Goal: Task Accomplishment & Management: Use online tool/utility

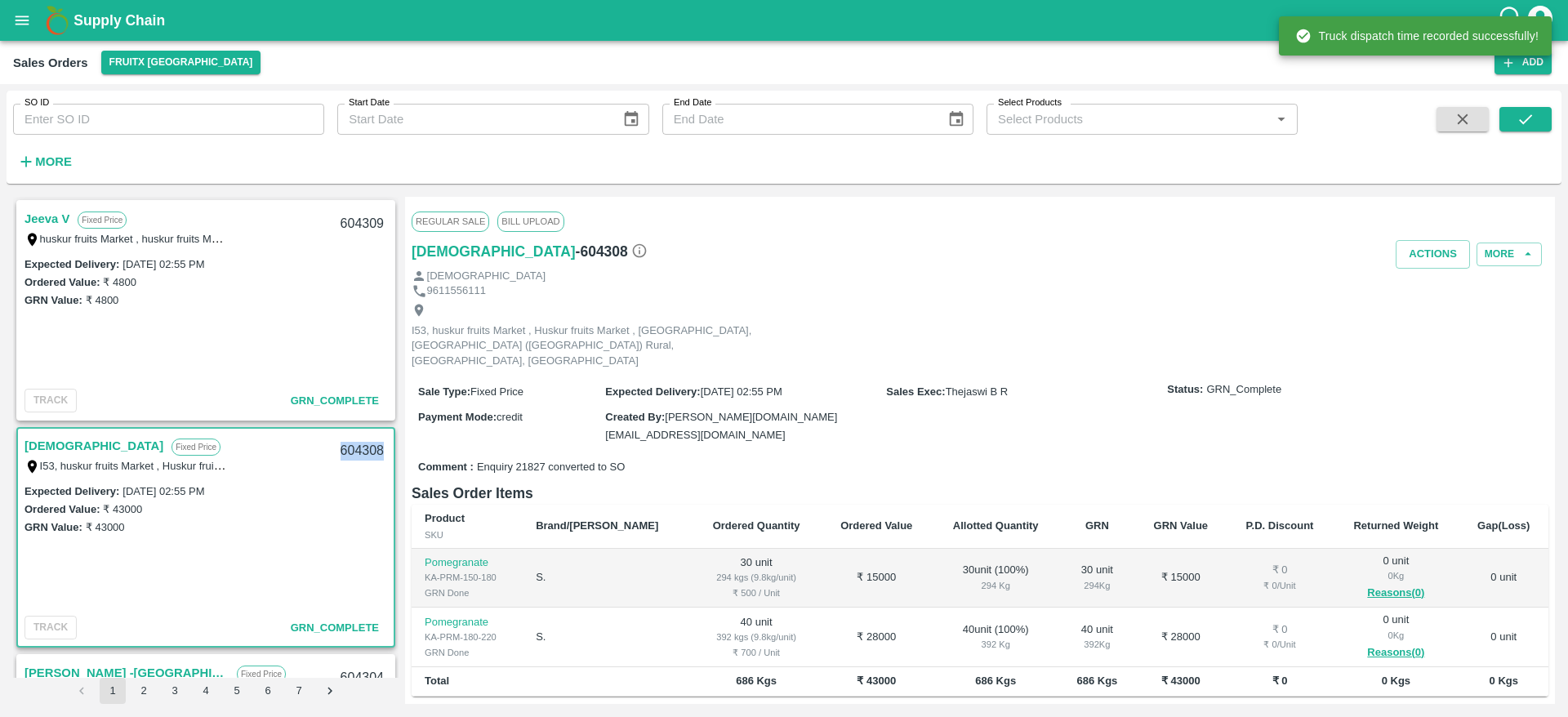
scroll to position [99, 0]
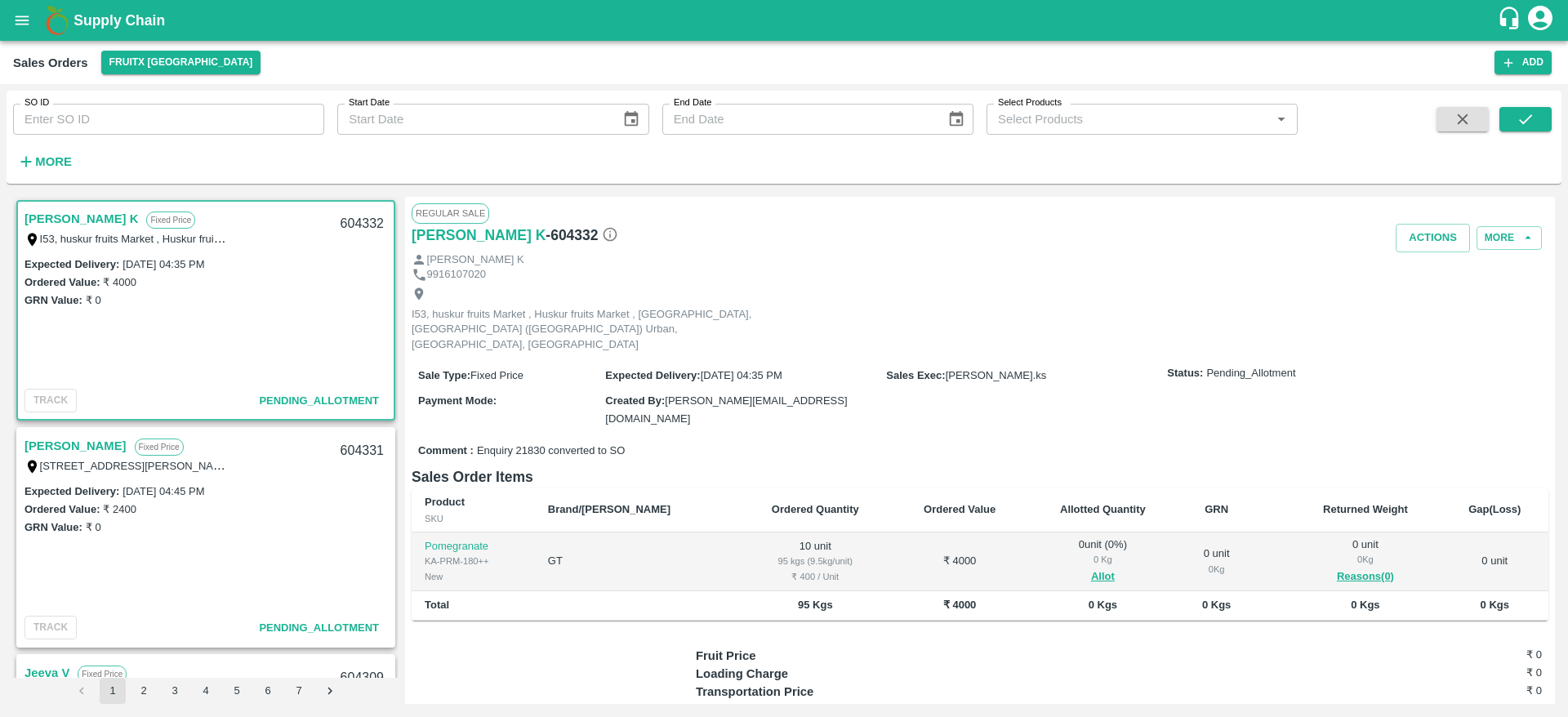
click at [54, 441] on link "[PERSON_NAME]" at bounding box center [75, 446] width 102 height 21
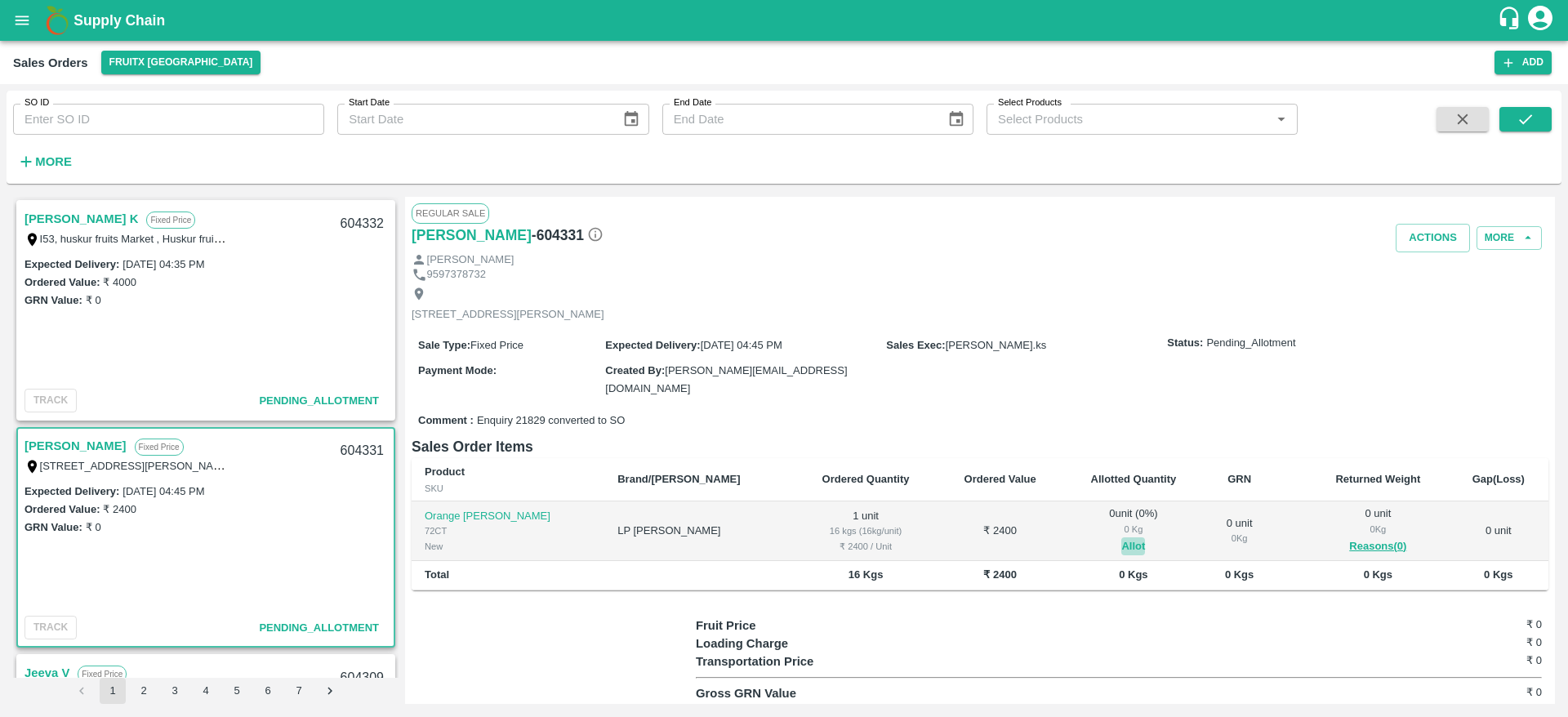
click at [1122, 537] on button "Allot" at bounding box center [1133, 546] width 23 height 19
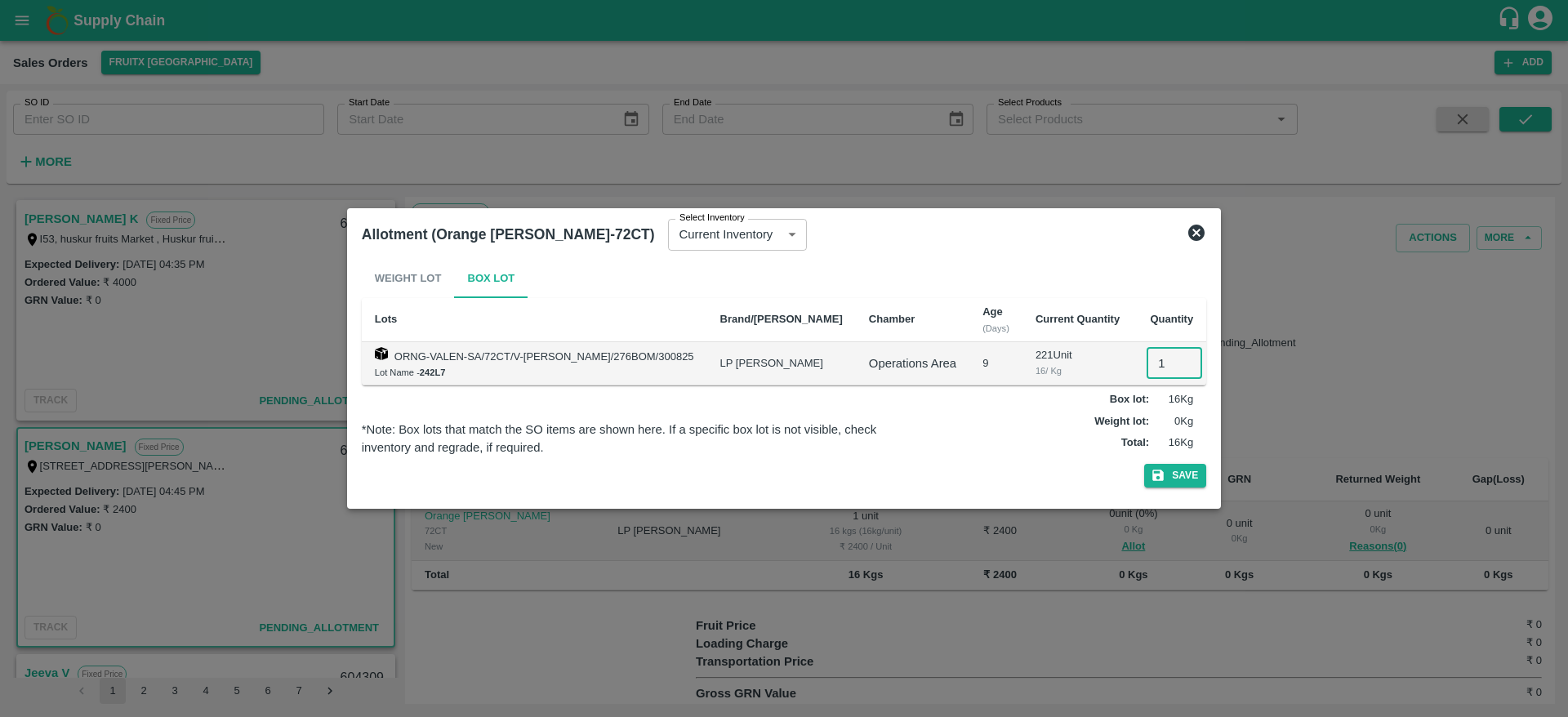
click at [1150, 361] on input "1" at bounding box center [1174, 363] width 56 height 31
type input "1"
click at [1144, 464] on button "Save" at bounding box center [1175, 475] width 62 height 23
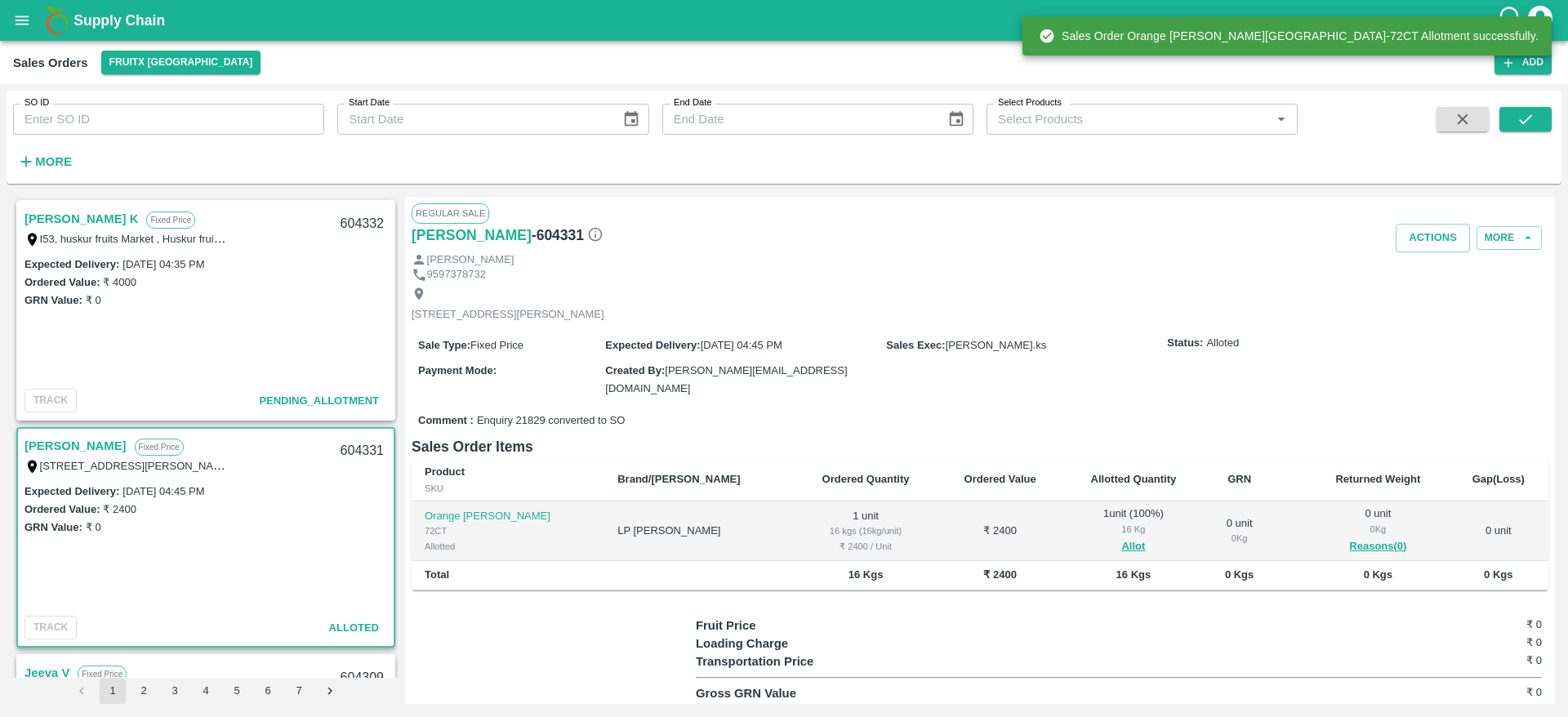
click at [349, 449] on div "604331" at bounding box center [362, 450] width 63 height 38
copy div "604331"
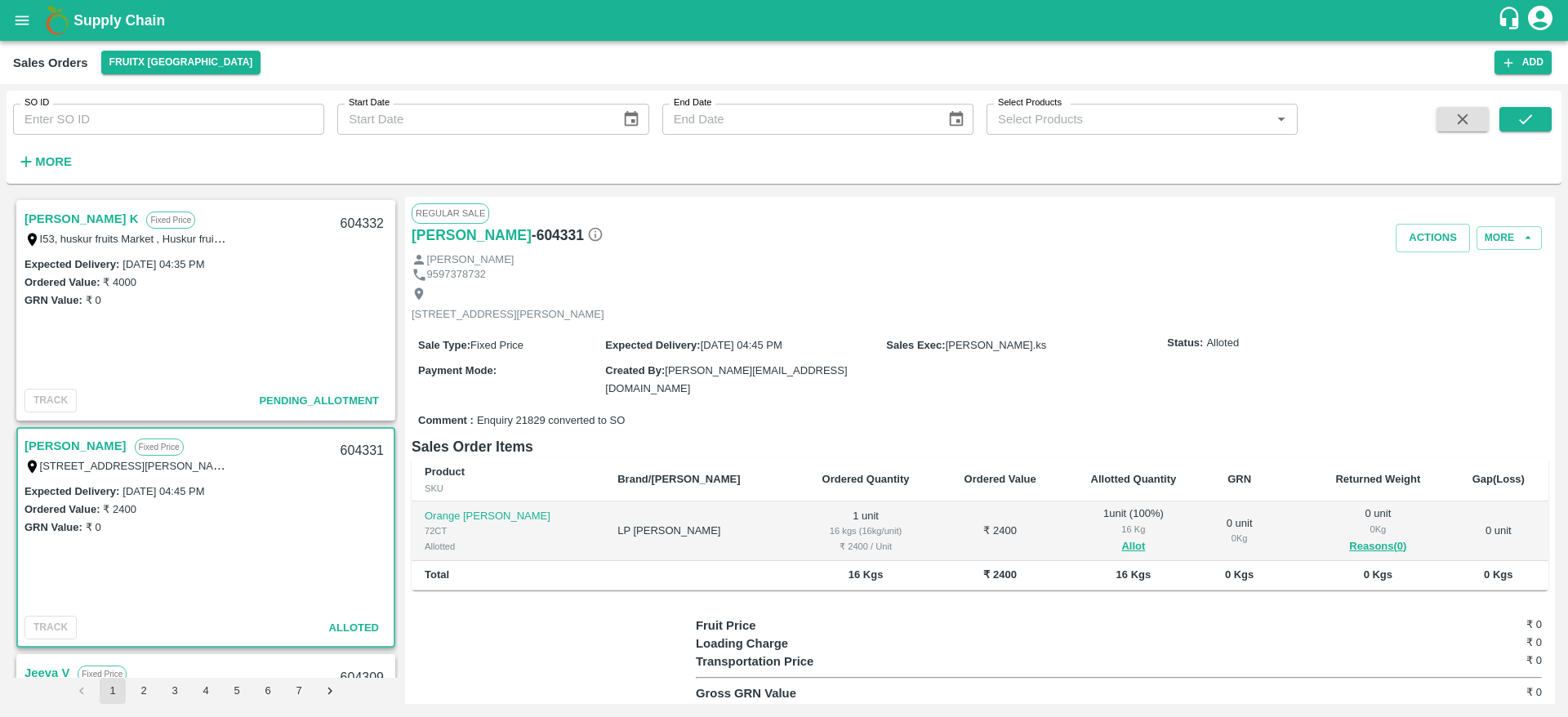
click at [1414, 220] on div "Regular Sale" at bounding box center [979, 213] width 1136 height 19
click at [1419, 228] on button "Actions" at bounding box center [1433, 238] width 74 height 28
click at [1414, 310] on li "Deliver" at bounding box center [1469, 300] width 172 height 27
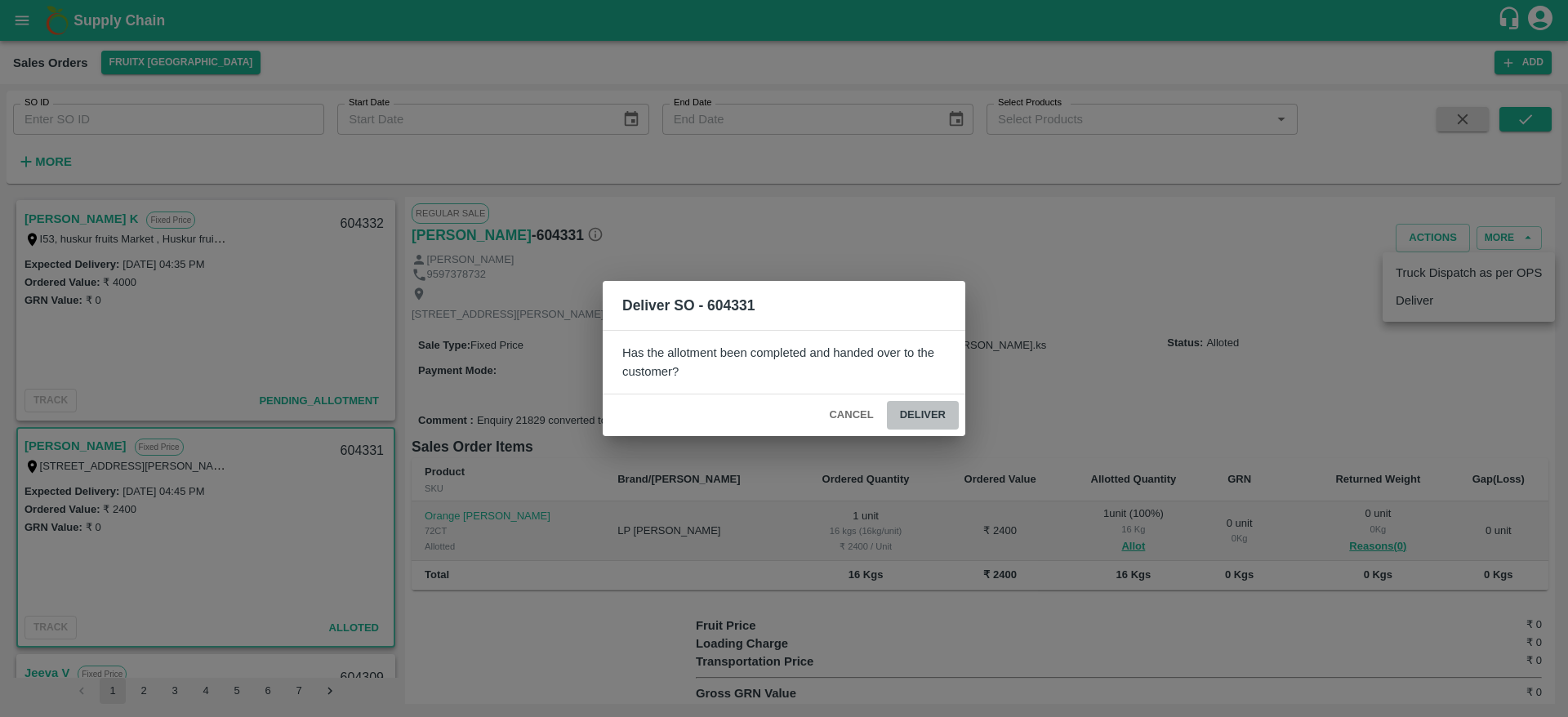
click at [915, 403] on button "Deliver" at bounding box center [923, 414] width 72 height 28
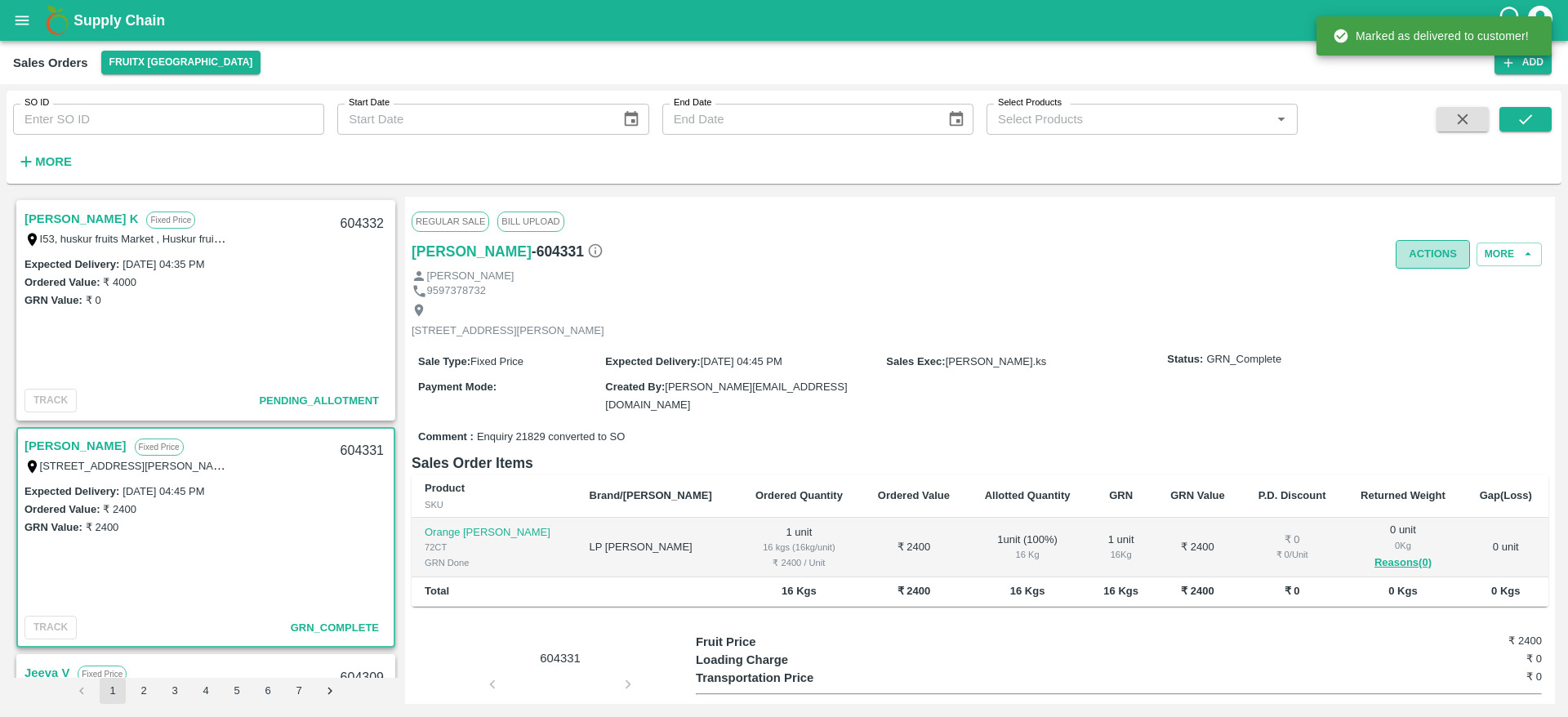
click at [1434, 243] on button "Actions" at bounding box center [1433, 253] width 74 height 28
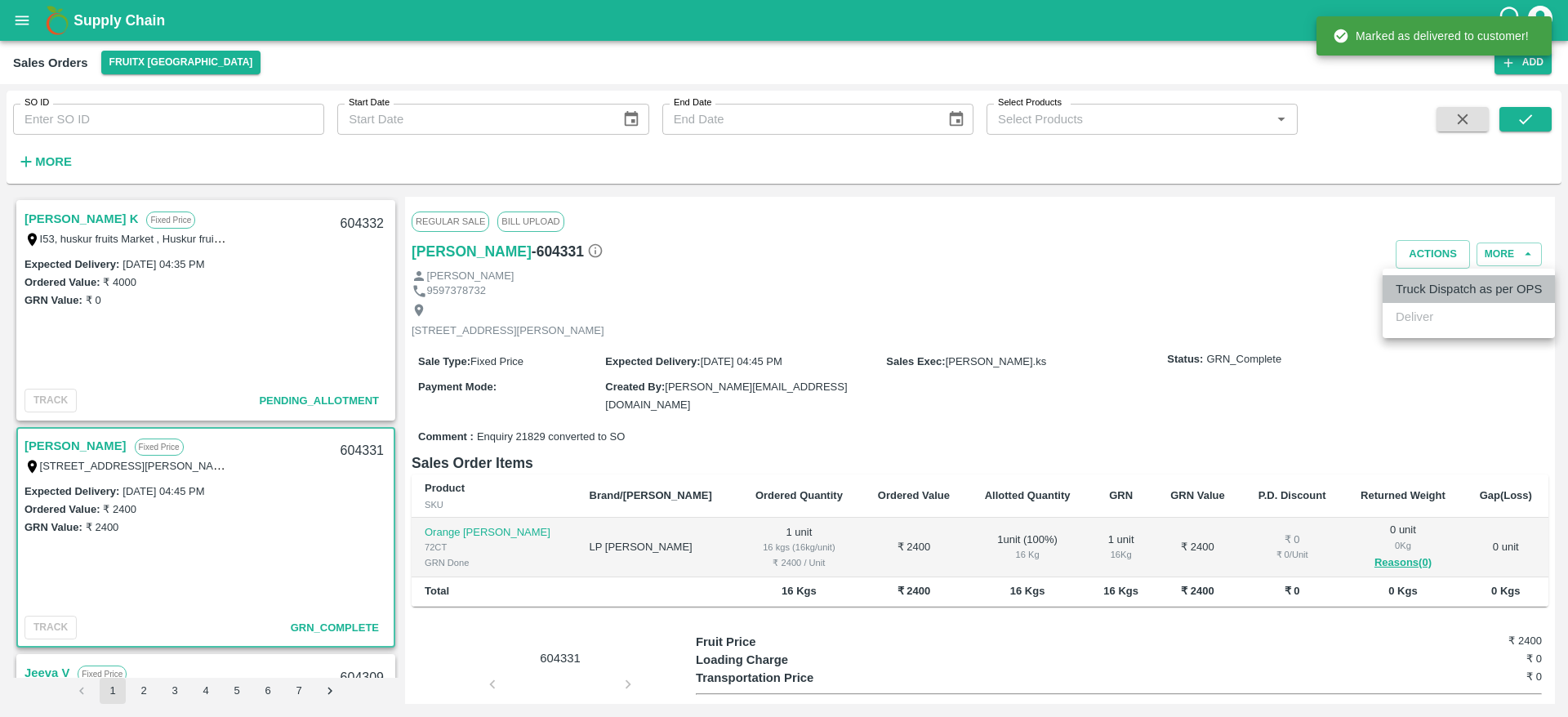
click at [1449, 283] on li "Truck Dispatch as per OPS" at bounding box center [1469, 288] width 172 height 27
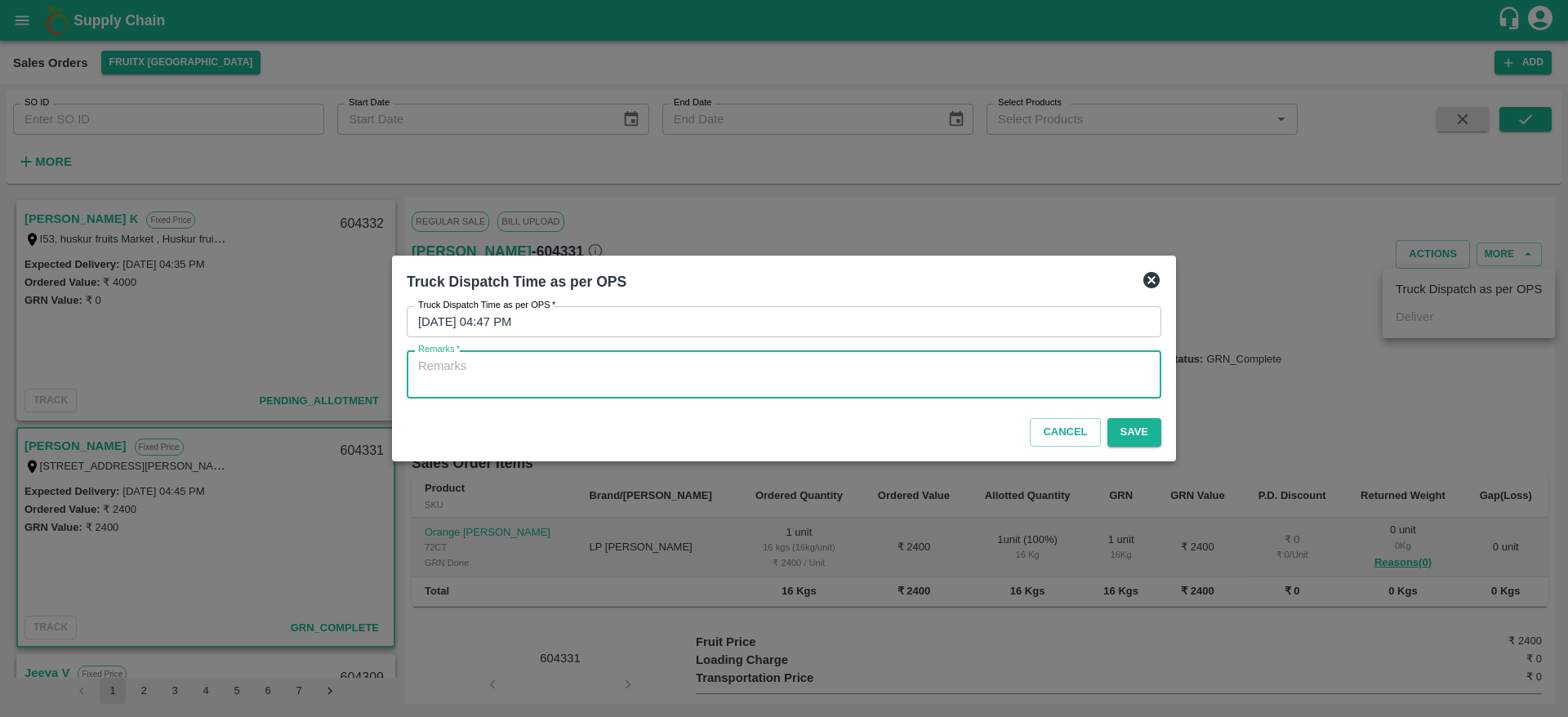
click at [902, 376] on textarea "Remarks   *" at bounding box center [784, 374] width 732 height 34
type textarea "OTD"
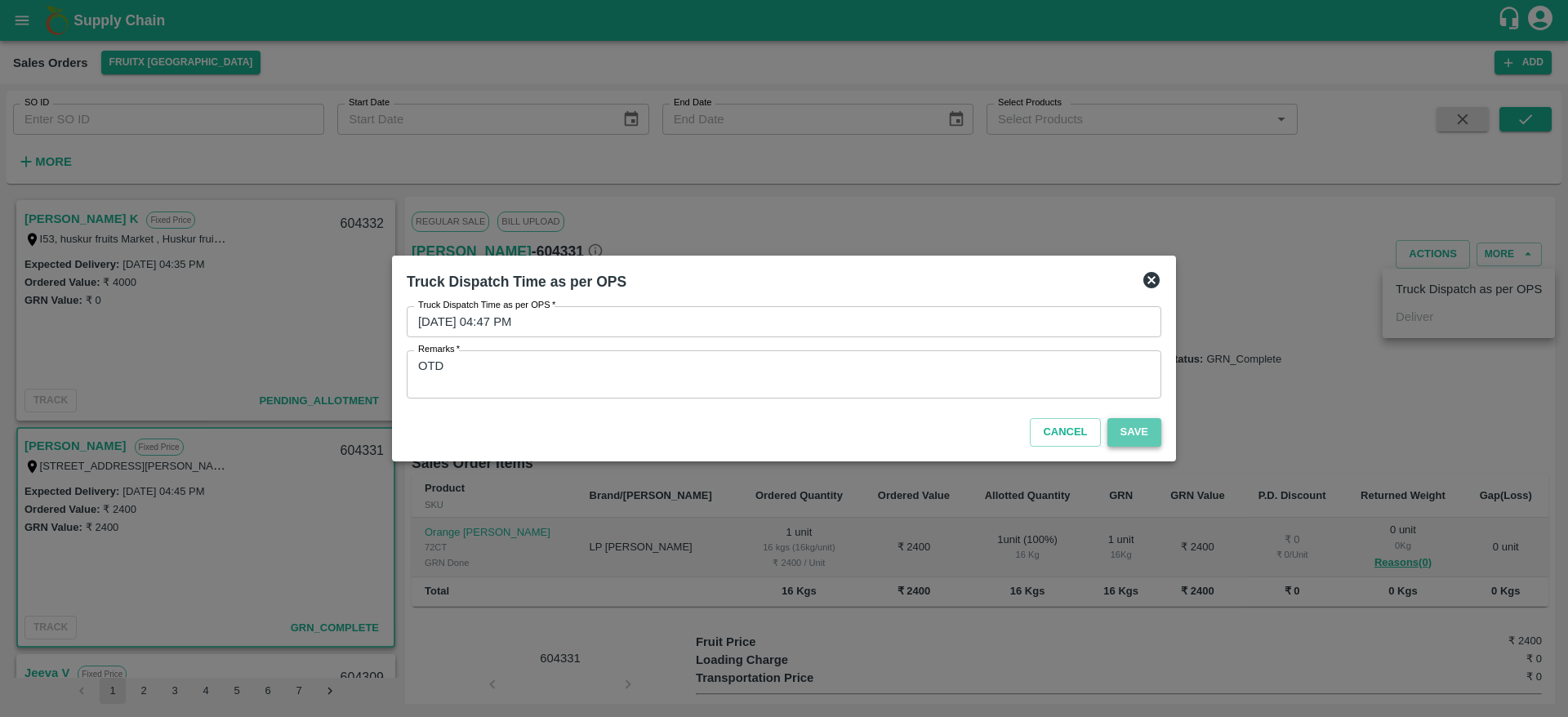
click at [1131, 437] on button "Save" at bounding box center [1133, 432] width 54 height 28
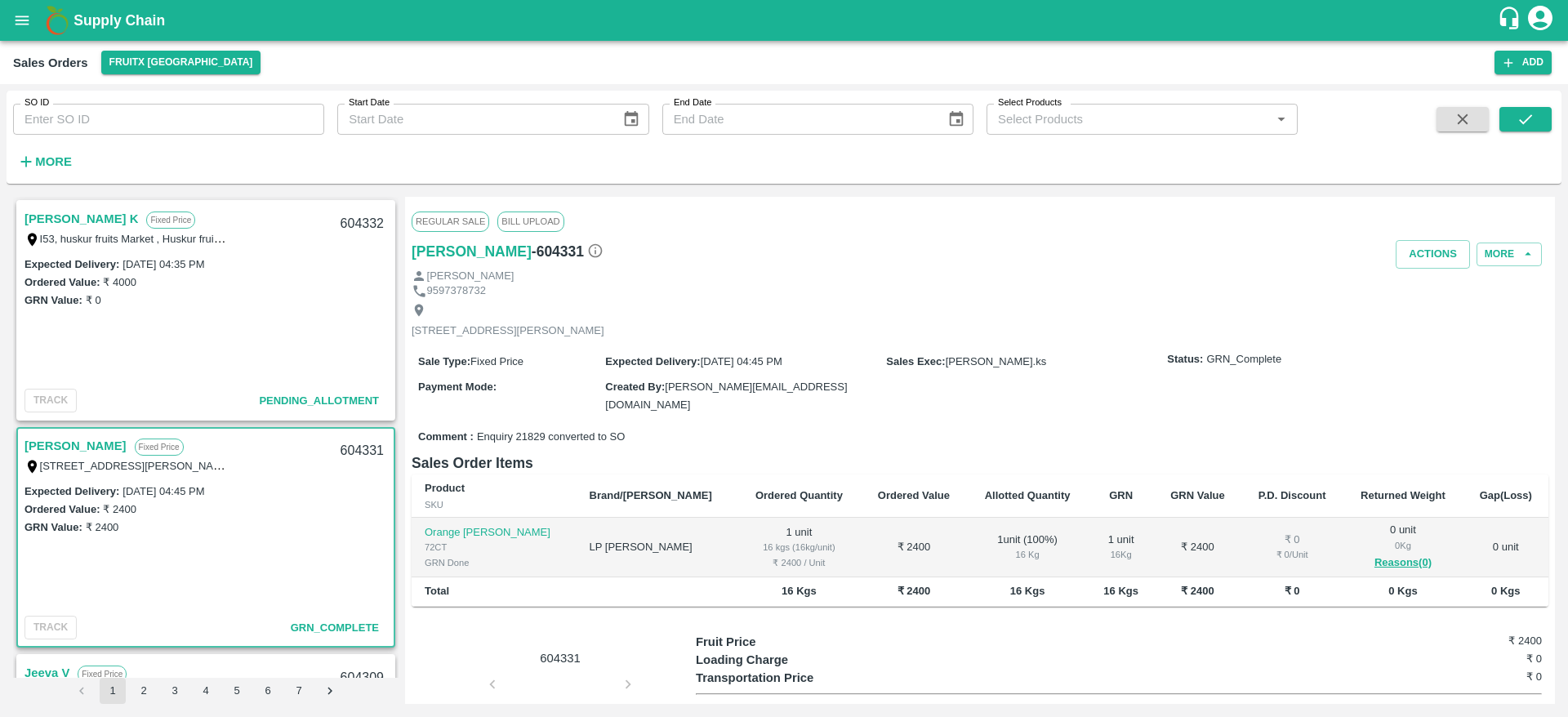
click at [89, 225] on link "Shiva Murthy K" at bounding box center [81, 219] width 113 height 21
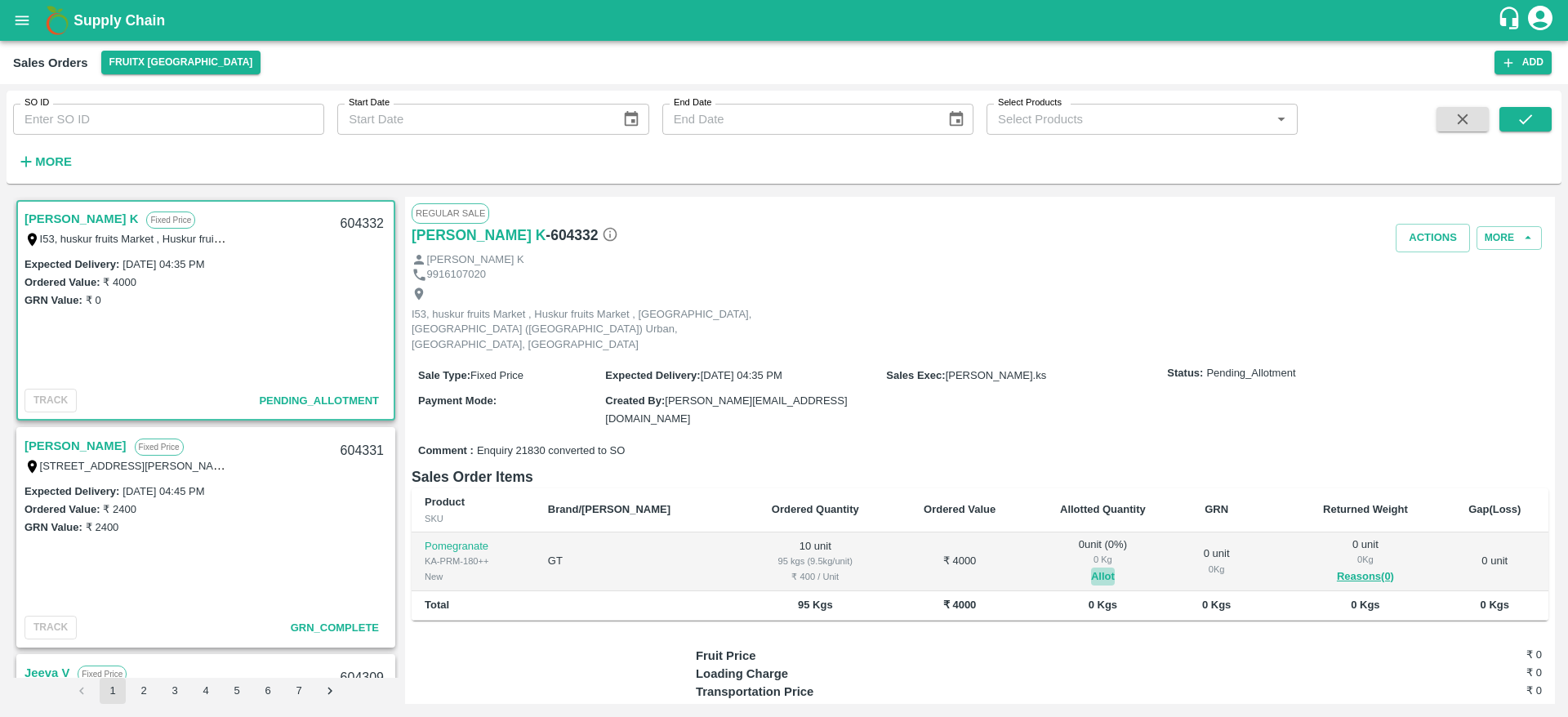
click at [1091, 567] on button "Allot" at bounding box center [1103, 576] width 23 height 19
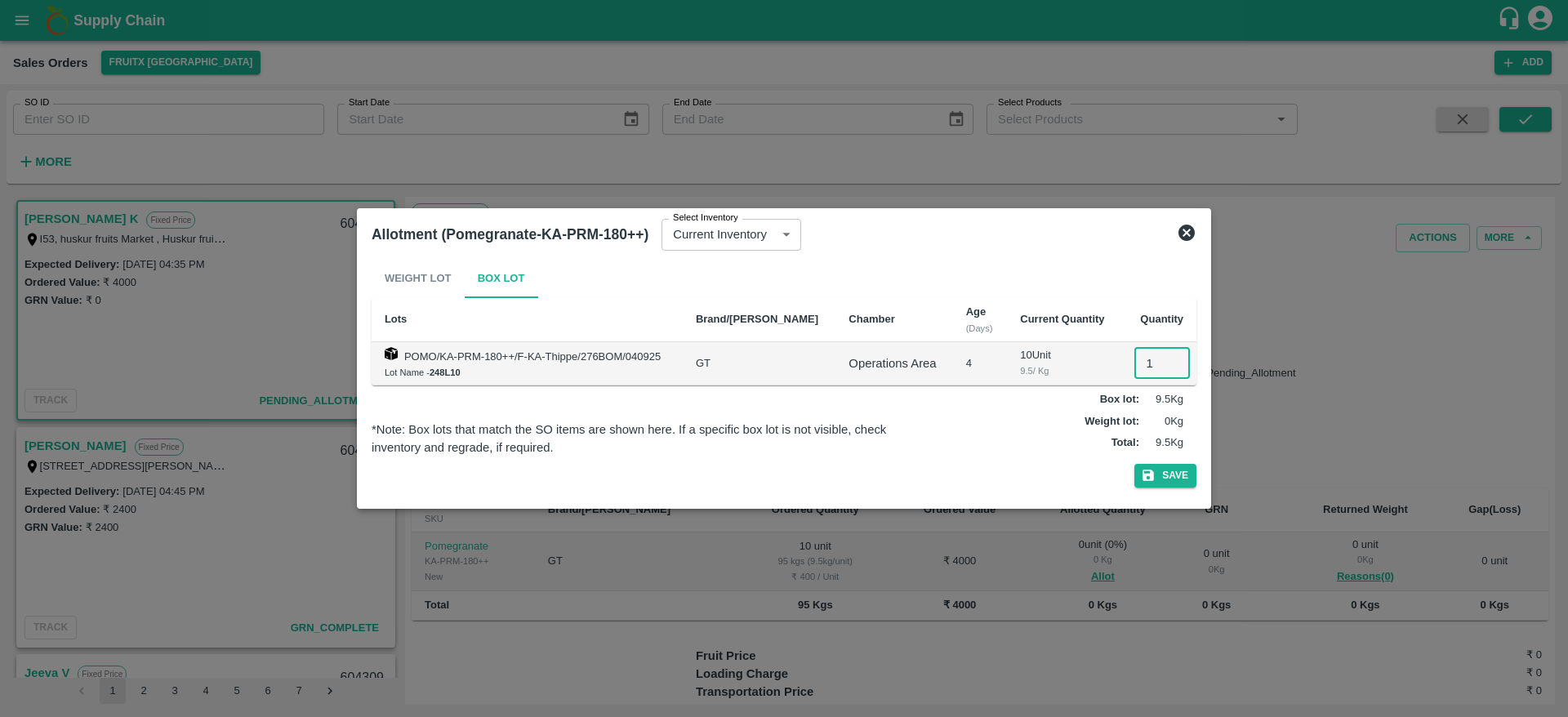
click at [1134, 365] on input "1" at bounding box center [1162, 363] width 56 height 31
type input "10"
click at [1134, 464] on button "Save" at bounding box center [1166, 475] width 62 height 23
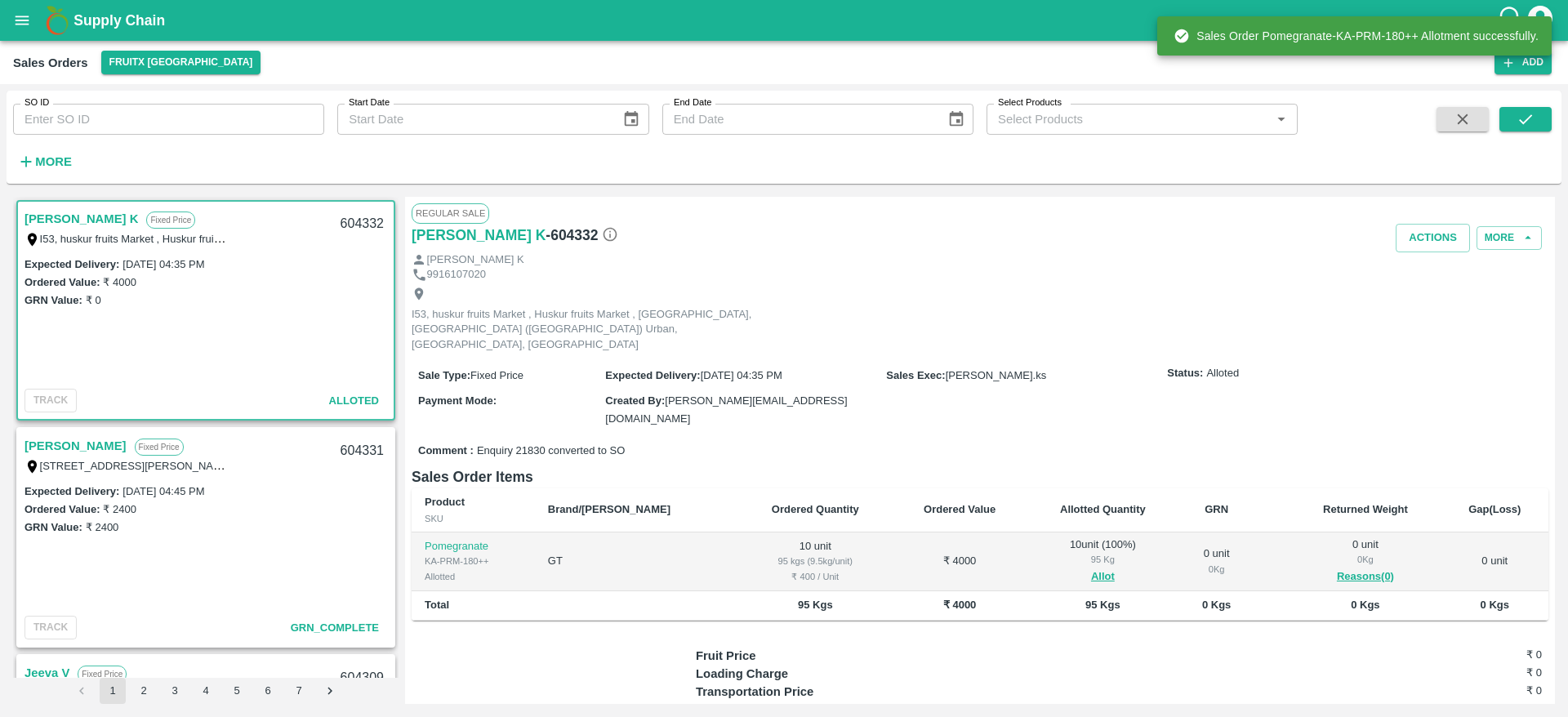
click at [343, 218] on div "604332" at bounding box center [362, 223] width 63 height 38
copy div "604332"
click at [1438, 231] on button "Actions" at bounding box center [1433, 238] width 74 height 28
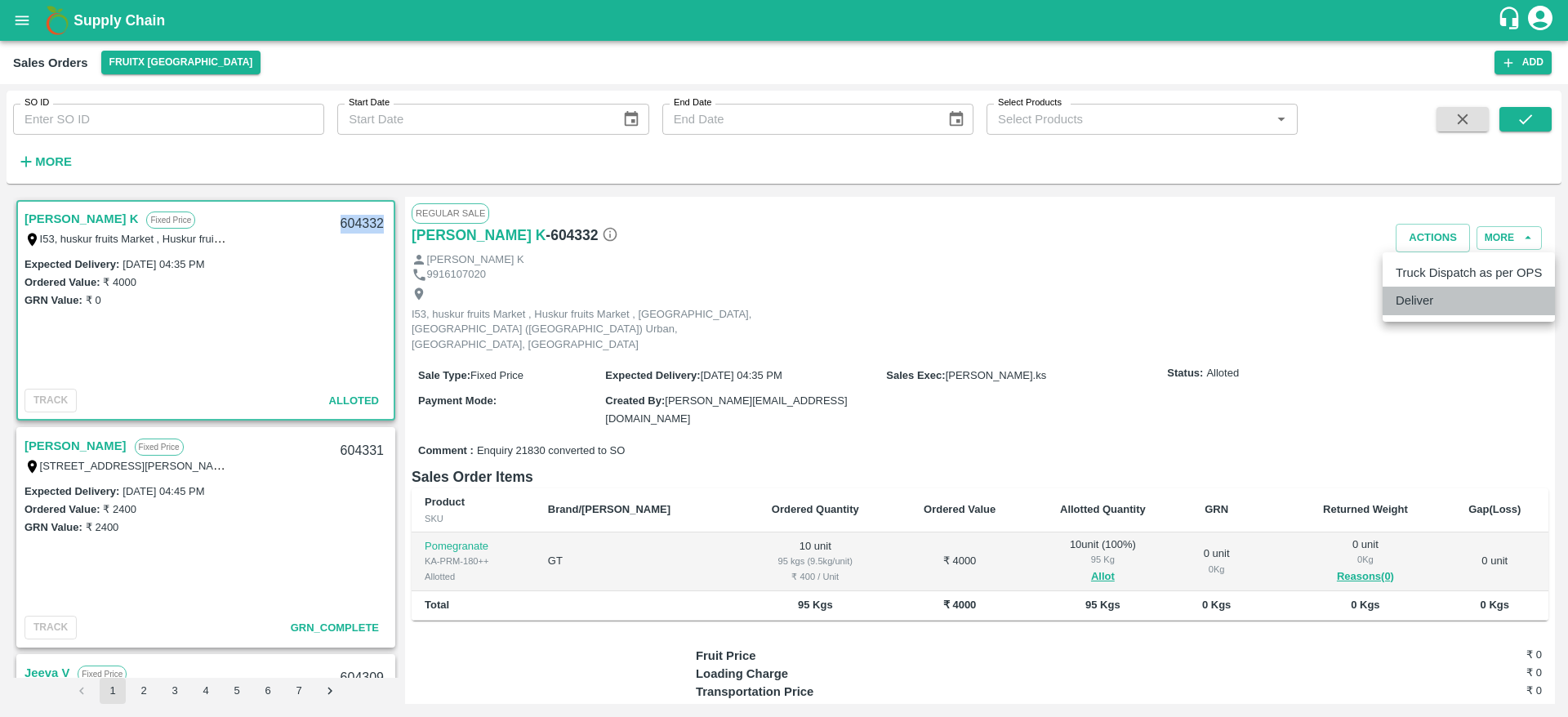
click at [1427, 294] on li "Deliver" at bounding box center [1469, 300] width 172 height 27
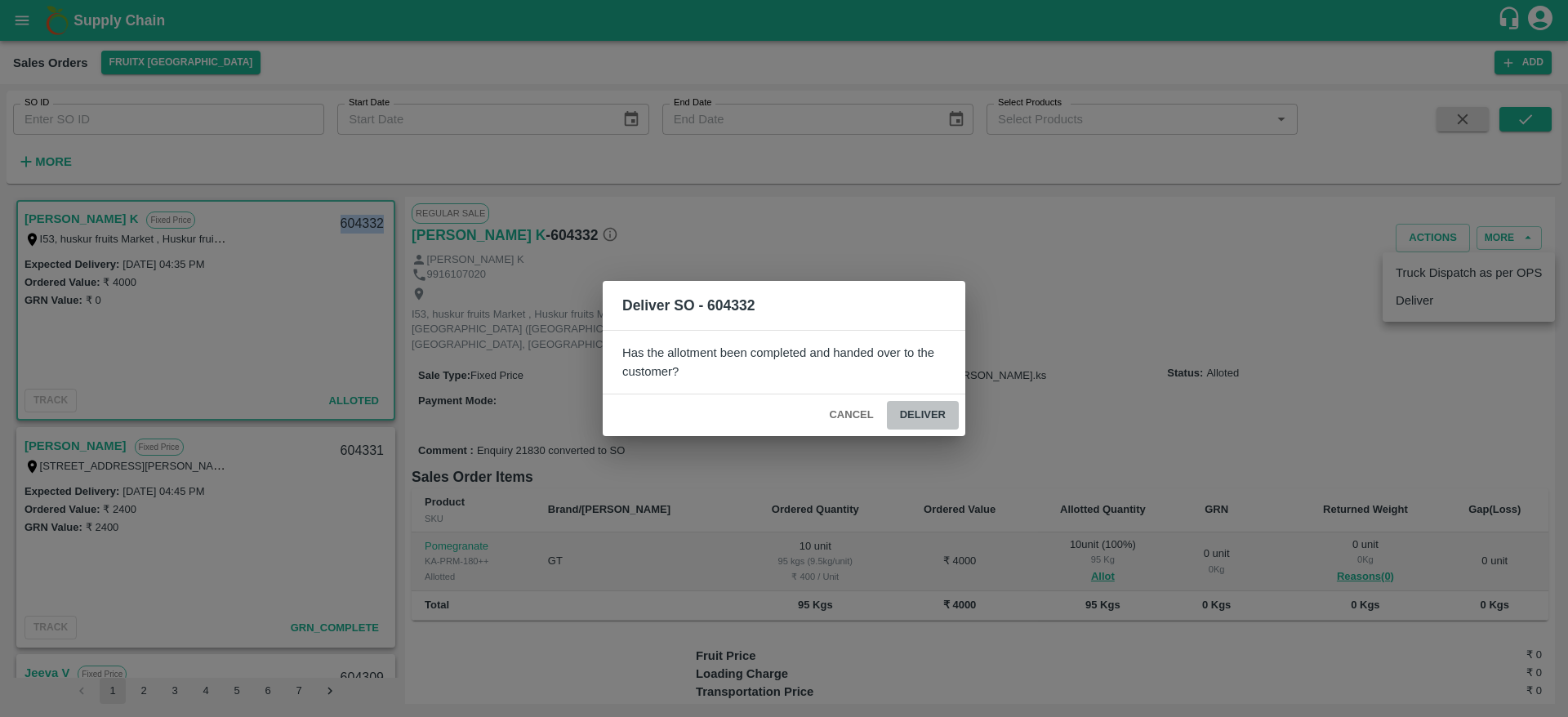
click at [950, 409] on button "Deliver" at bounding box center [923, 414] width 72 height 28
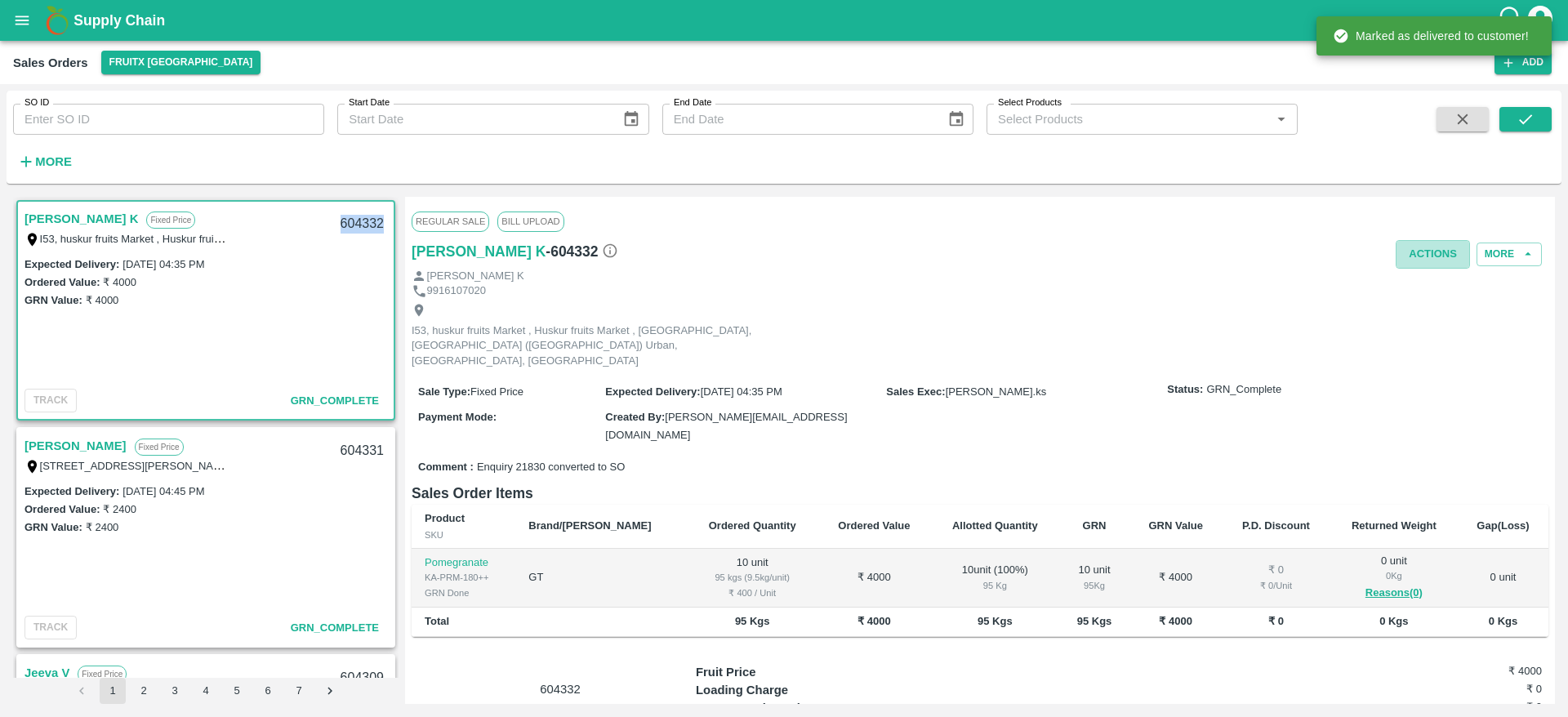
click at [1434, 244] on button "Actions" at bounding box center [1433, 253] width 74 height 28
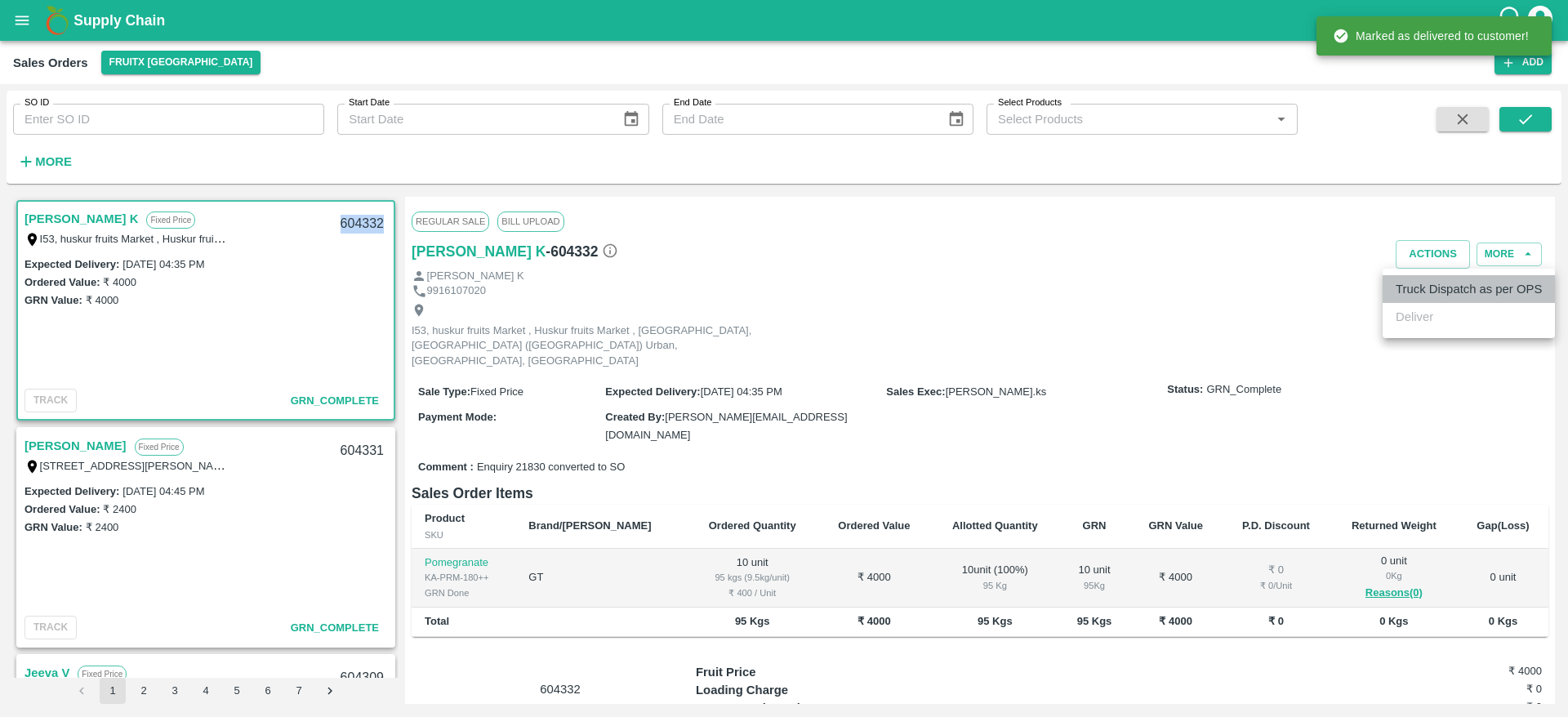
click at [1424, 284] on li "Truck Dispatch as per OPS" at bounding box center [1469, 288] width 172 height 27
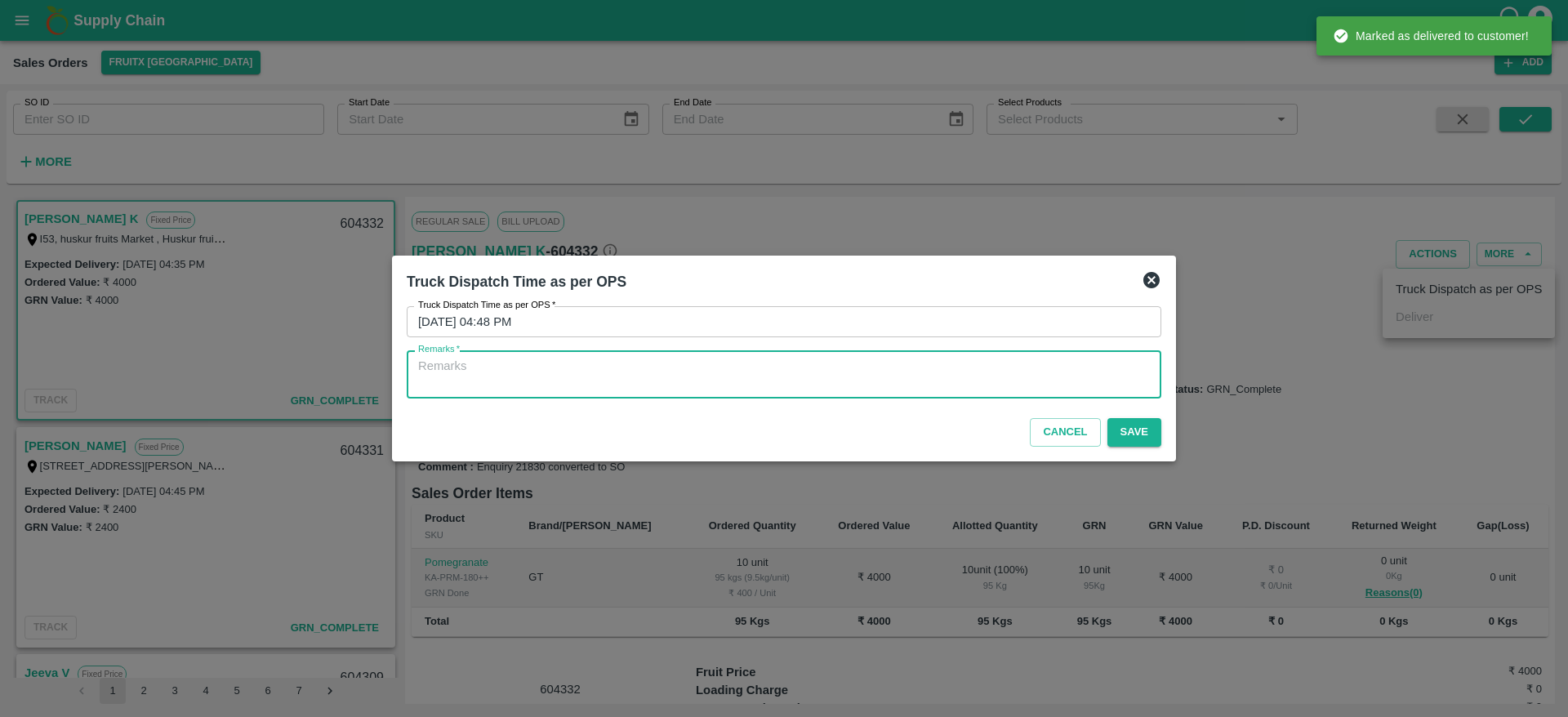
click at [1024, 367] on textarea "Remarks   *" at bounding box center [784, 374] width 732 height 34
type textarea "OTD"
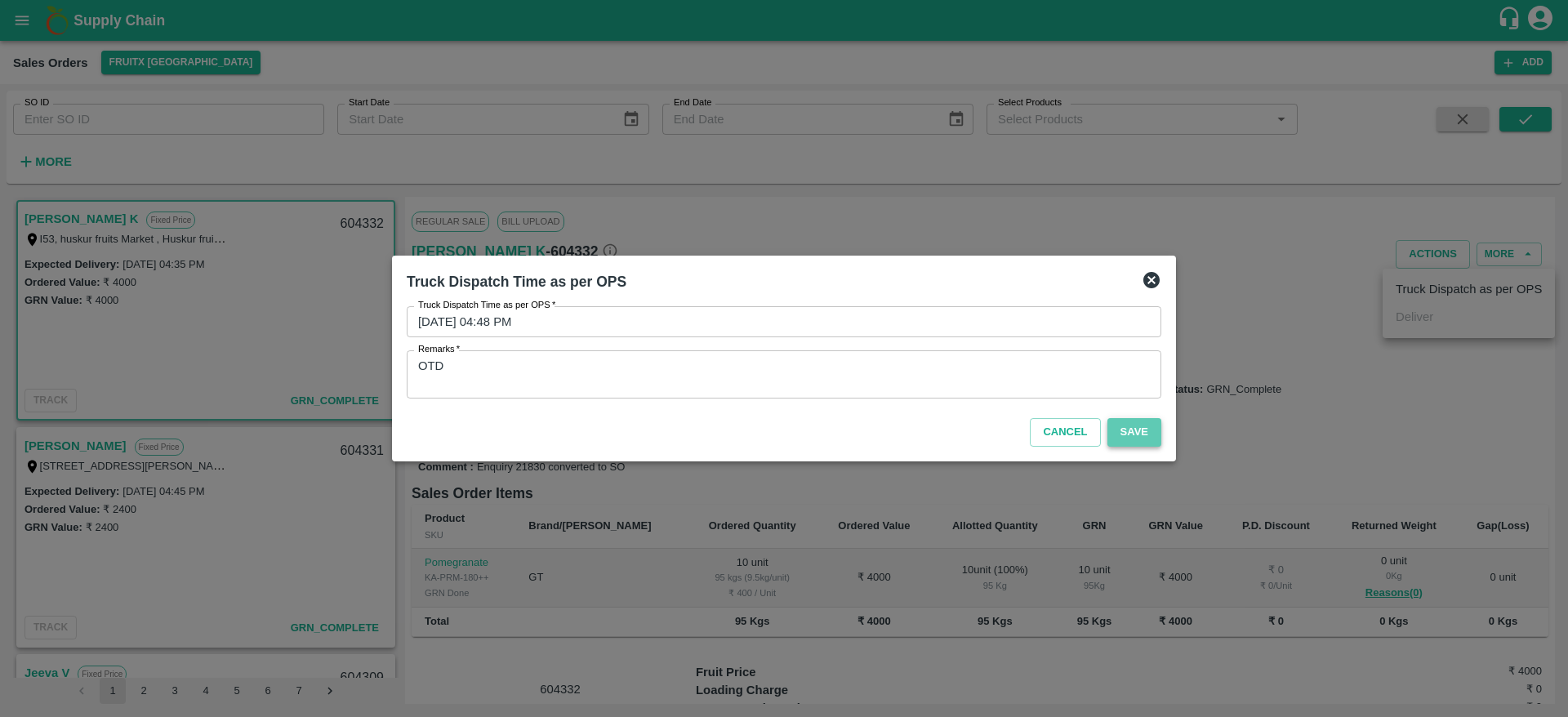
click at [1122, 421] on button "Save" at bounding box center [1133, 432] width 54 height 28
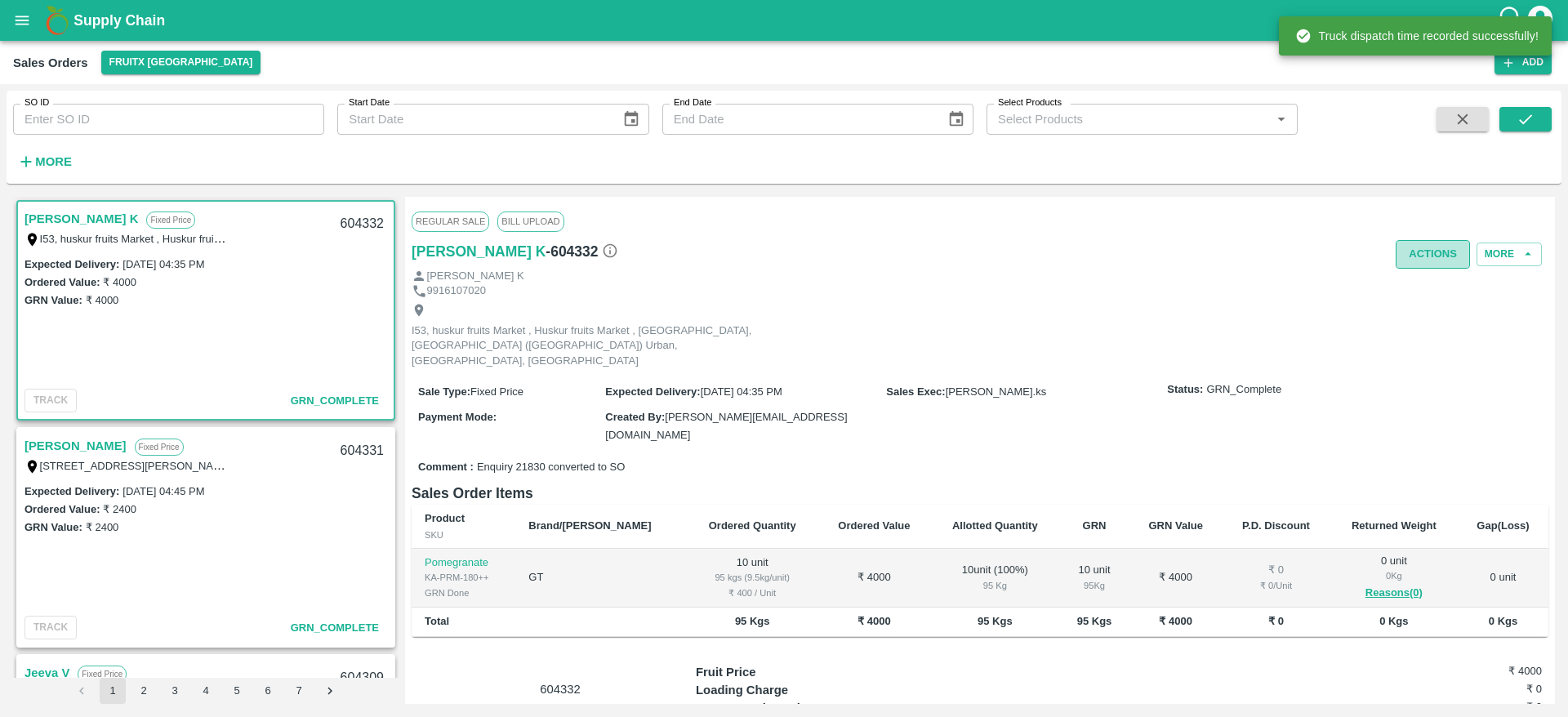
click at [1433, 240] on button "Actions" at bounding box center [1433, 253] width 74 height 28
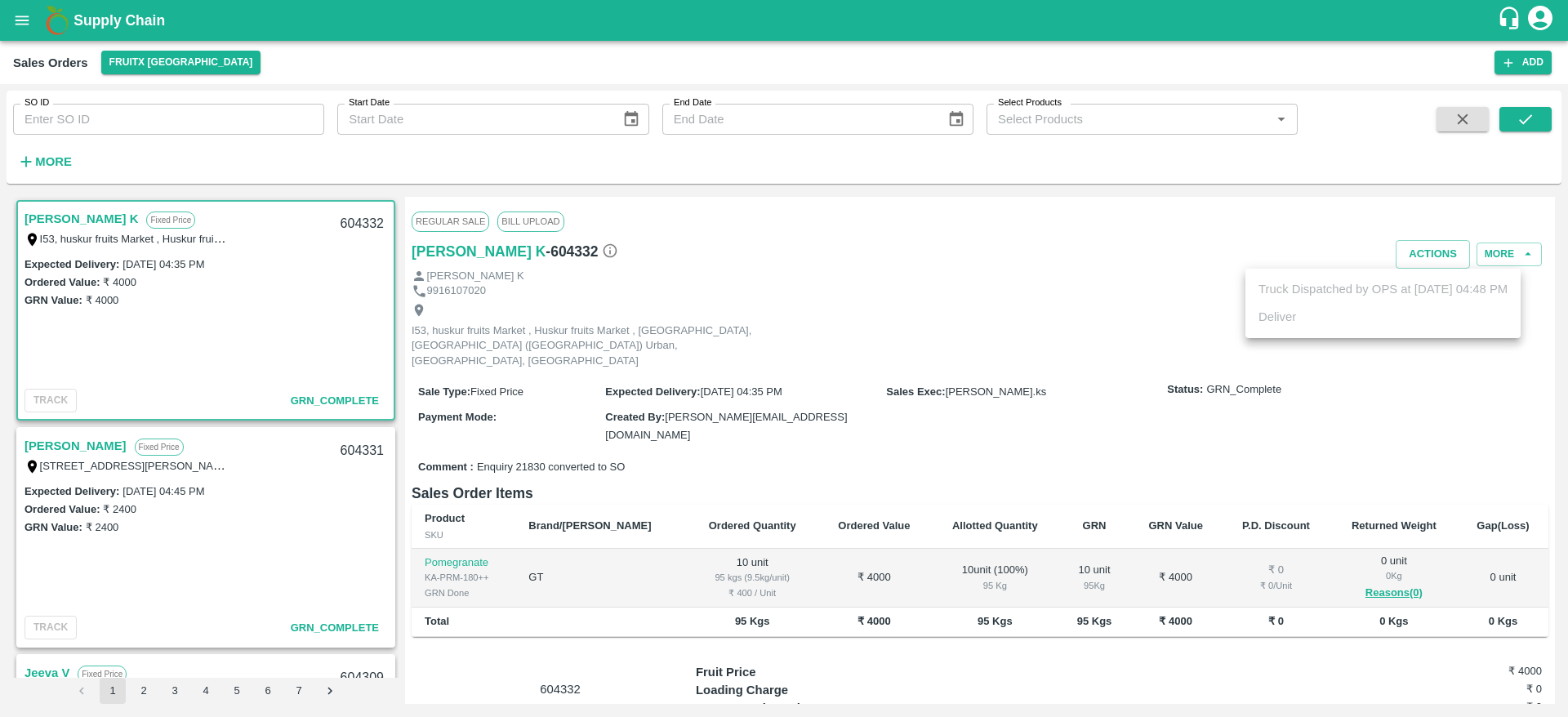
click at [1084, 263] on div at bounding box center [784, 358] width 1568 height 717
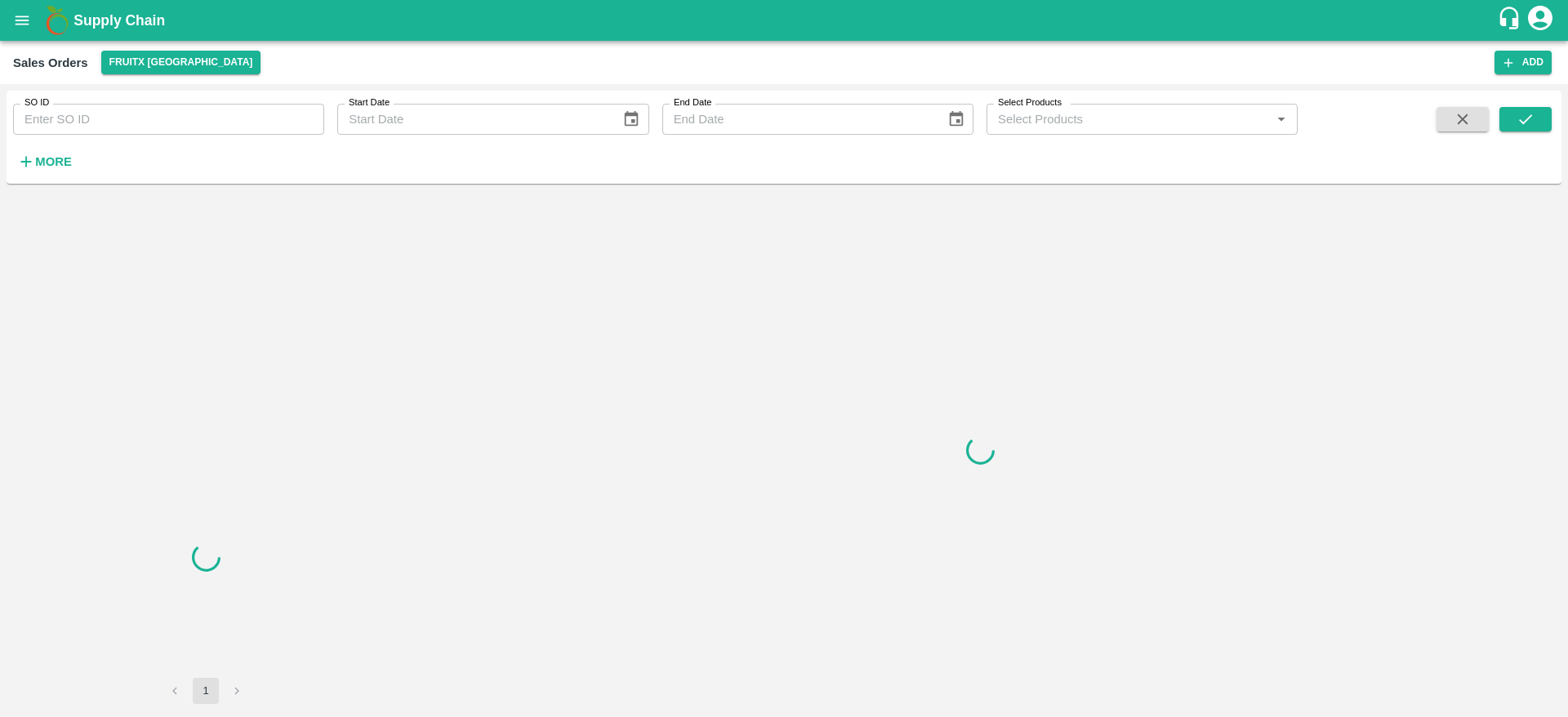
drag, startPoint x: 0, startPoint y: 0, endPoint x: 131, endPoint y: 103, distance: 166.6
click at [131, 103] on input "SO ID" at bounding box center [168, 119] width 311 height 31
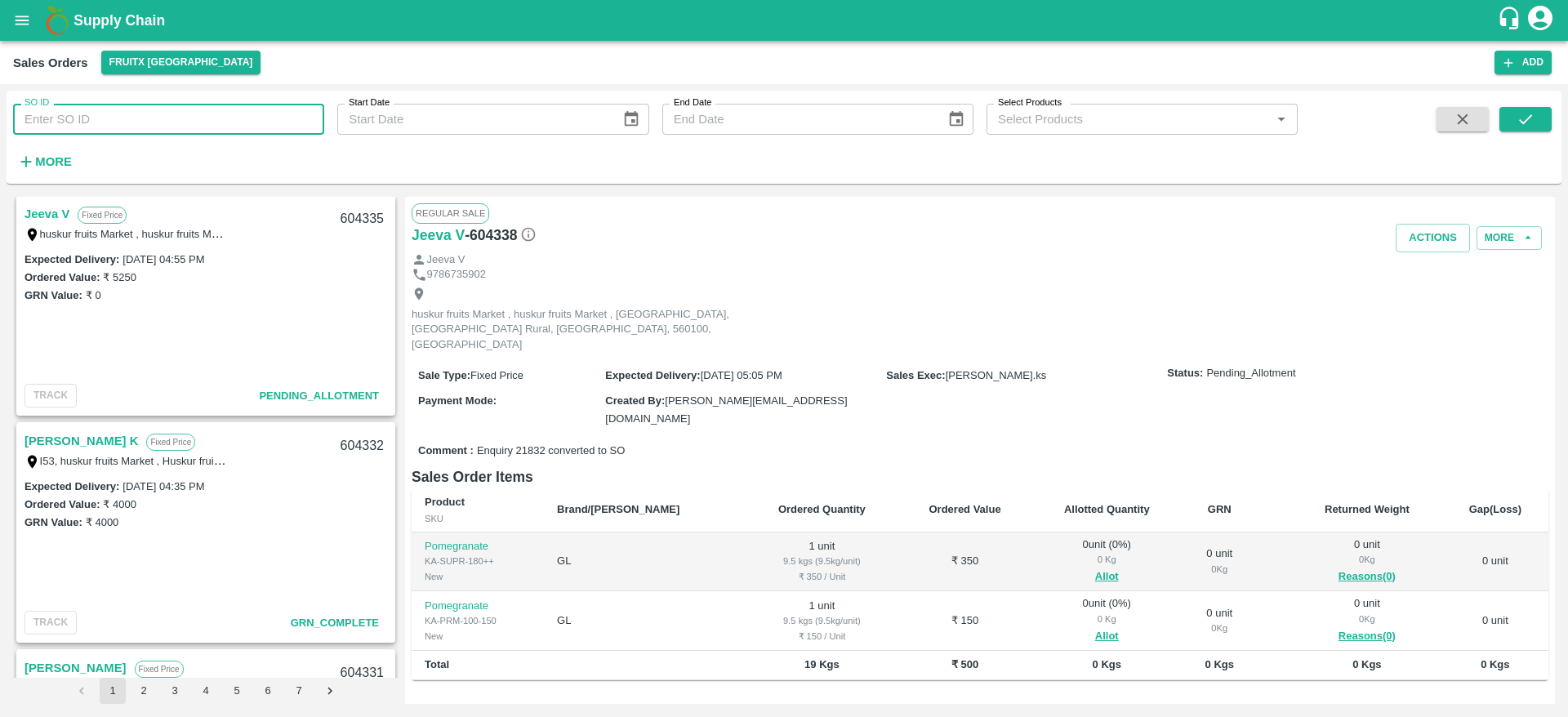
scroll to position [170, 0]
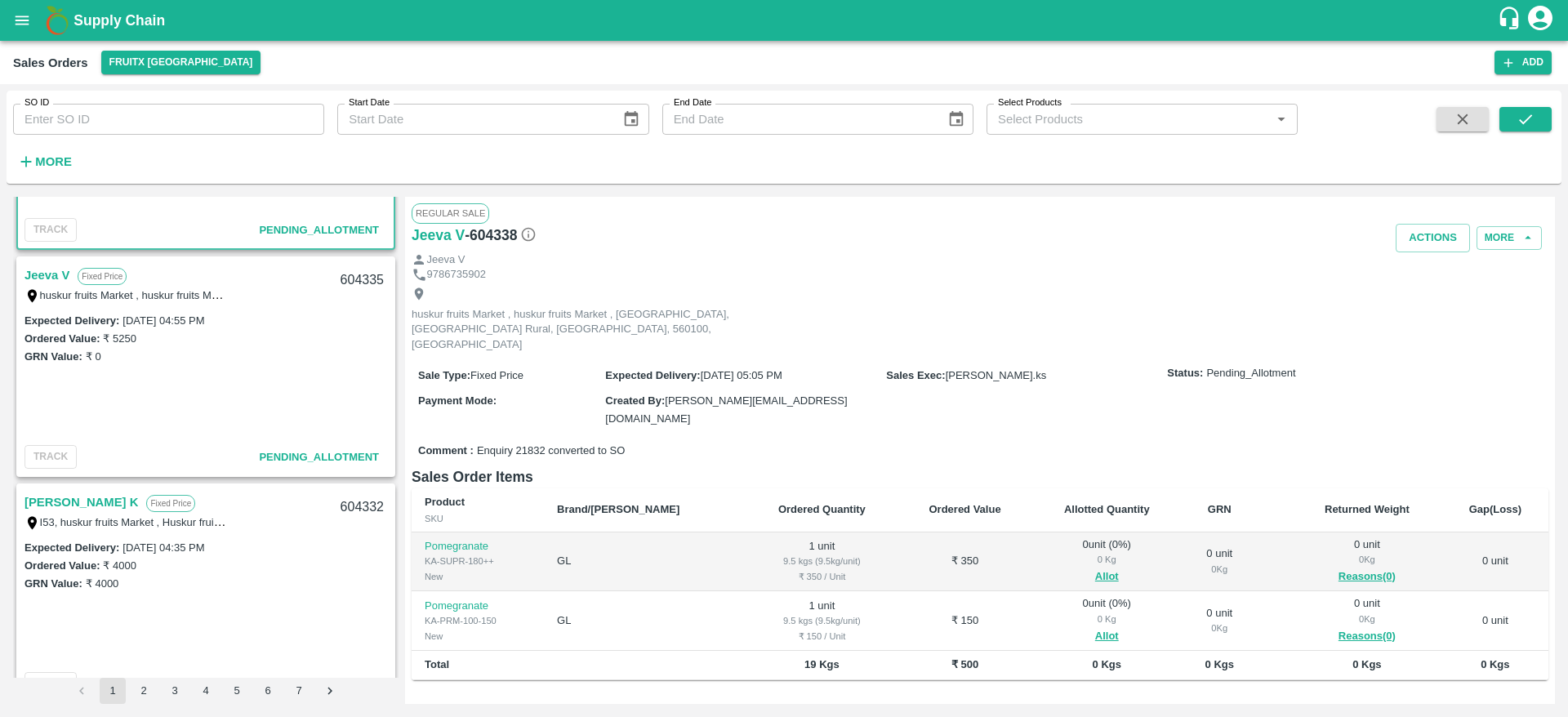
click at [38, 277] on link "Jeeva V" at bounding box center [47, 276] width 45 height 21
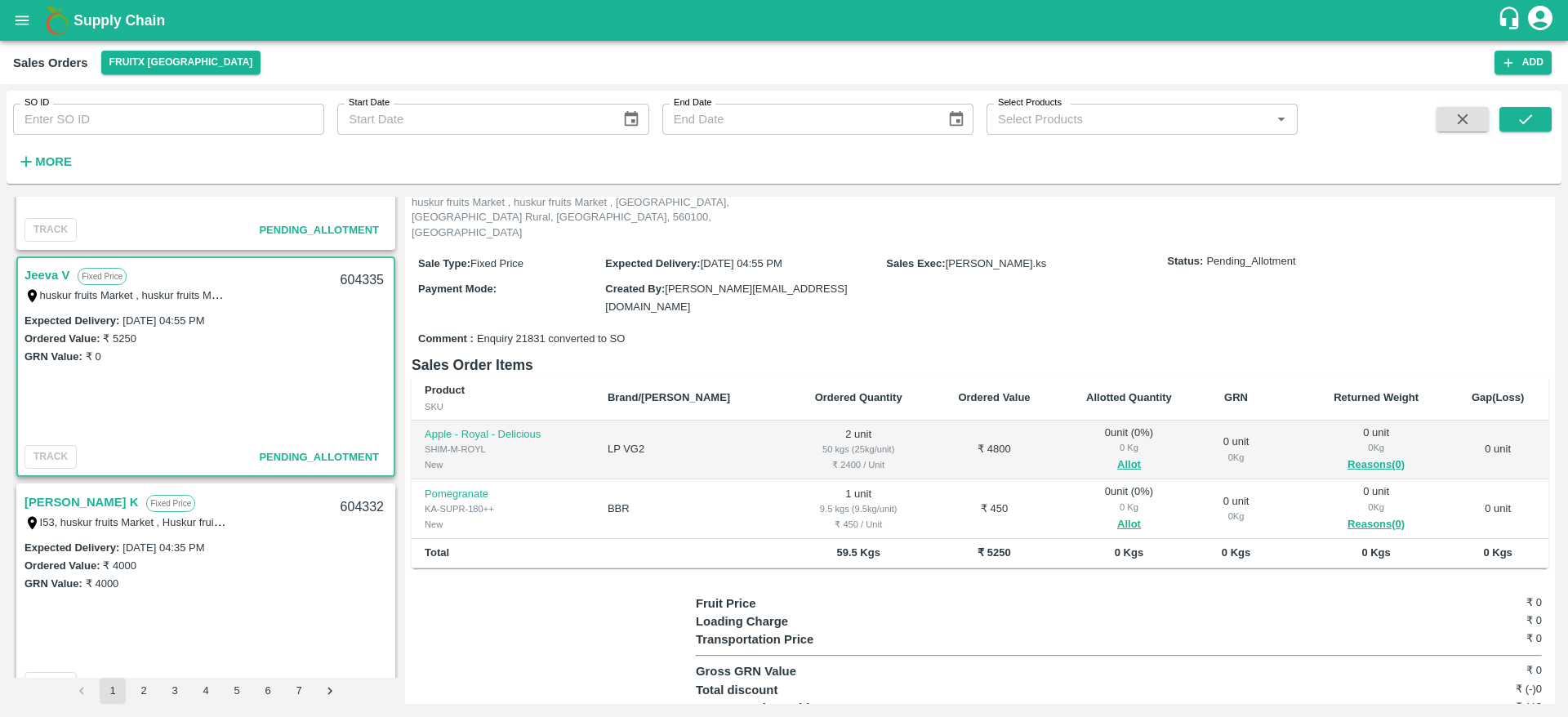
scroll to position [17, 0]
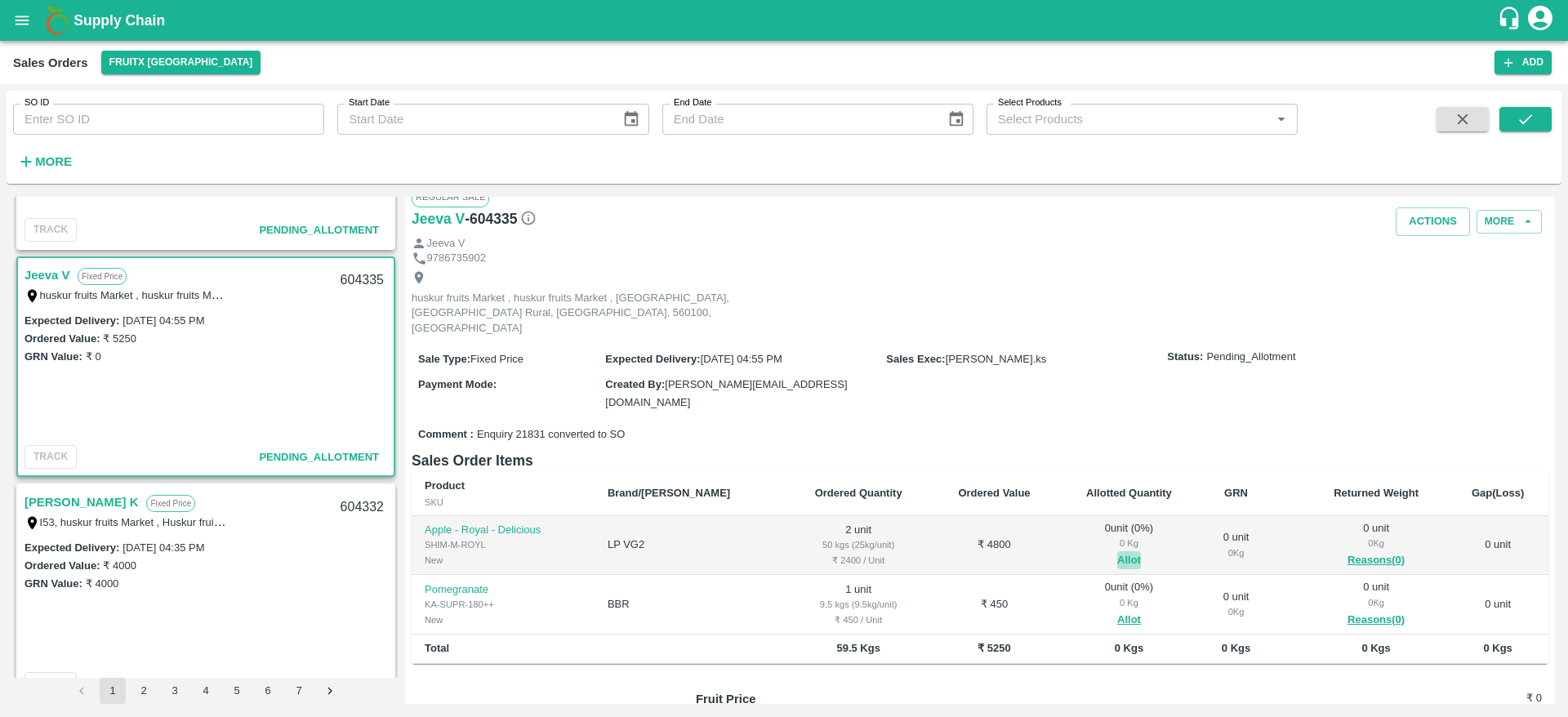
click at [1117, 551] on button "Allot" at bounding box center [1128, 560] width 23 height 19
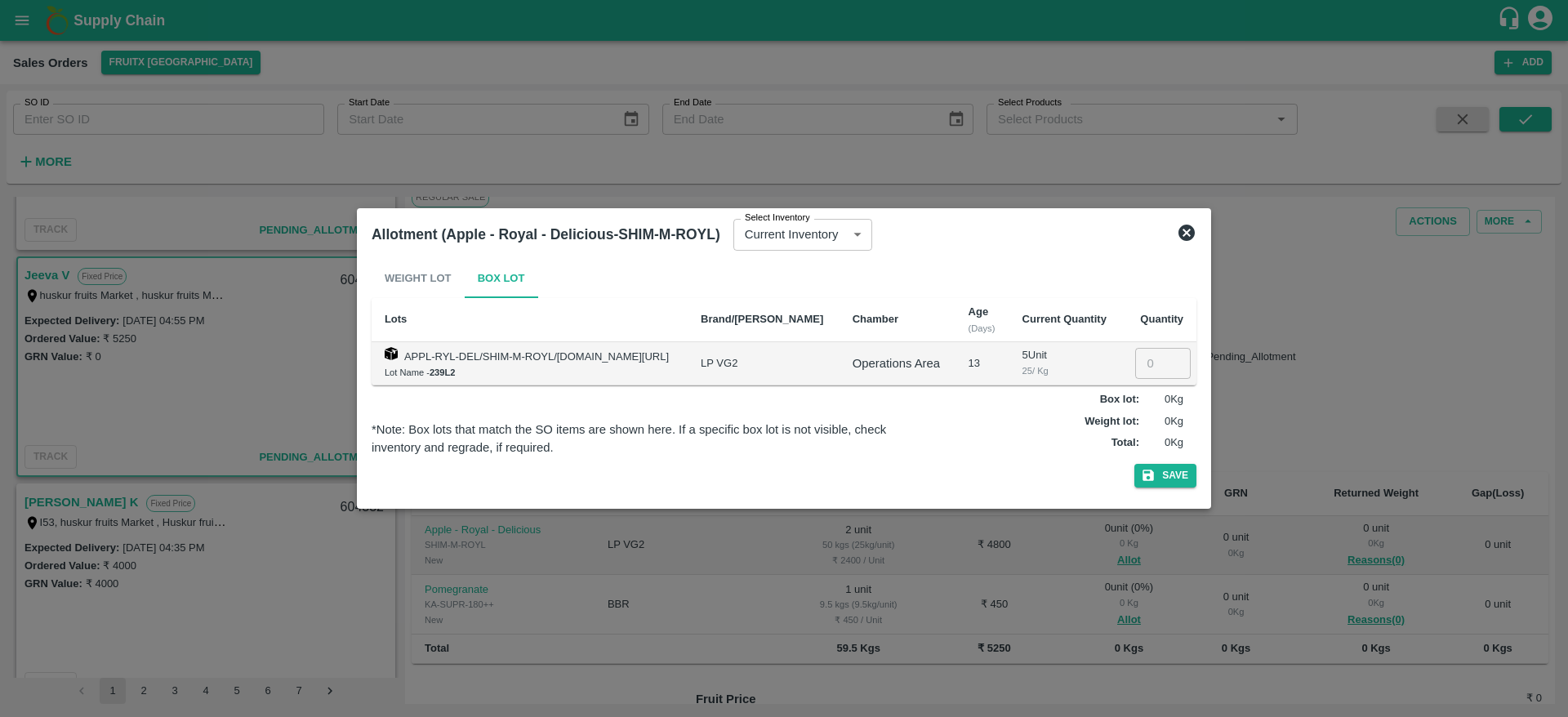
click at [1142, 356] on input "number" at bounding box center [1163, 363] width 56 height 31
type input "2"
click at [1187, 476] on button "Save" at bounding box center [1166, 475] width 62 height 23
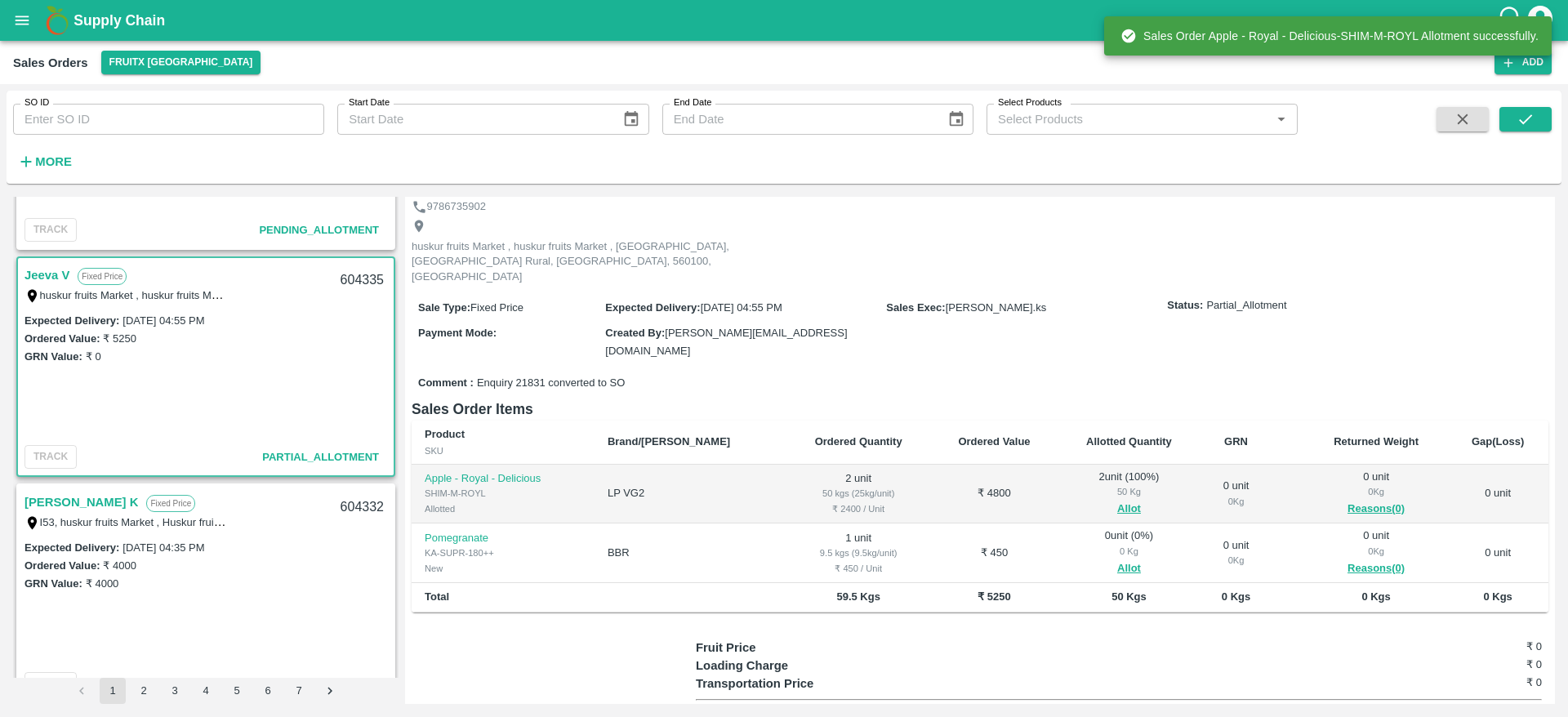
scroll to position [73, 0]
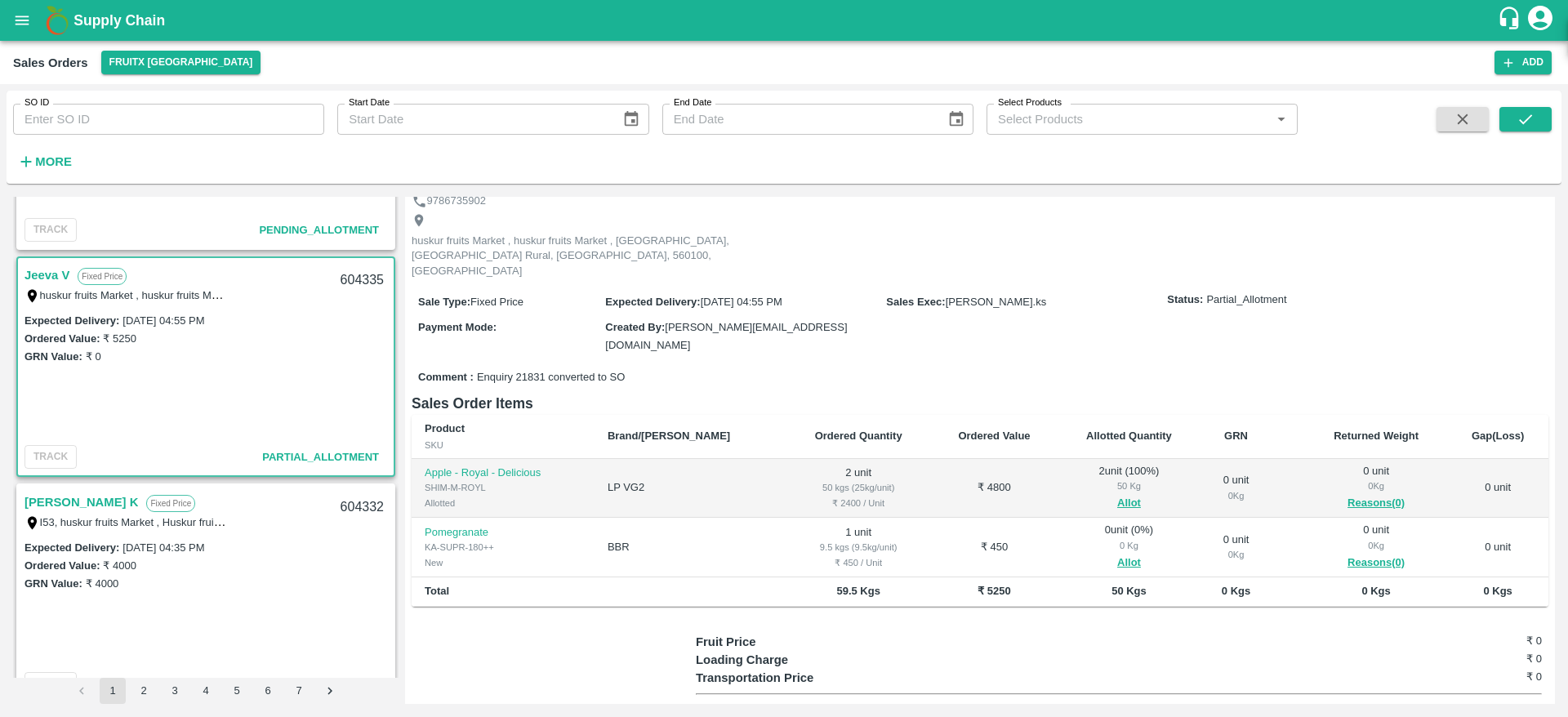
click at [356, 280] on div "604335" at bounding box center [362, 280] width 63 height 38
copy div "604335"
click at [1009, 392] on h6 "Sales Order Items" at bounding box center [979, 402] width 1136 height 22
click at [1117, 553] on button "Allot" at bounding box center [1128, 562] width 23 height 19
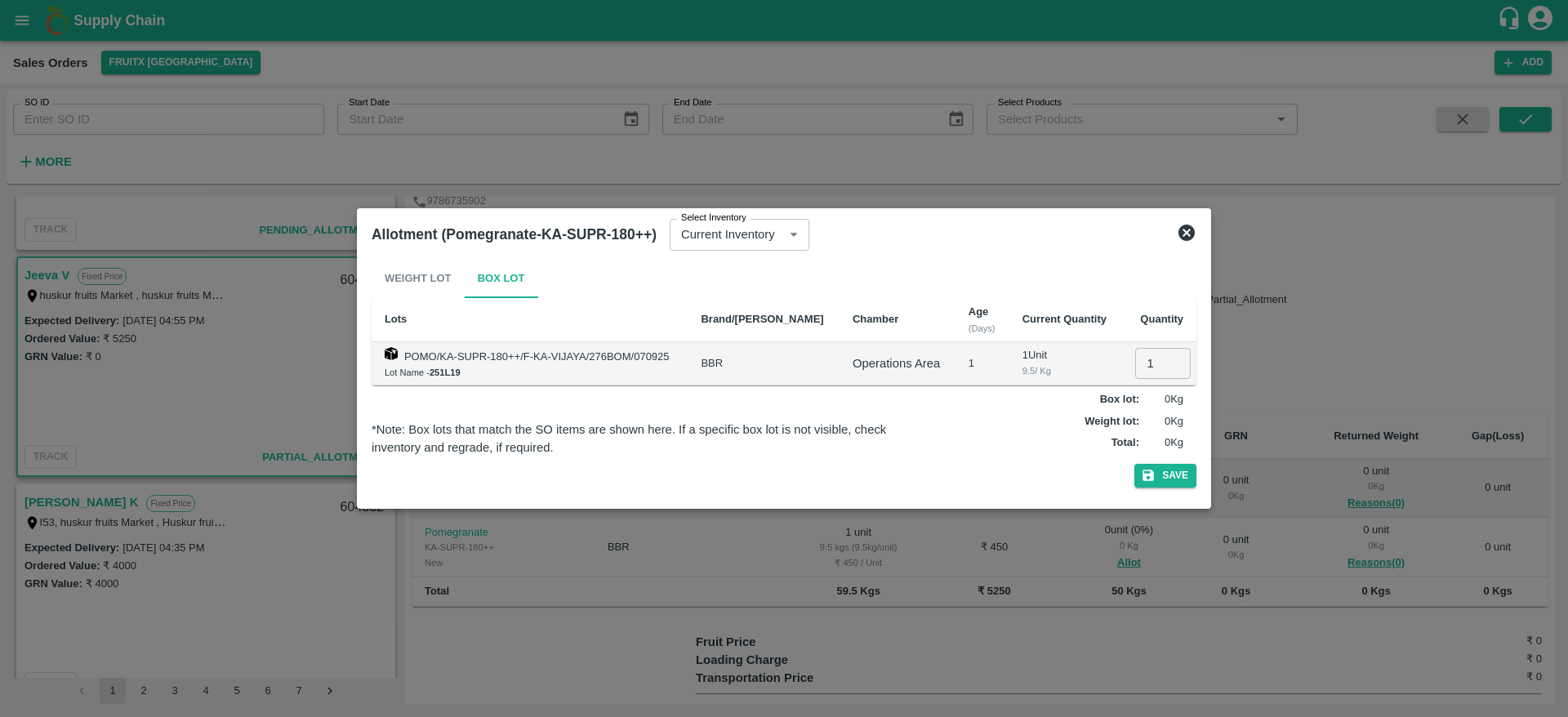
click at [1135, 358] on input "1" at bounding box center [1163, 363] width 56 height 31
type input "1"
click at [1134, 464] on button "Save" at bounding box center [1166, 475] width 62 height 23
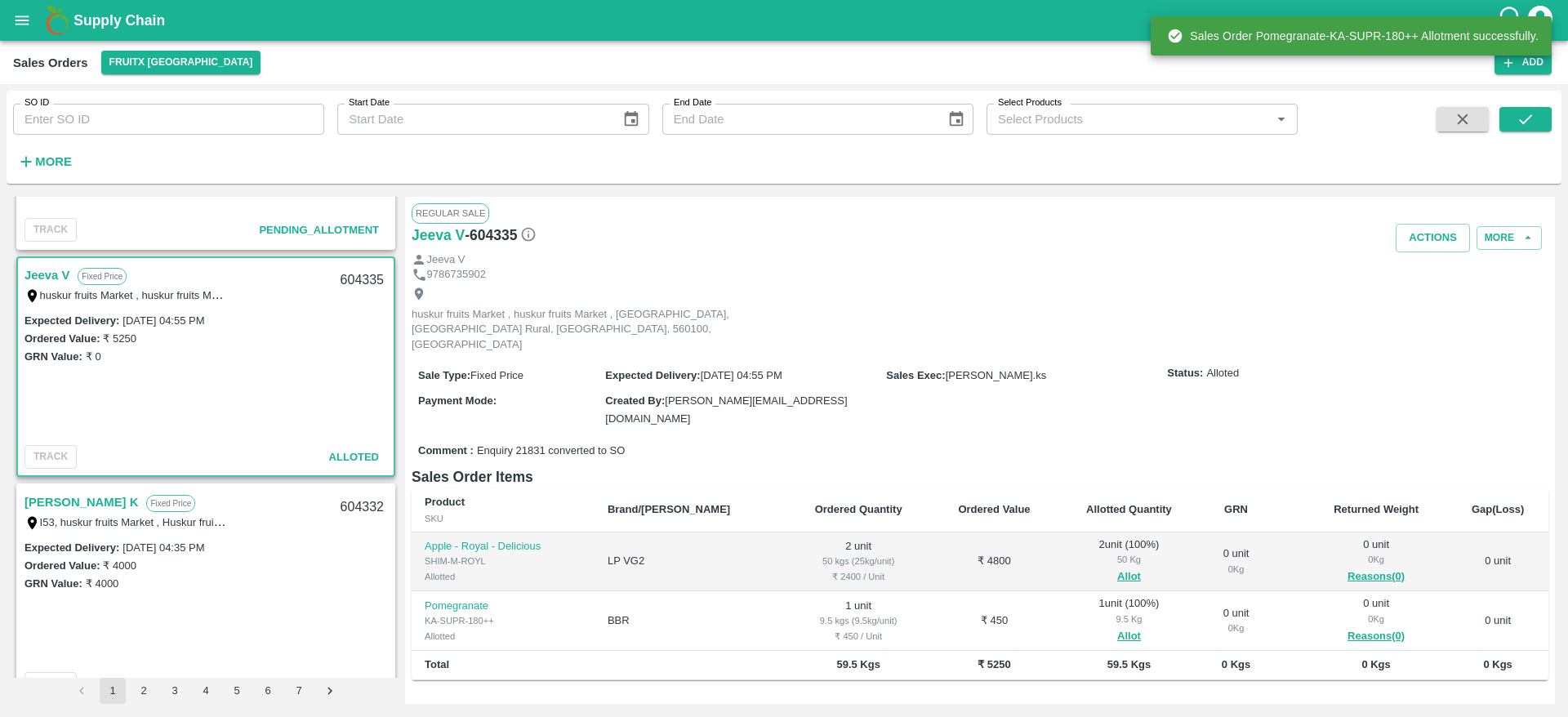
click at [338, 275] on div "604335" at bounding box center [362, 280] width 63 height 38
copy div "604335"
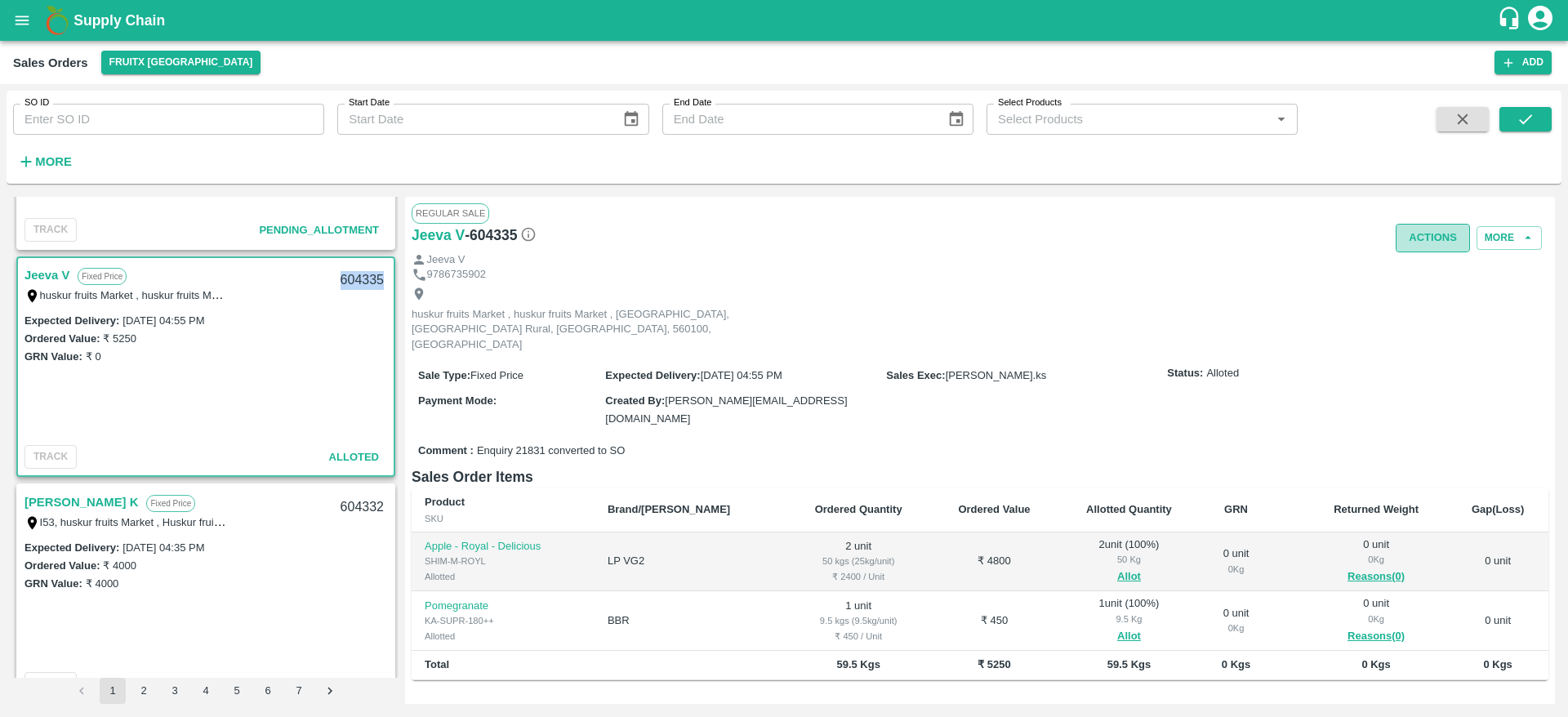
click at [1408, 241] on button "Actions" at bounding box center [1433, 238] width 74 height 28
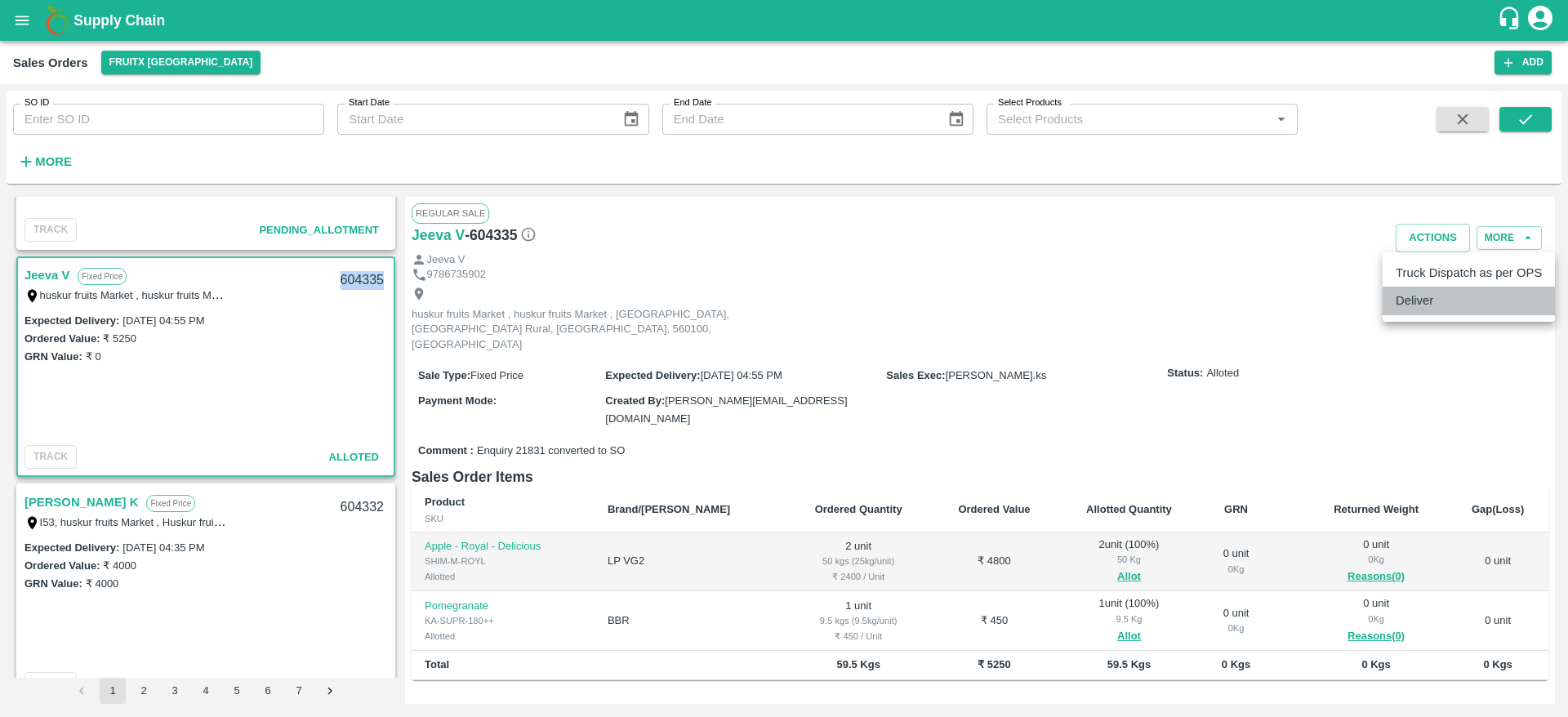
click at [1420, 306] on li "Deliver" at bounding box center [1469, 300] width 172 height 27
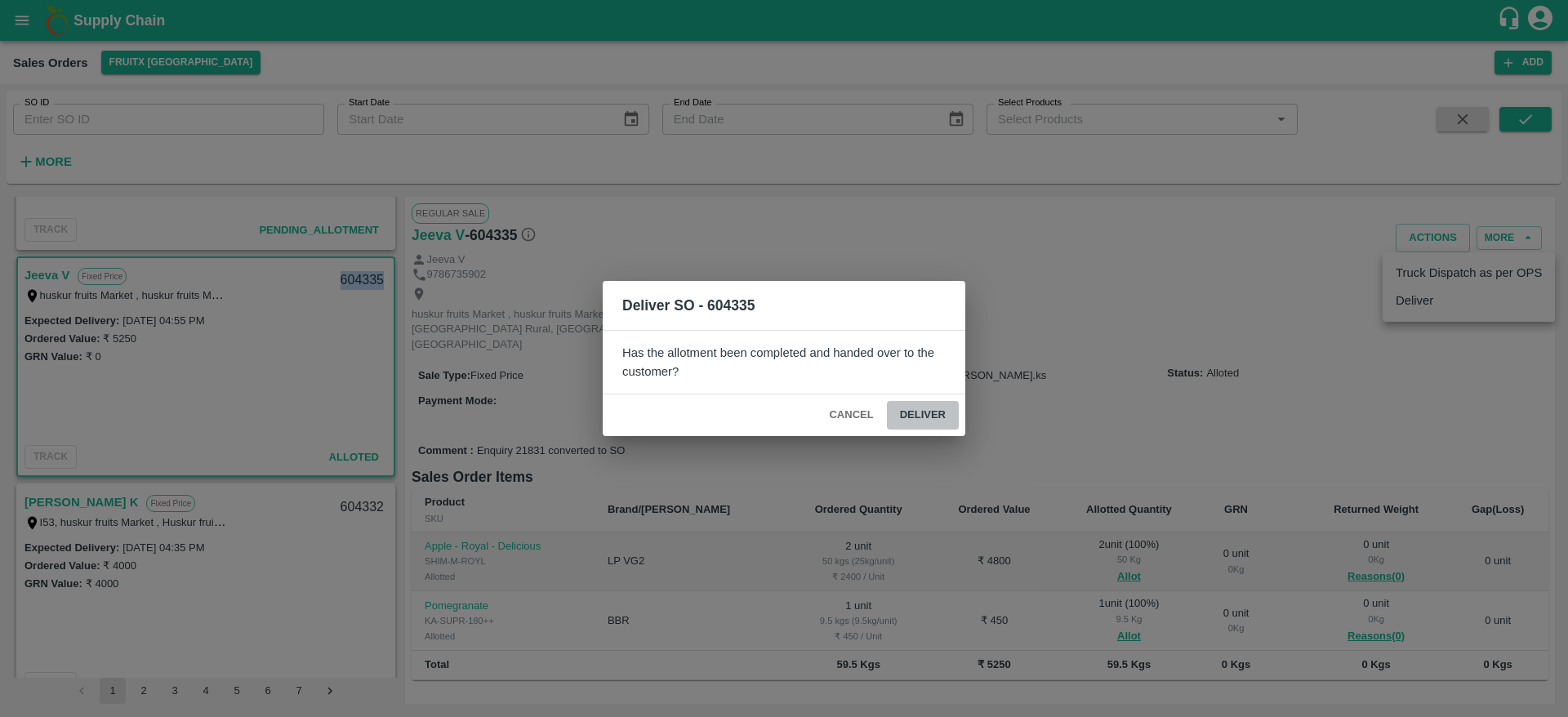
click at [925, 408] on button "Deliver" at bounding box center [923, 414] width 72 height 28
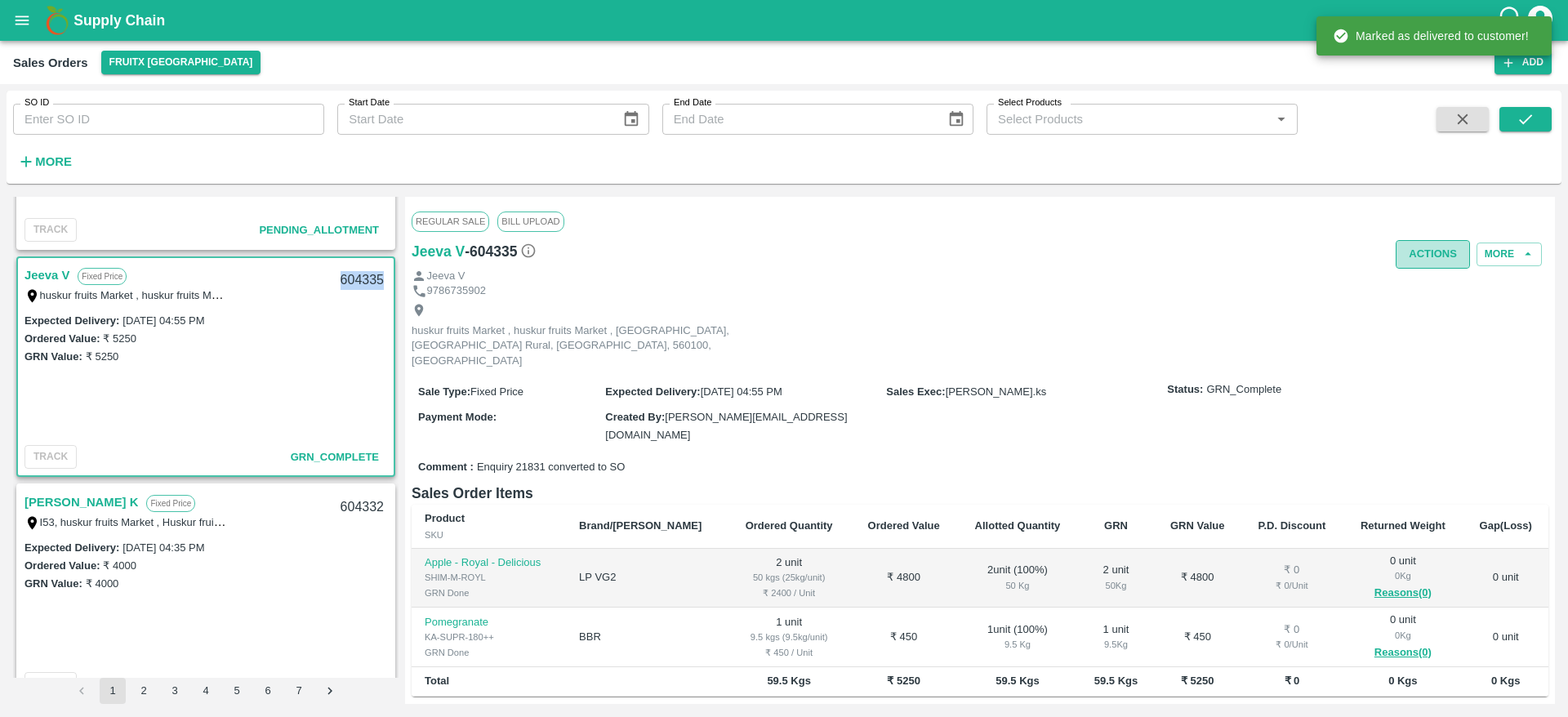
click at [1429, 250] on button "Actions" at bounding box center [1433, 253] width 74 height 28
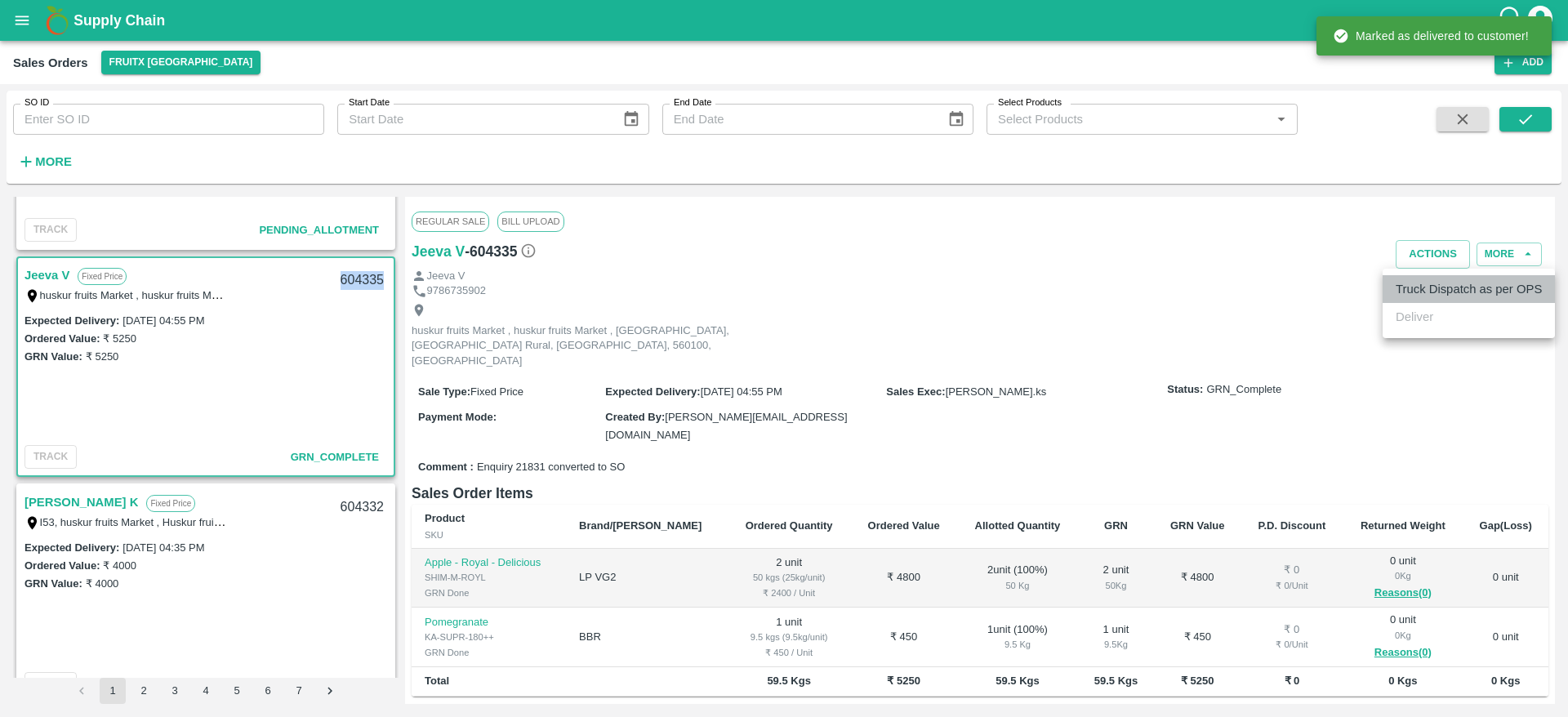
click at [1424, 284] on li "Truck Dispatch as per OPS" at bounding box center [1469, 288] width 172 height 27
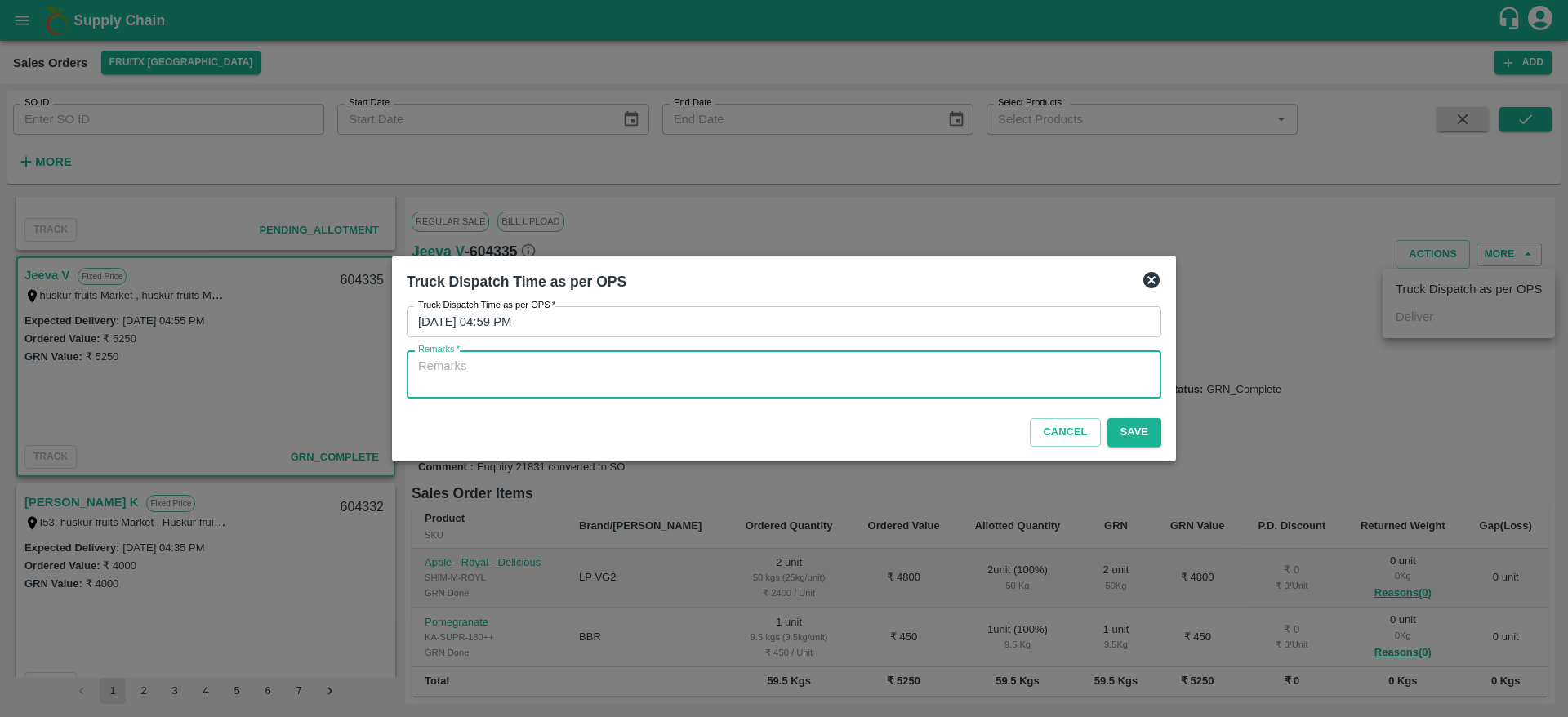
click at [975, 358] on textarea "Remarks   *" at bounding box center [784, 374] width 732 height 34
type textarea "o"
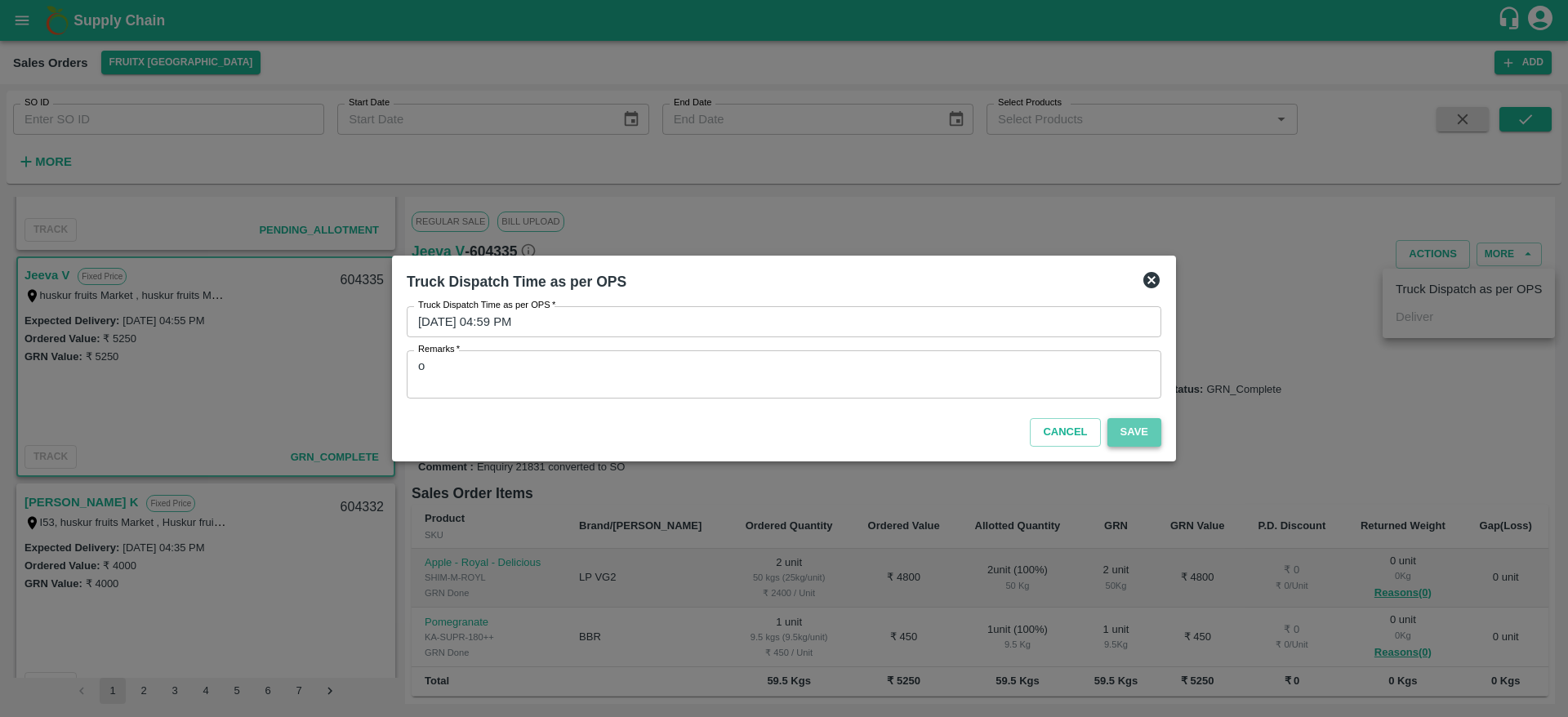
click at [1152, 436] on button "Save" at bounding box center [1133, 432] width 54 height 28
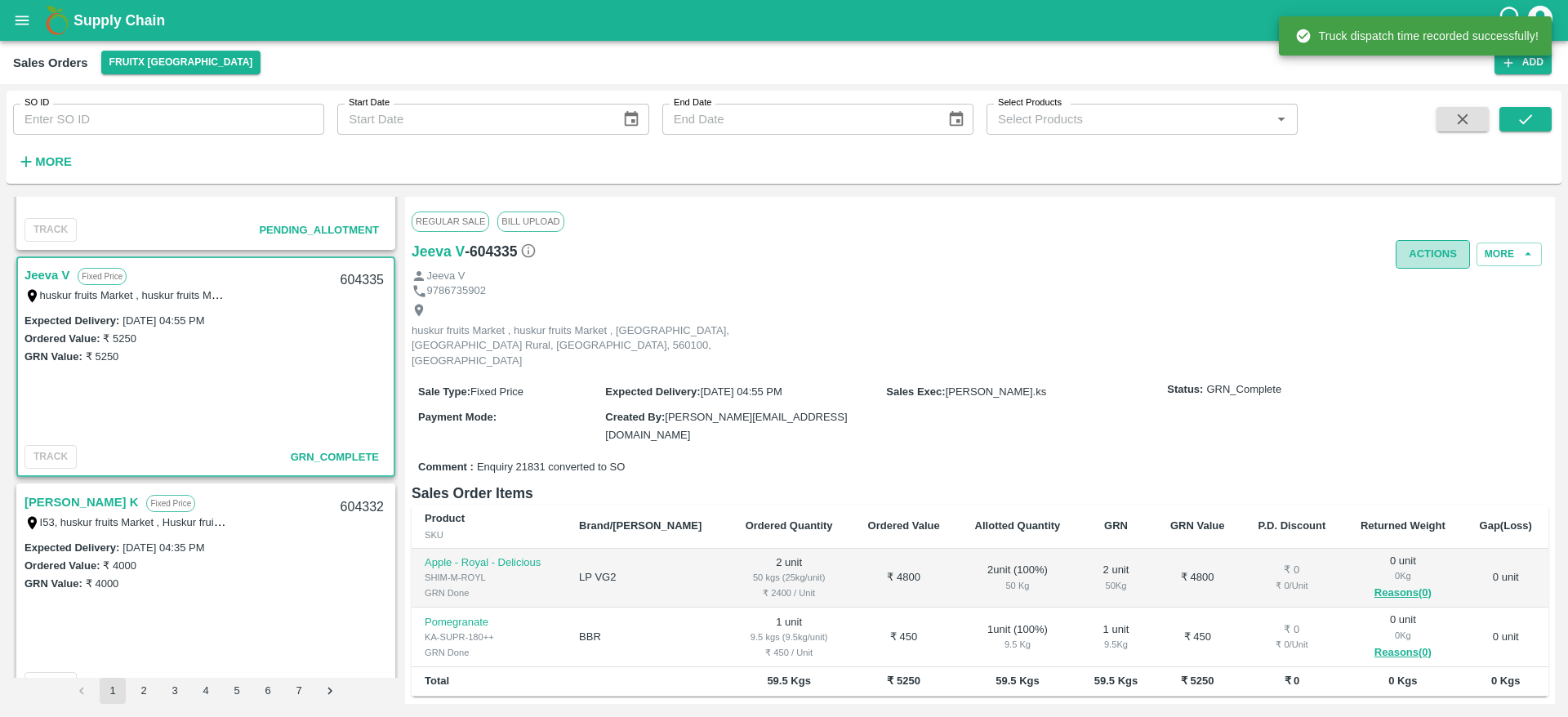
click at [1434, 266] on button "Actions" at bounding box center [1433, 253] width 74 height 28
click at [903, 309] on div at bounding box center [784, 358] width 1568 height 717
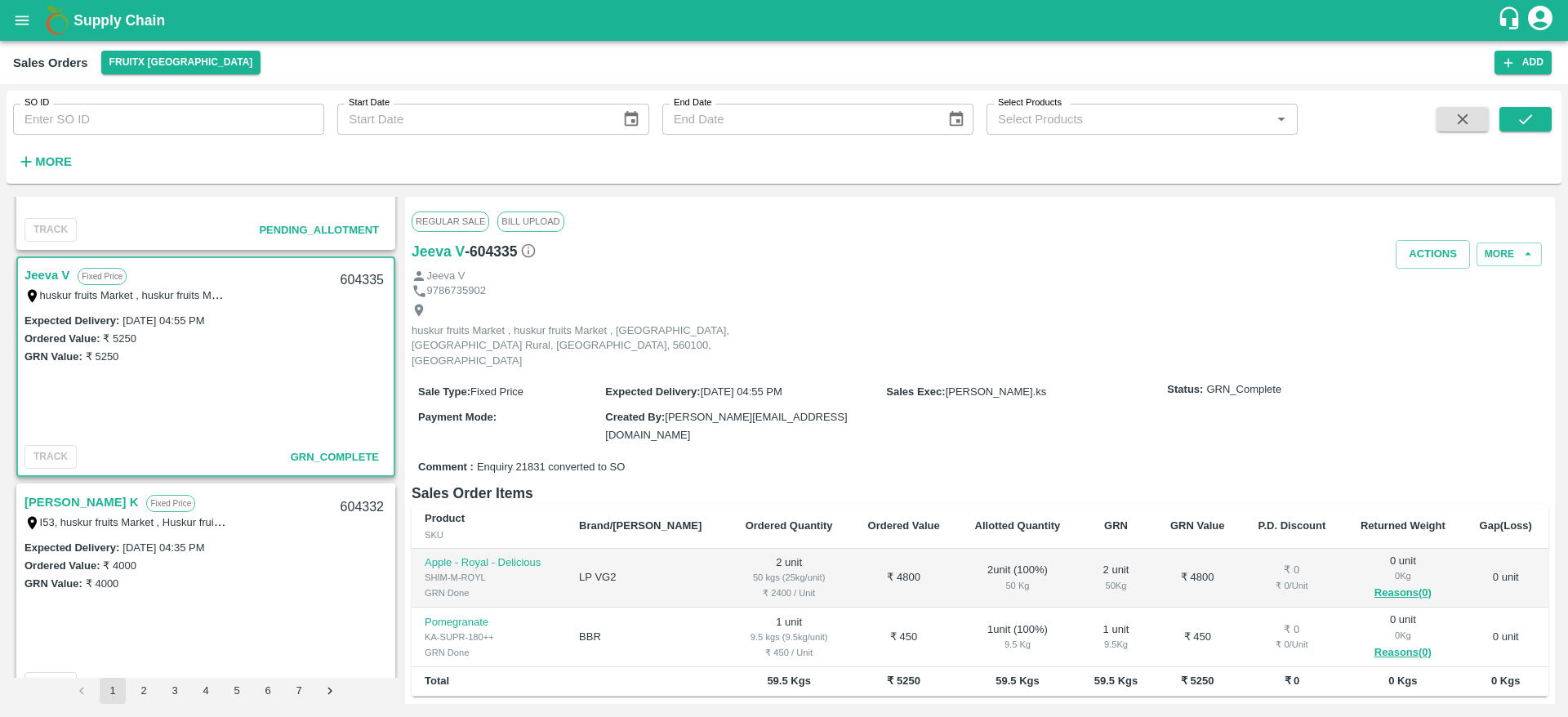
click at [349, 279] on div "604335" at bounding box center [362, 280] width 63 height 38
copy div "604335"
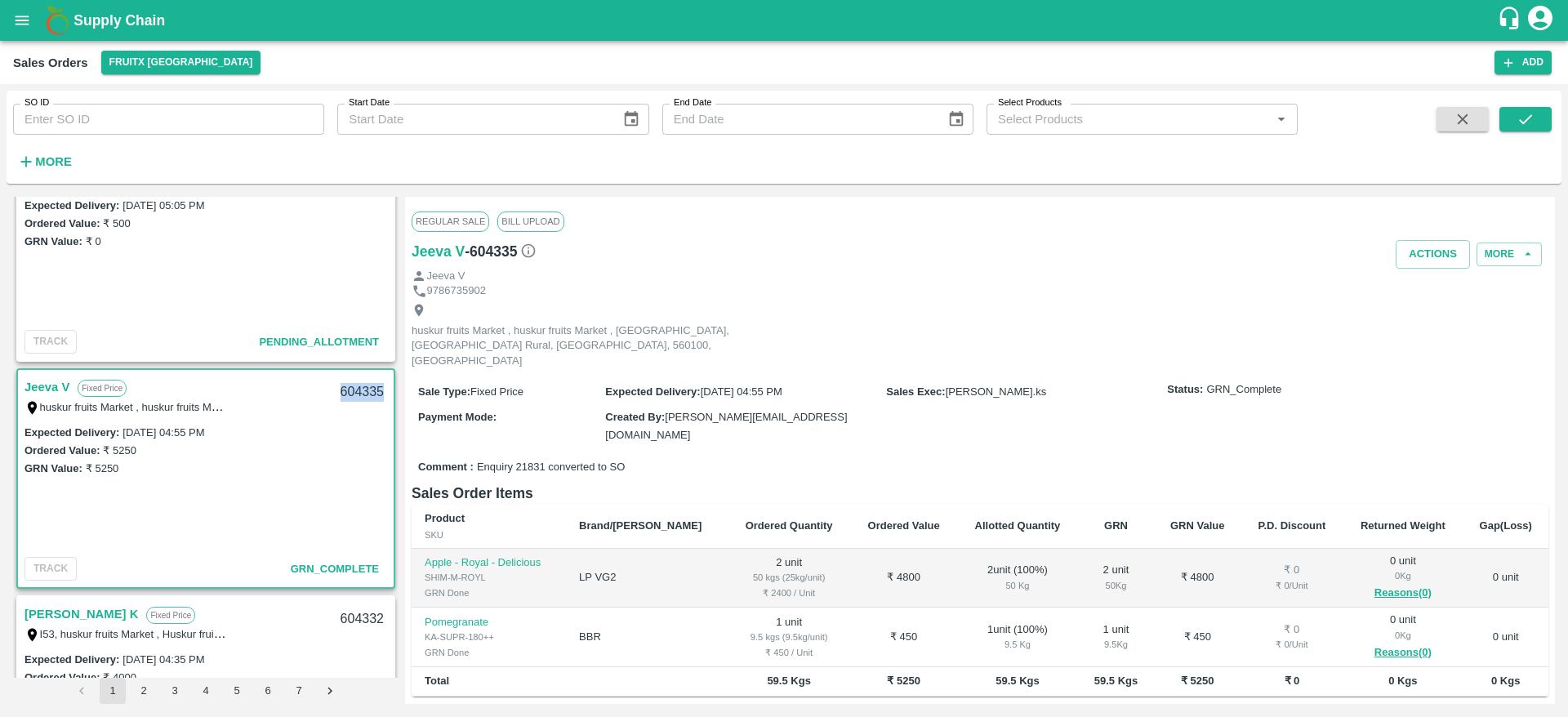
scroll to position [0, 0]
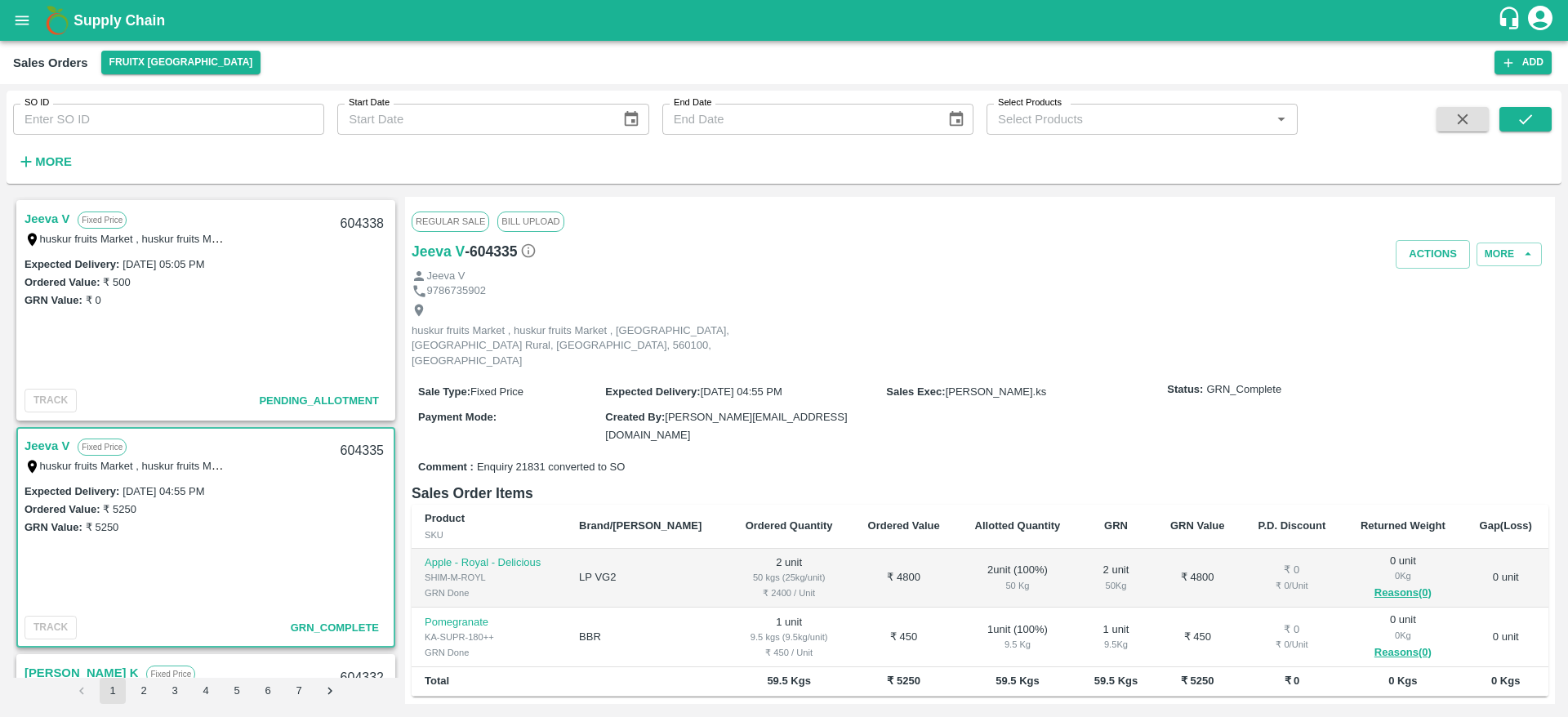
click at [40, 209] on link "Jeeva V" at bounding box center [47, 219] width 45 height 21
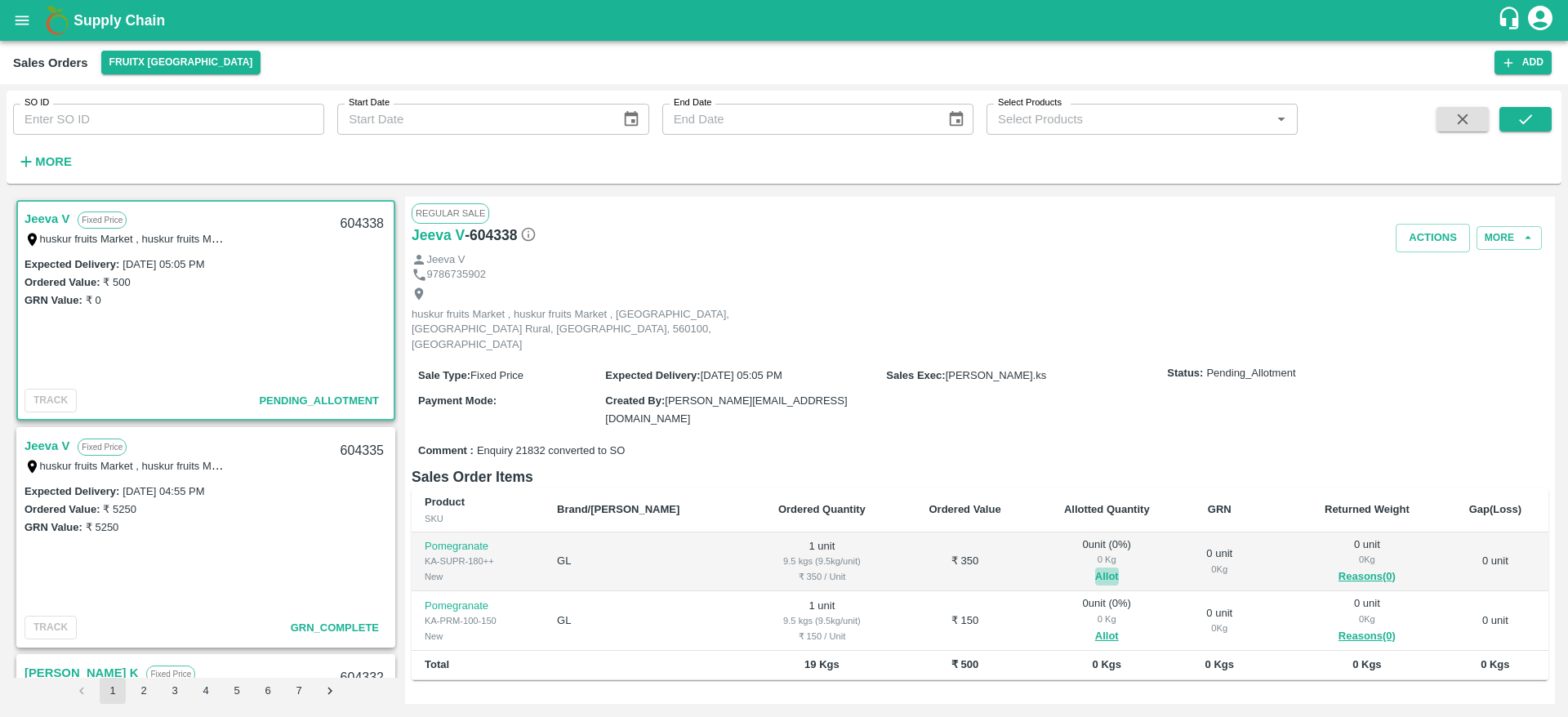
click at [1095, 567] on button "Allot" at bounding box center [1107, 576] width 23 height 19
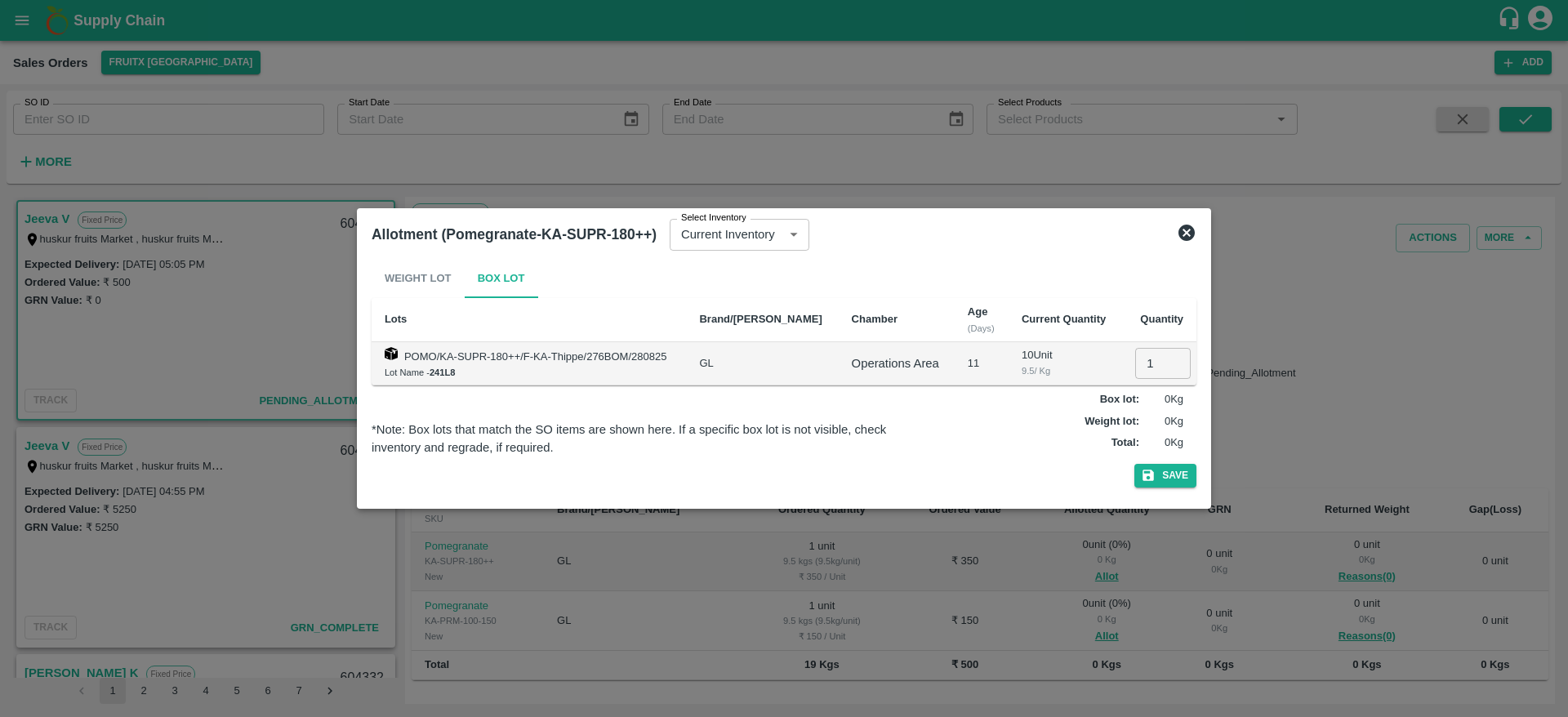
click at [1156, 352] on input "1" at bounding box center [1163, 363] width 56 height 31
type input "1"
click at [1134, 464] on button "Save" at bounding box center [1166, 475] width 62 height 23
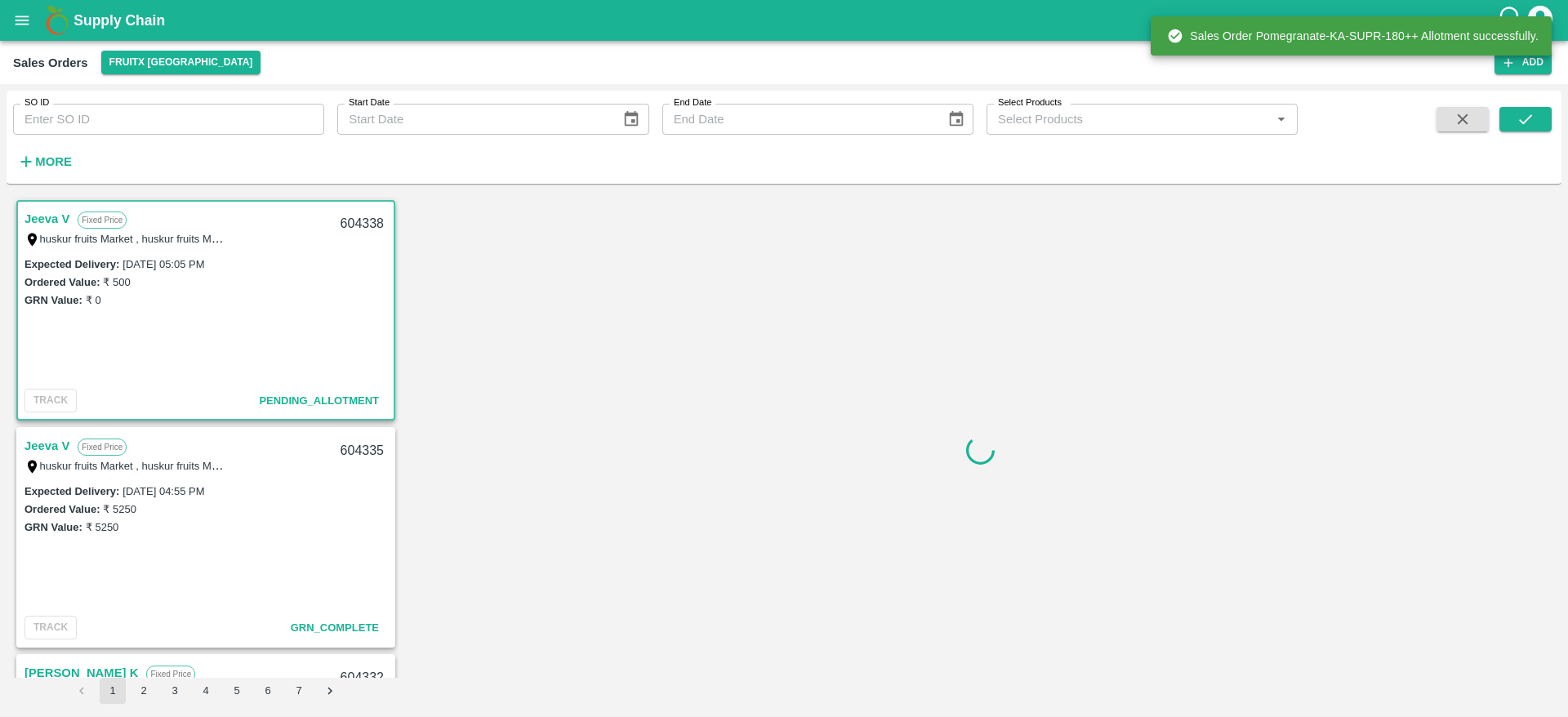
click at [358, 214] on div "604338" at bounding box center [362, 223] width 63 height 38
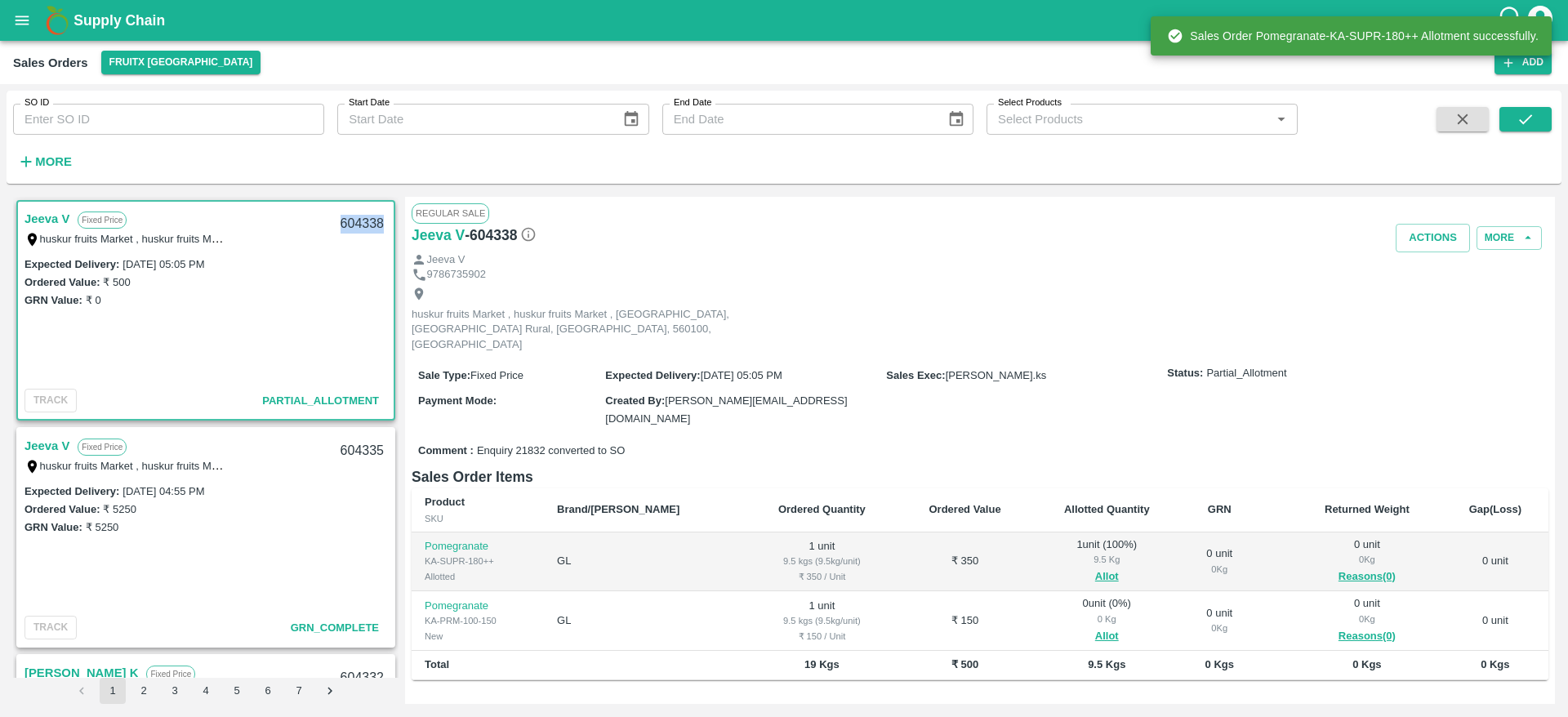
click at [358, 214] on div "604338" at bounding box center [362, 223] width 63 height 38
copy div "604338"
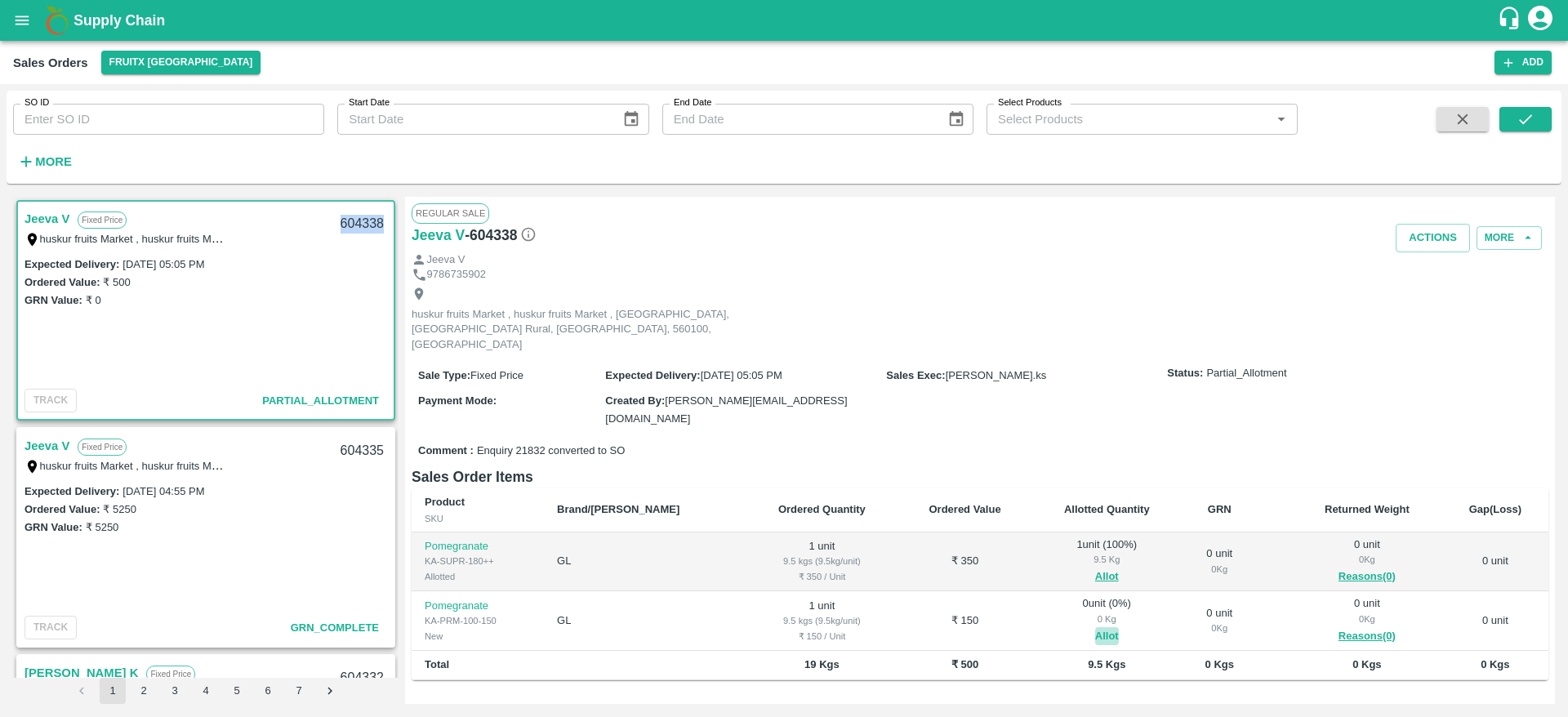
click at [1095, 627] on button "Allot" at bounding box center [1107, 636] width 23 height 19
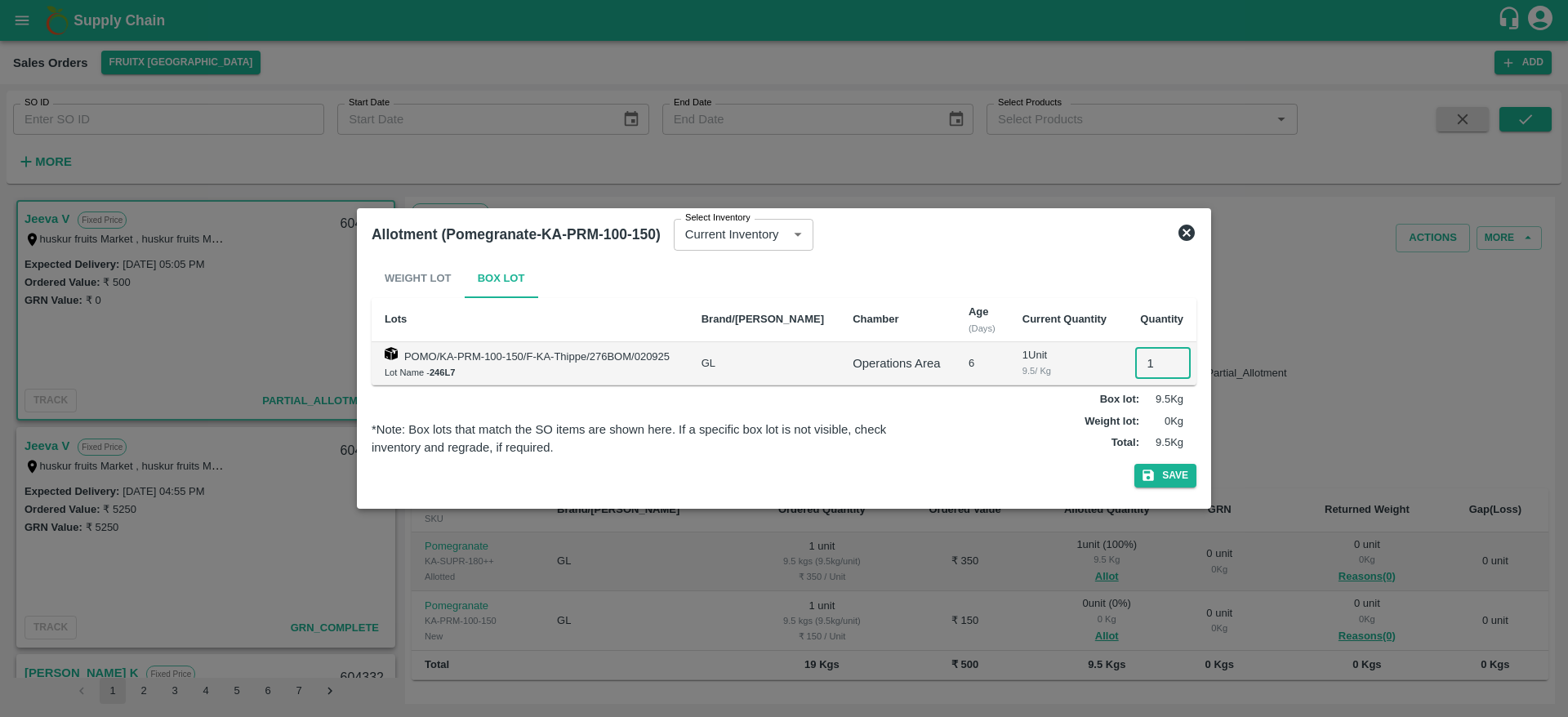
click at [1138, 368] on input "1" at bounding box center [1163, 363] width 56 height 31
type input "1"
click at [1134, 464] on button "Save" at bounding box center [1166, 475] width 62 height 23
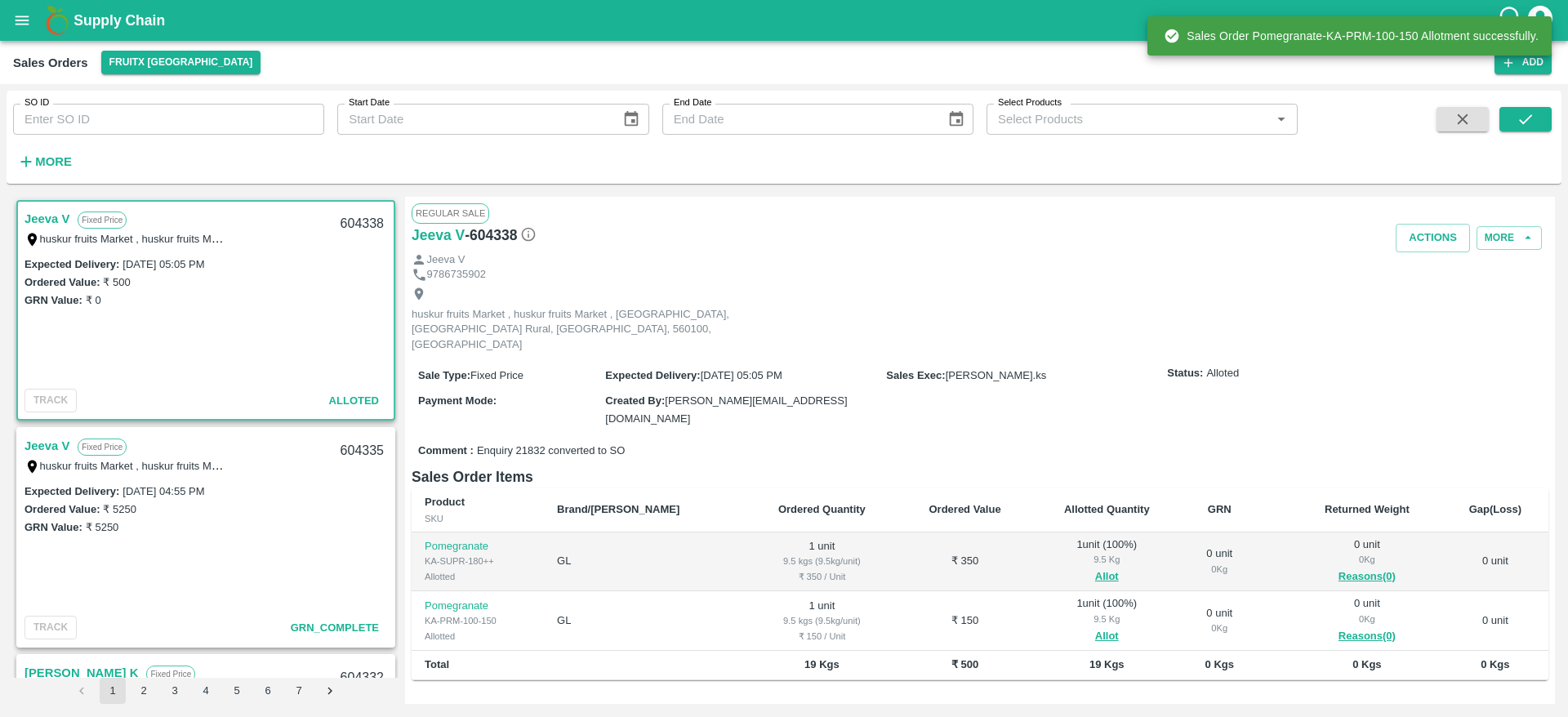
click at [350, 223] on div "604338" at bounding box center [362, 223] width 63 height 38
copy div "604338"
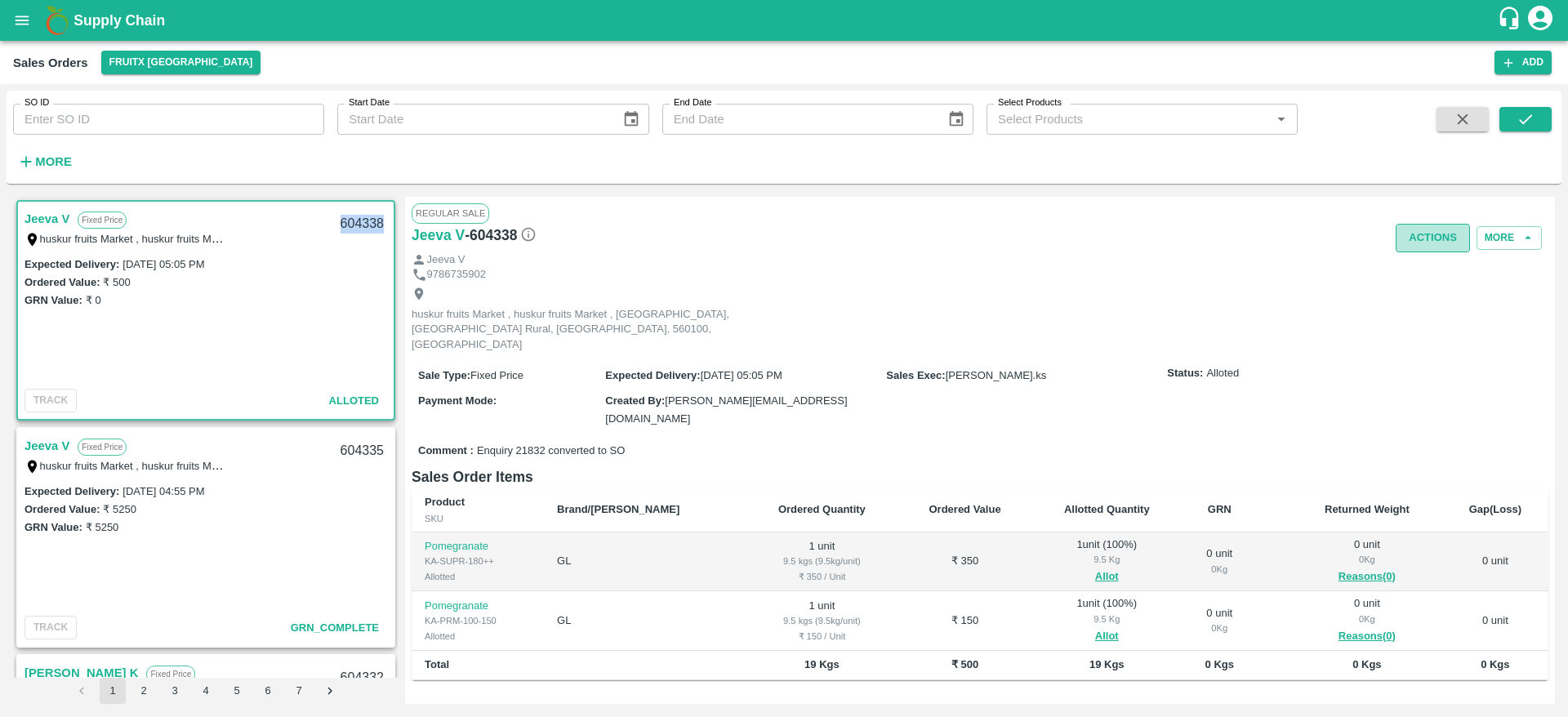
click at [1409, 234] on button "Actions" at bounding box center [1433, 238] width 74 height 28
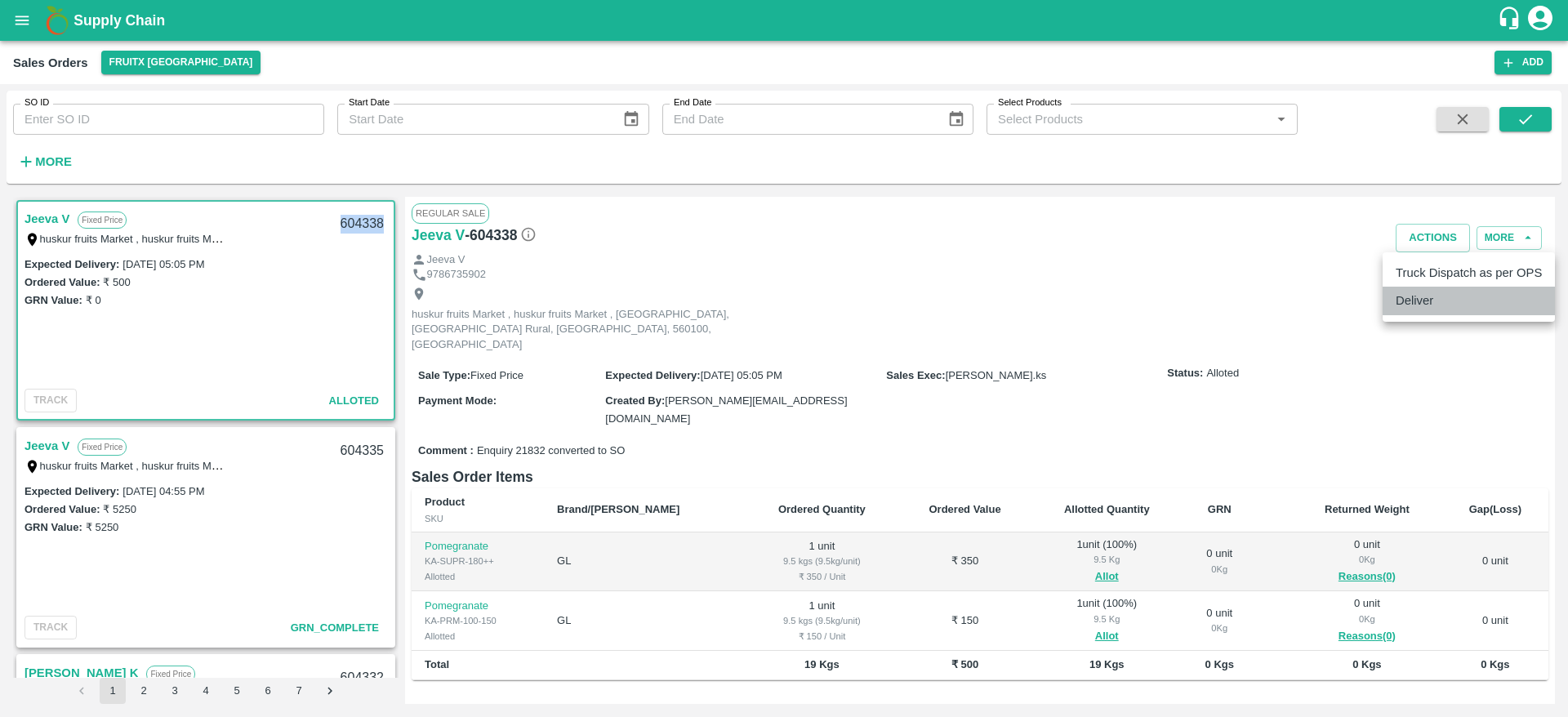
click at [1426, 298] on li "Deliver" at bounding box center [1469, 300] width 172 height 27
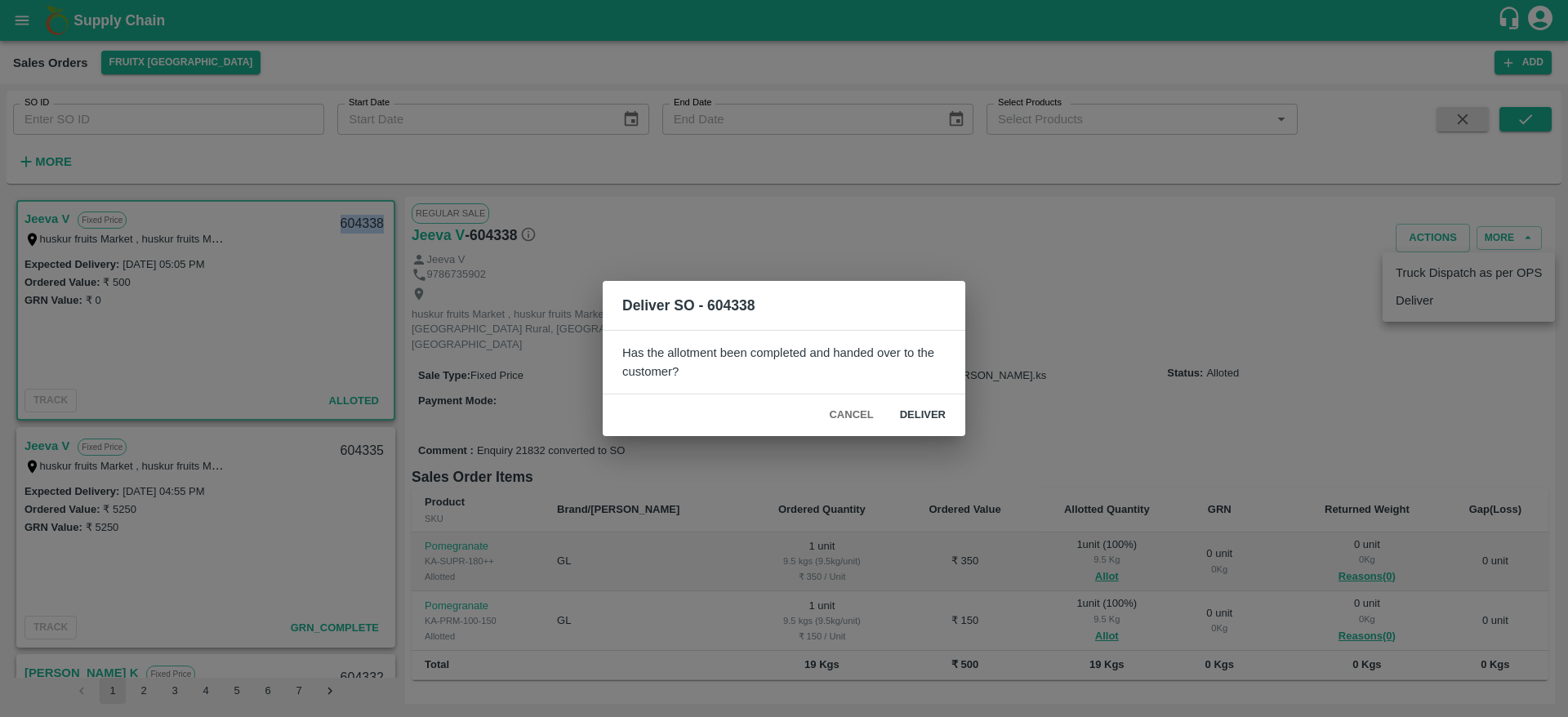
click at [926, 404] on button "Deliver" at bounding box center [923, 414] width 72 height 28
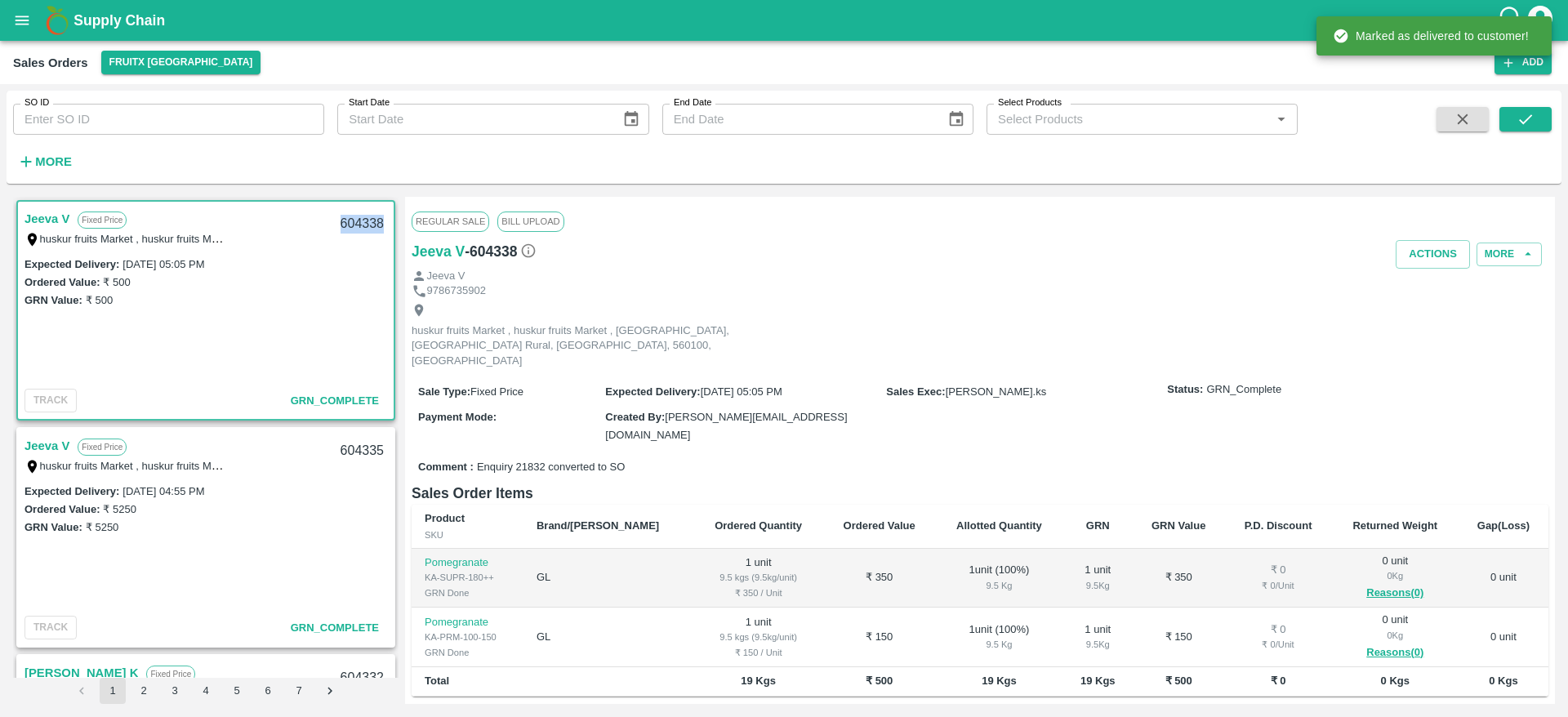
copy div "604338"
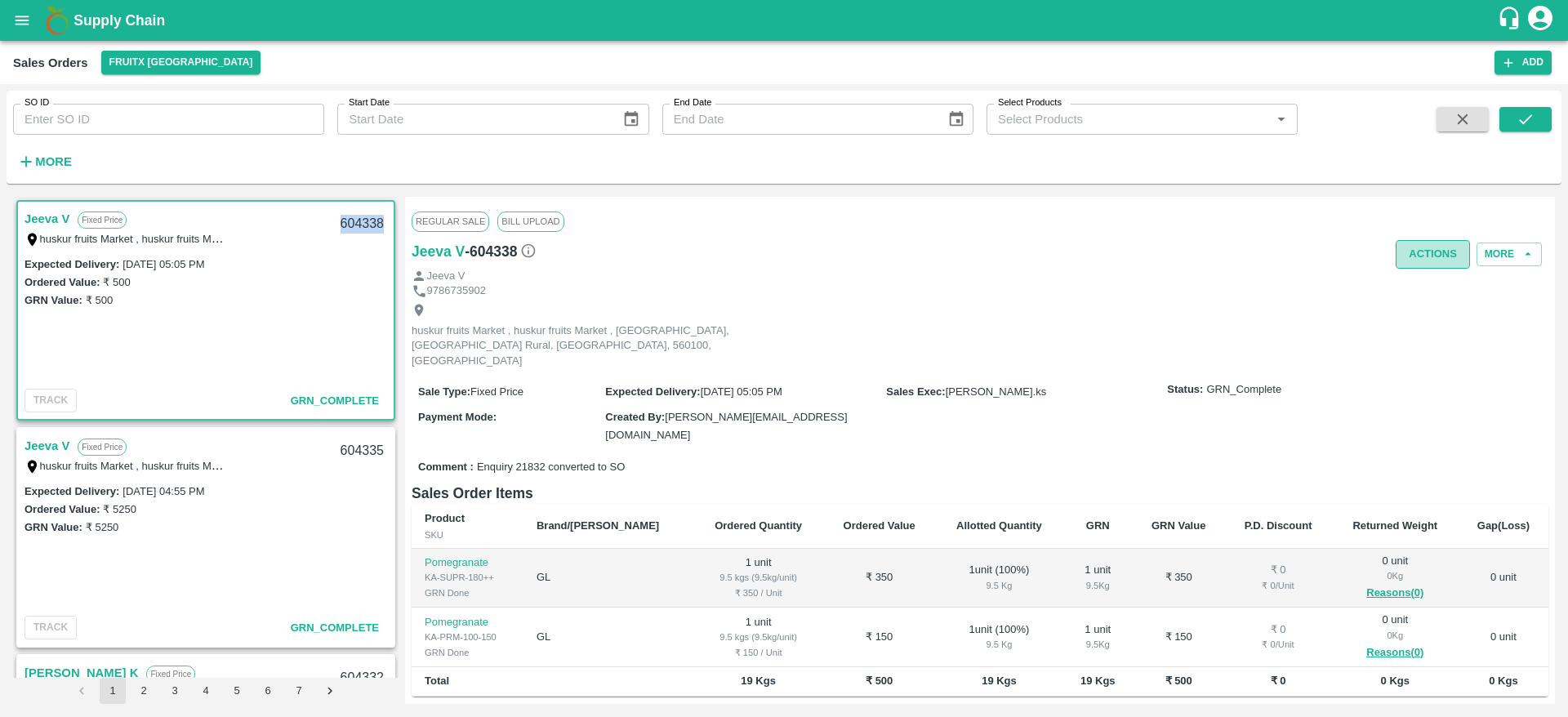
click at [1419, 259] on button "Actions" at bounding box center [1433, 253] width 74 height 28
click at [1429, 289] on li "Truck Dispatch as per OPS" at bounding box center [1469, 288] width 172 height 27
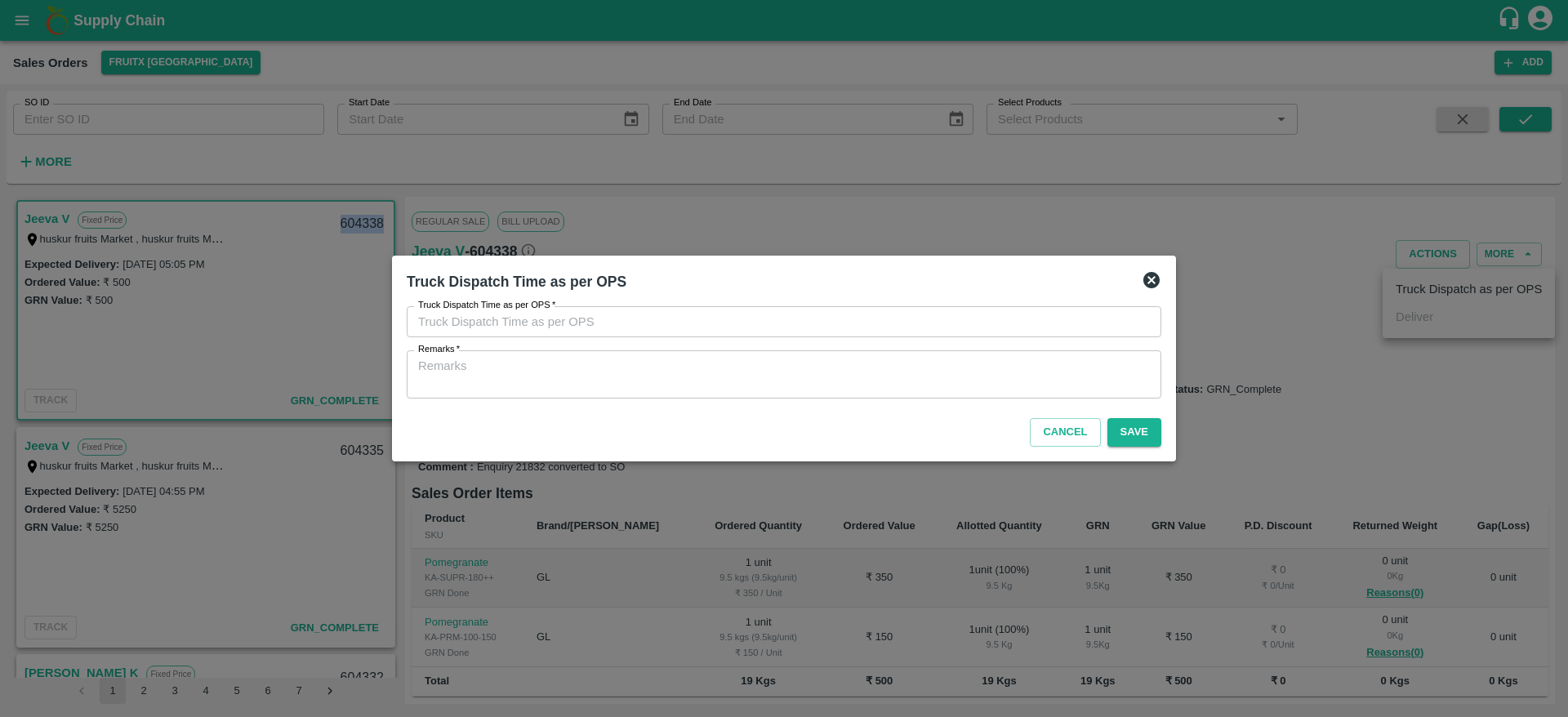
type input "08/09/2025 05:02 PM"
click at [961, 394] on div "x Remarks" at bounding box center [784, 373] width 754 height 48
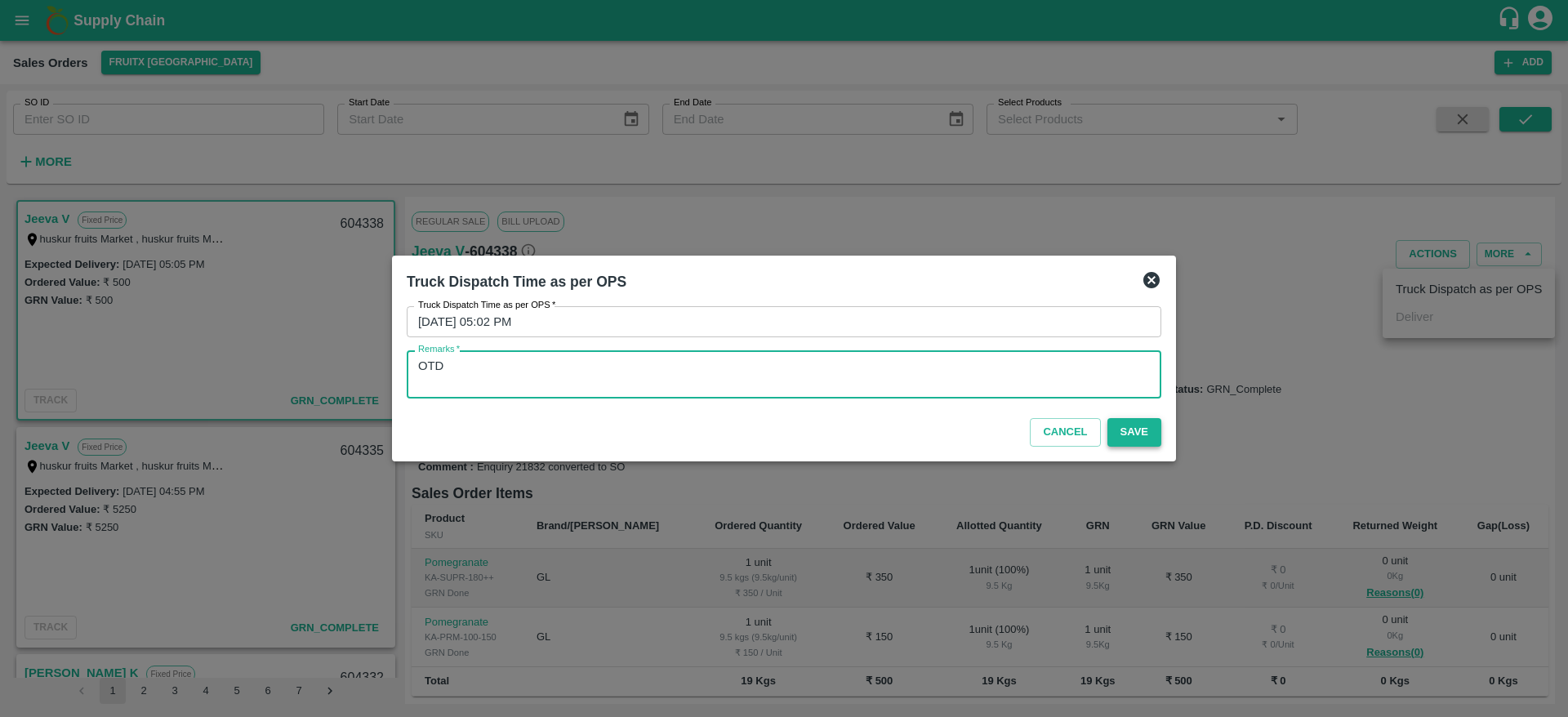
type textarea "OTD"
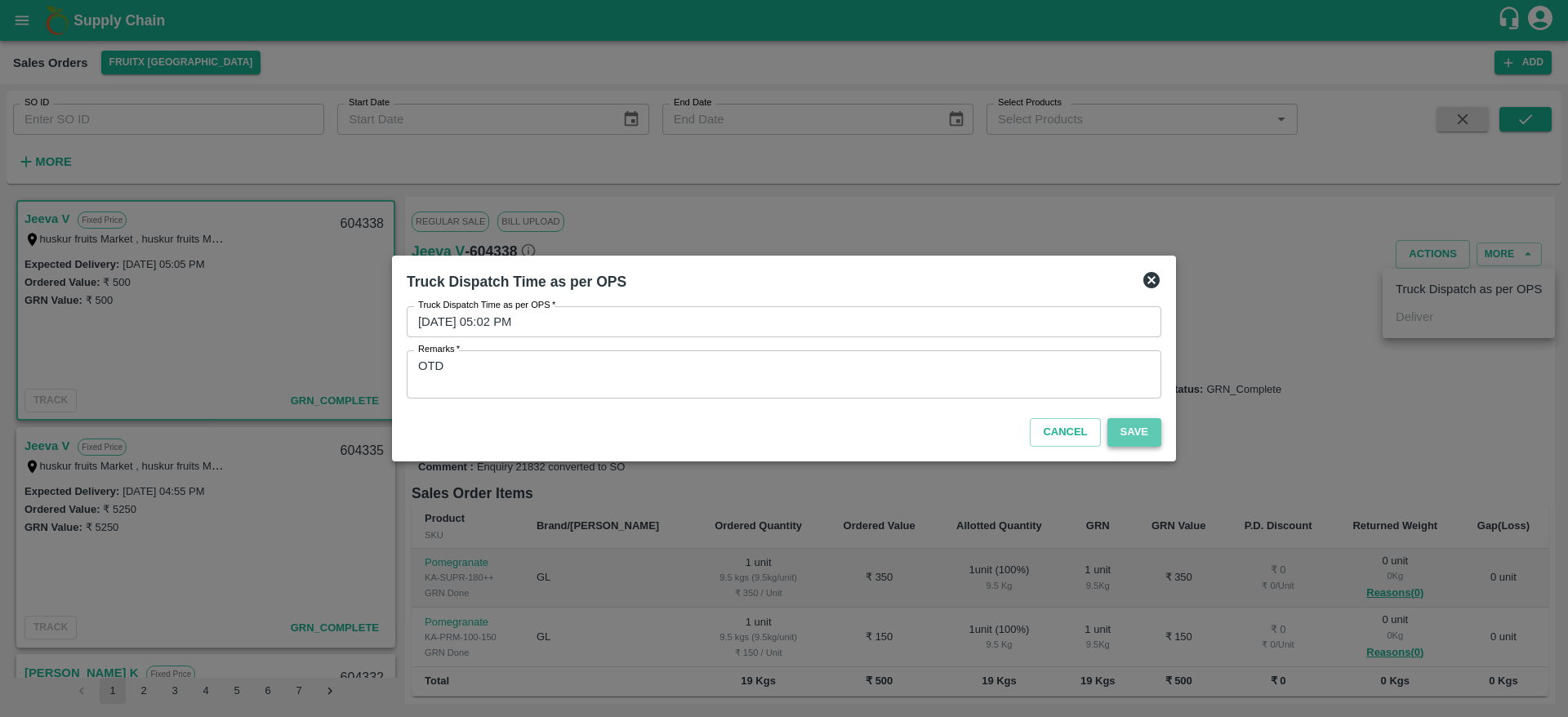
click at [1144, 426] on button "Save" at bounding box center [1133, 432] width 54 height 28
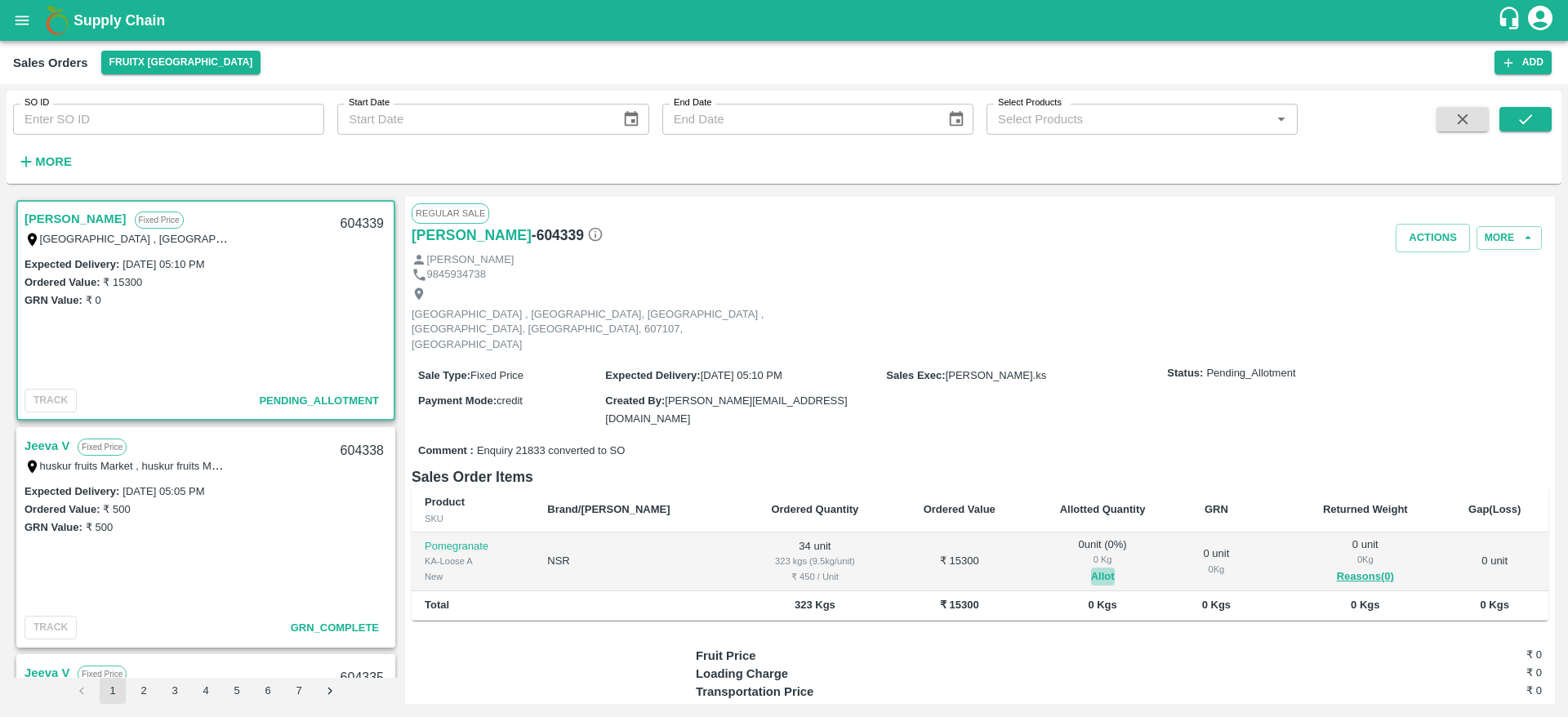
click at [1091, 567] on button "Allot" at bounding box center [1103, 576] width 23 height 19
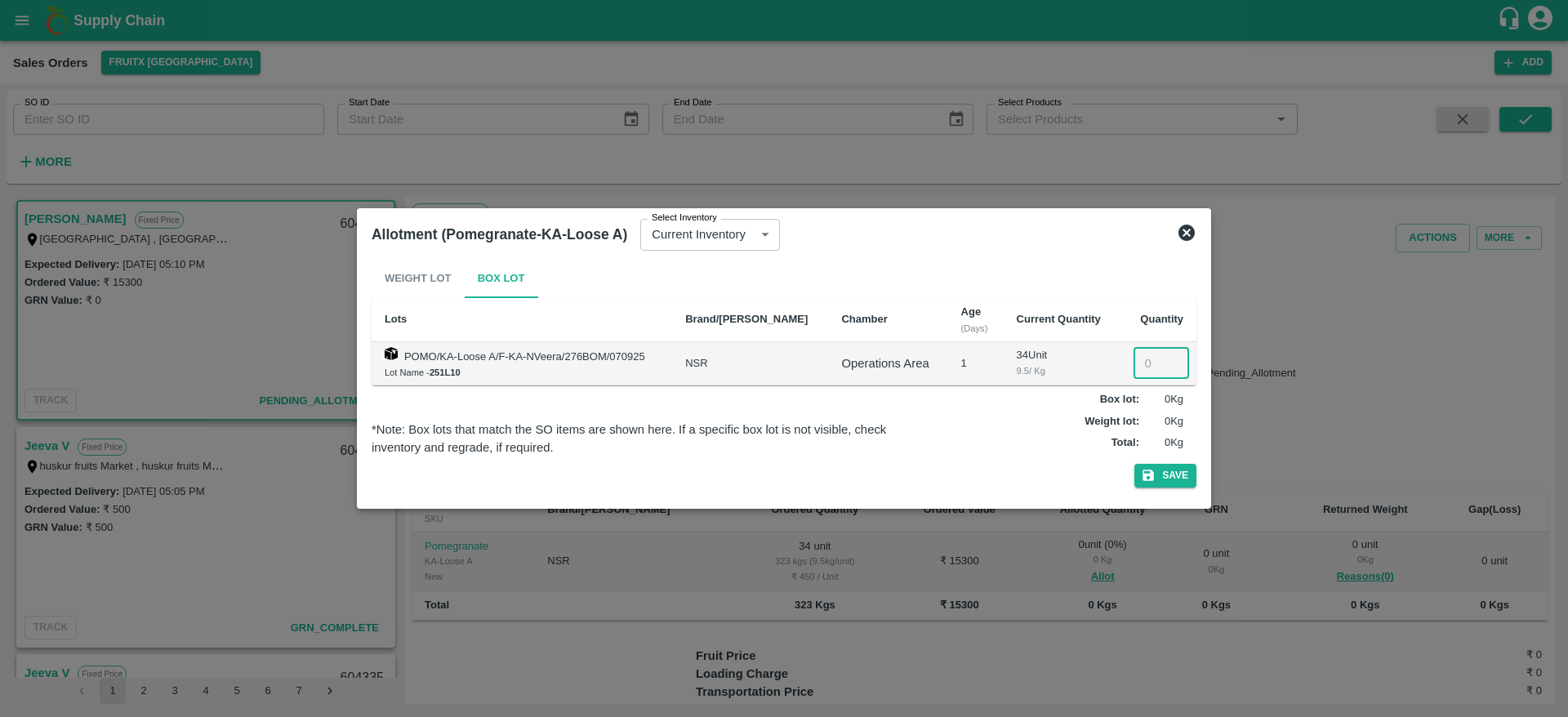
click at [1136, 376] on input "number" at bounding box center [1161, 363] width 56 height 31
type input "34"
click at [1134, 464] on button "Save" at bounding box center [1166, 475] width 62 height 23
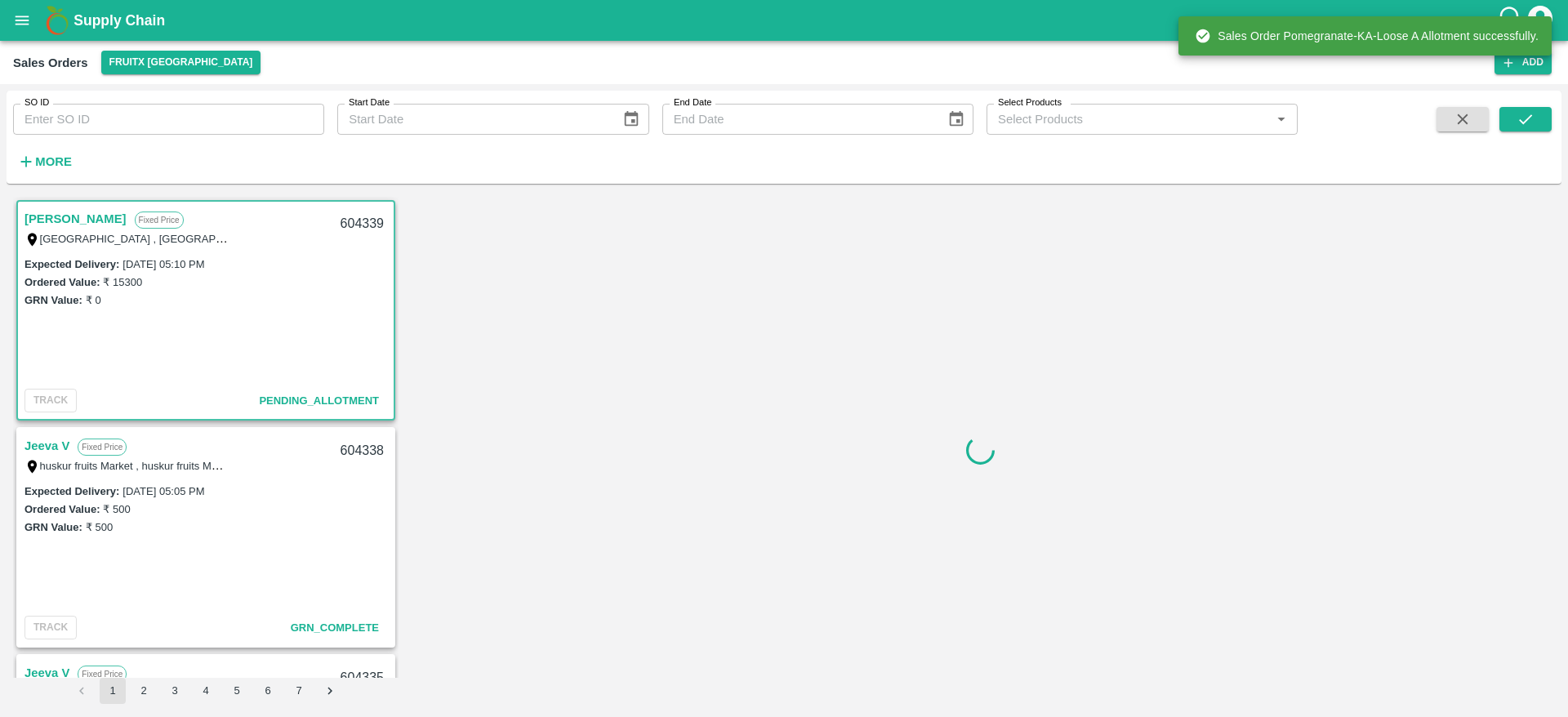
click at [350, 221] on div "604339" at bounding box center [362, 223] width 63 height 38
copy div "604339"
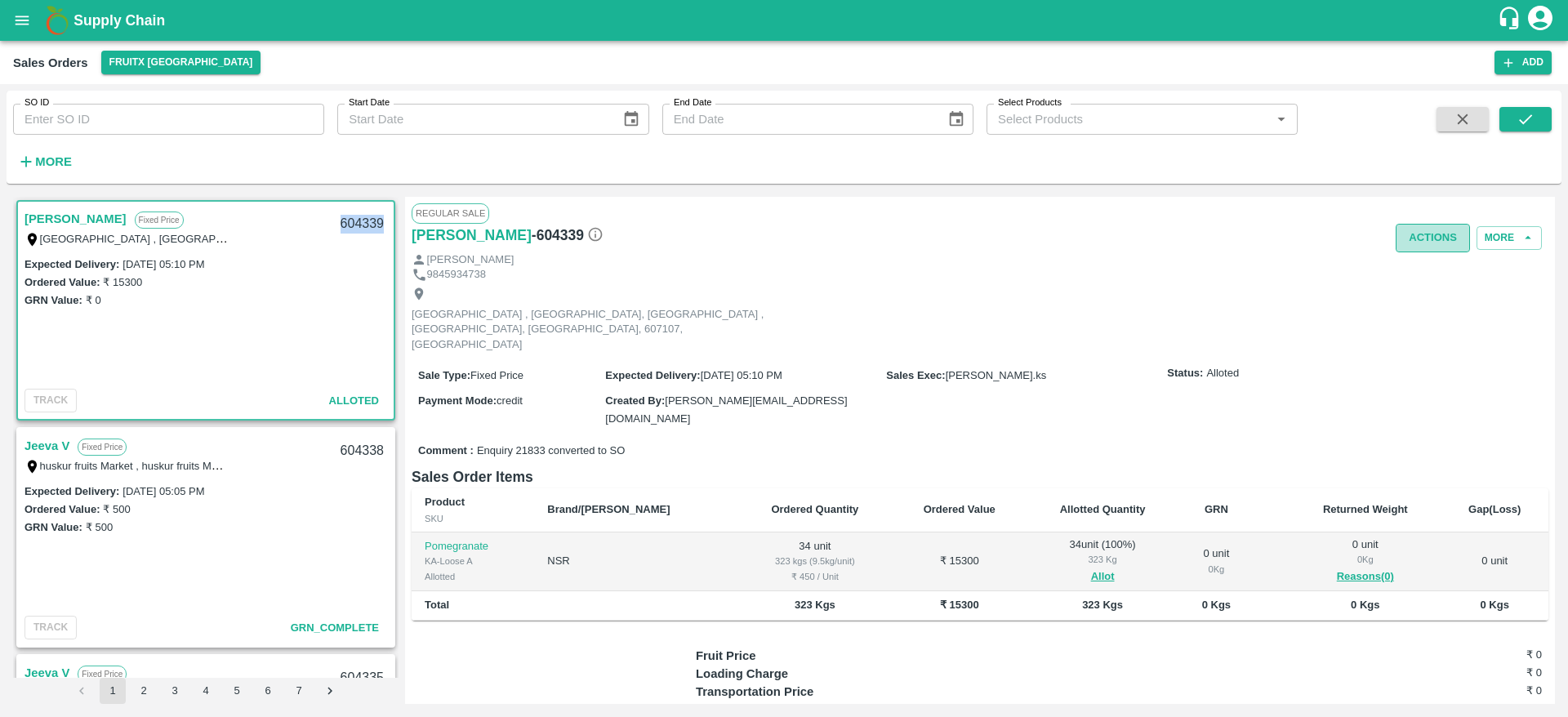
click at [1431, 245] on button "Actions" at bounding box center [1433, 238] width 74 height 28
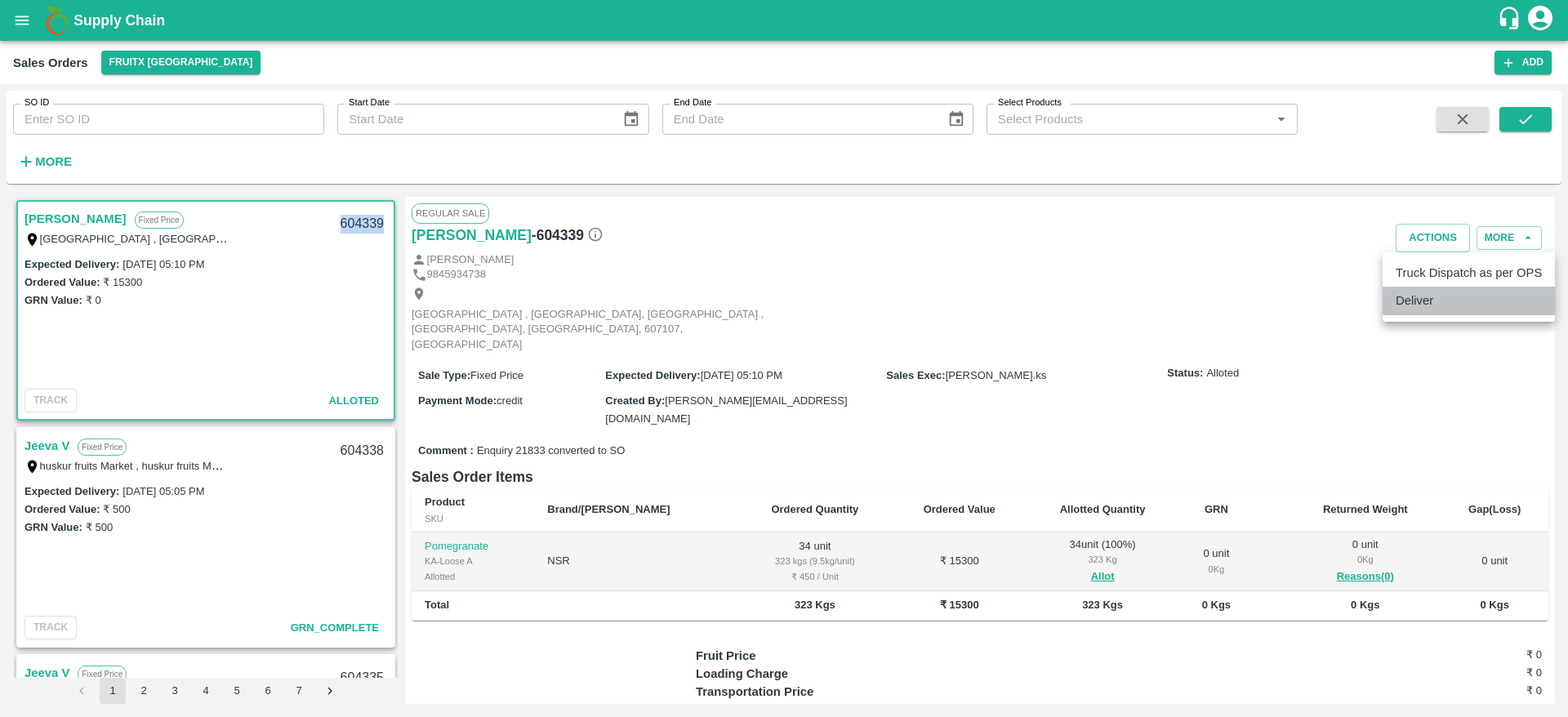
click at [1412, 315] on li "Deliver" at bounding box center [1469, 300] width 172 height 27
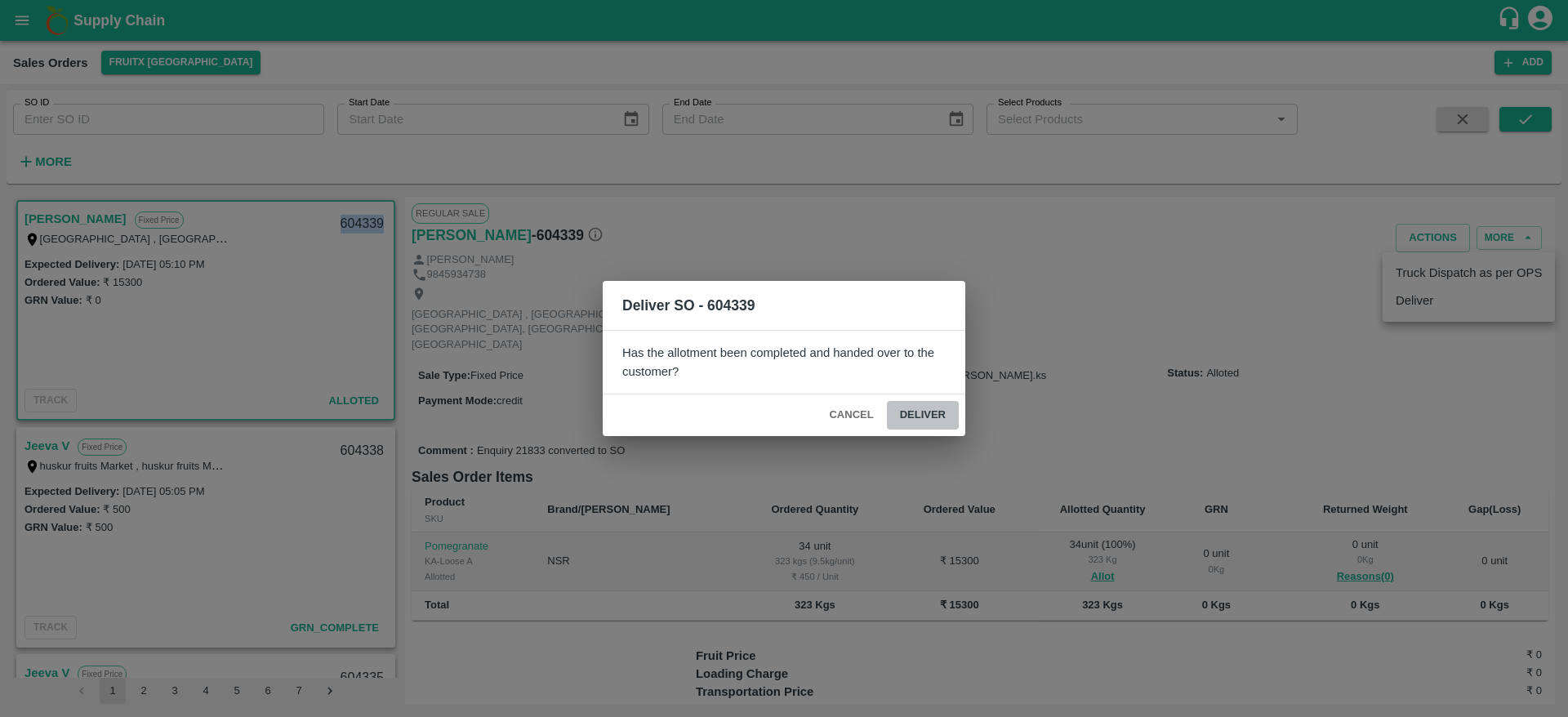
click at [921, 403] on button "Deliver" at bounding box center [923, 414] width 72 height 28
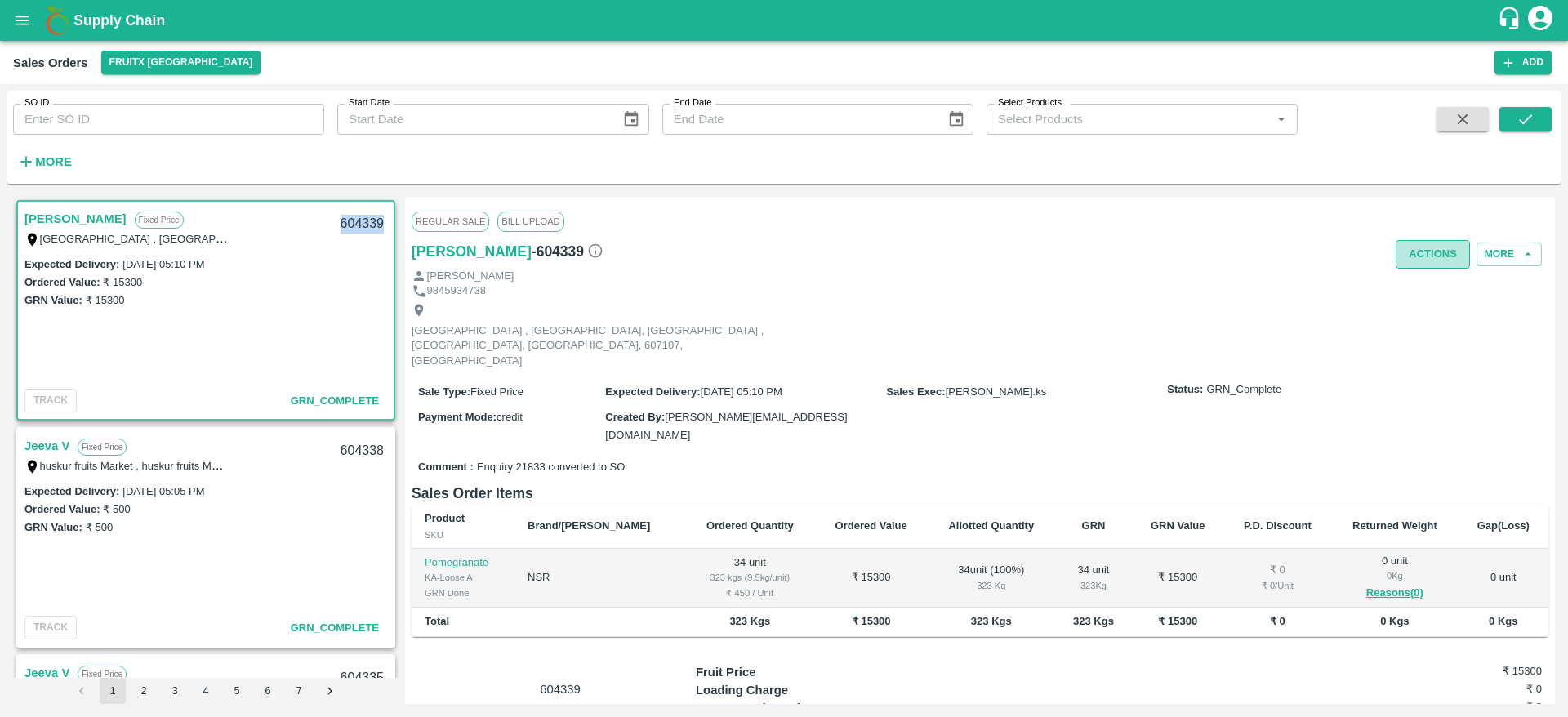
click at [1444, 253] on button "Actions" at bounding box center [1433, 253] width 74 height 28
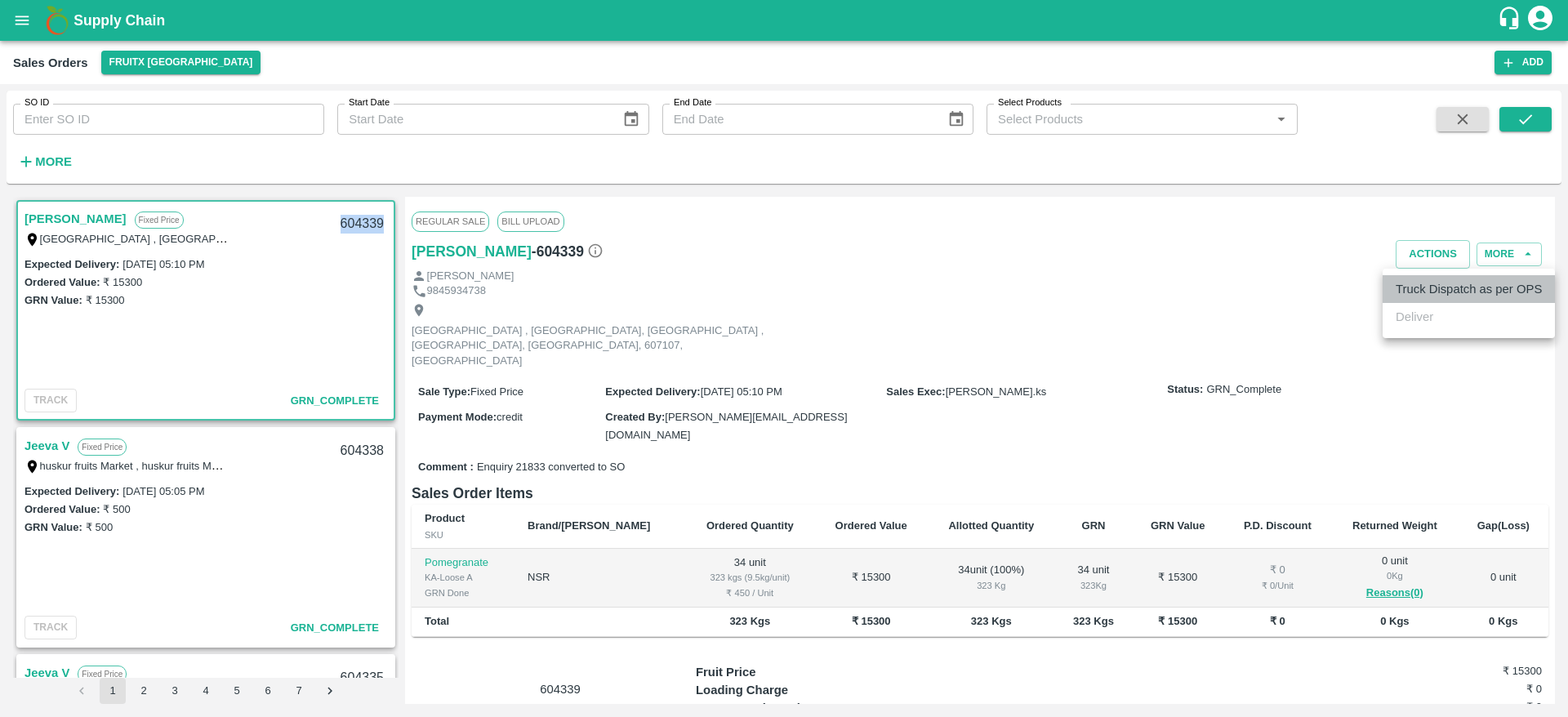
click at [1433, 281] on li "Truck Dispatch as per OPS" at bounding box center [1469, 288] width 172 height 27
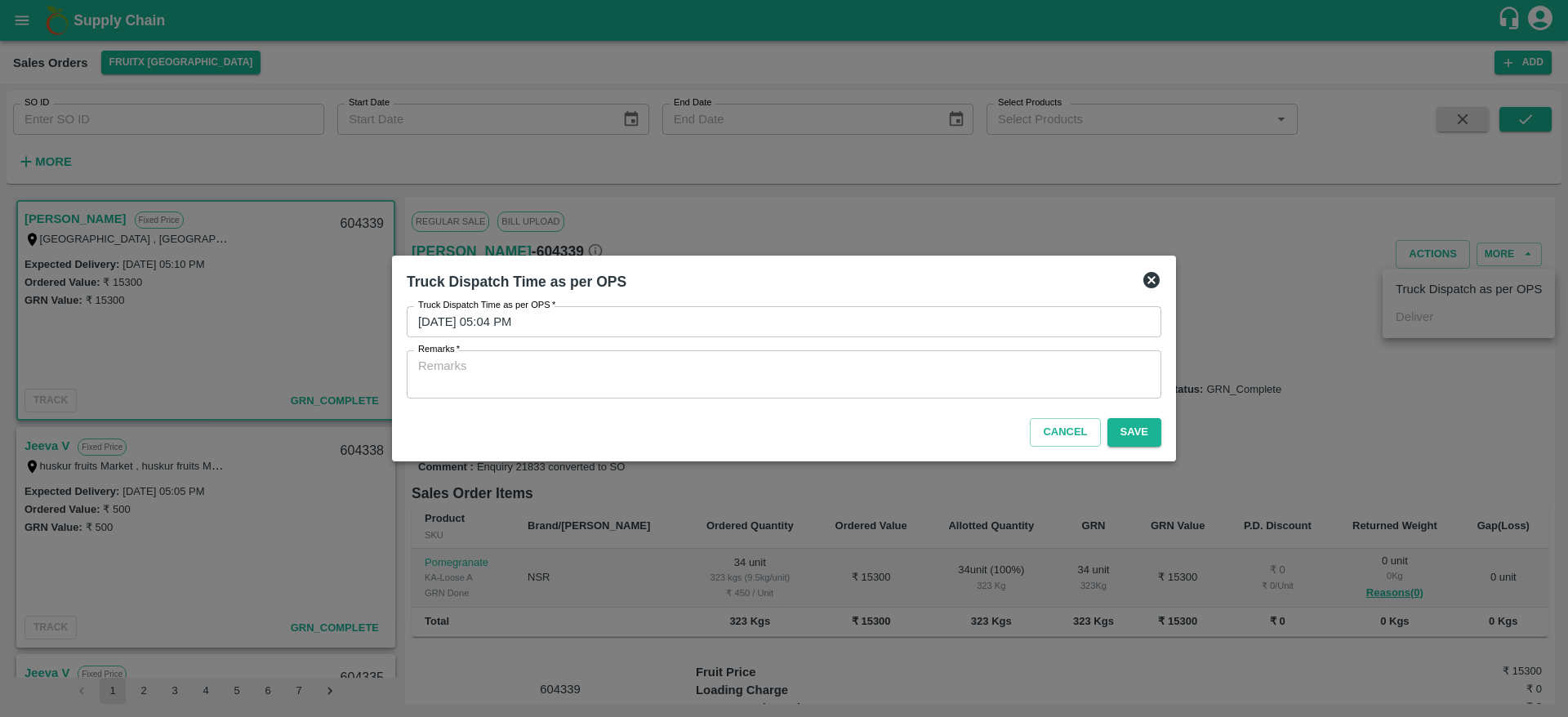
click at [1020, 356] on div "x Remarks" at bounding box center [784, 373] width 754 height 48
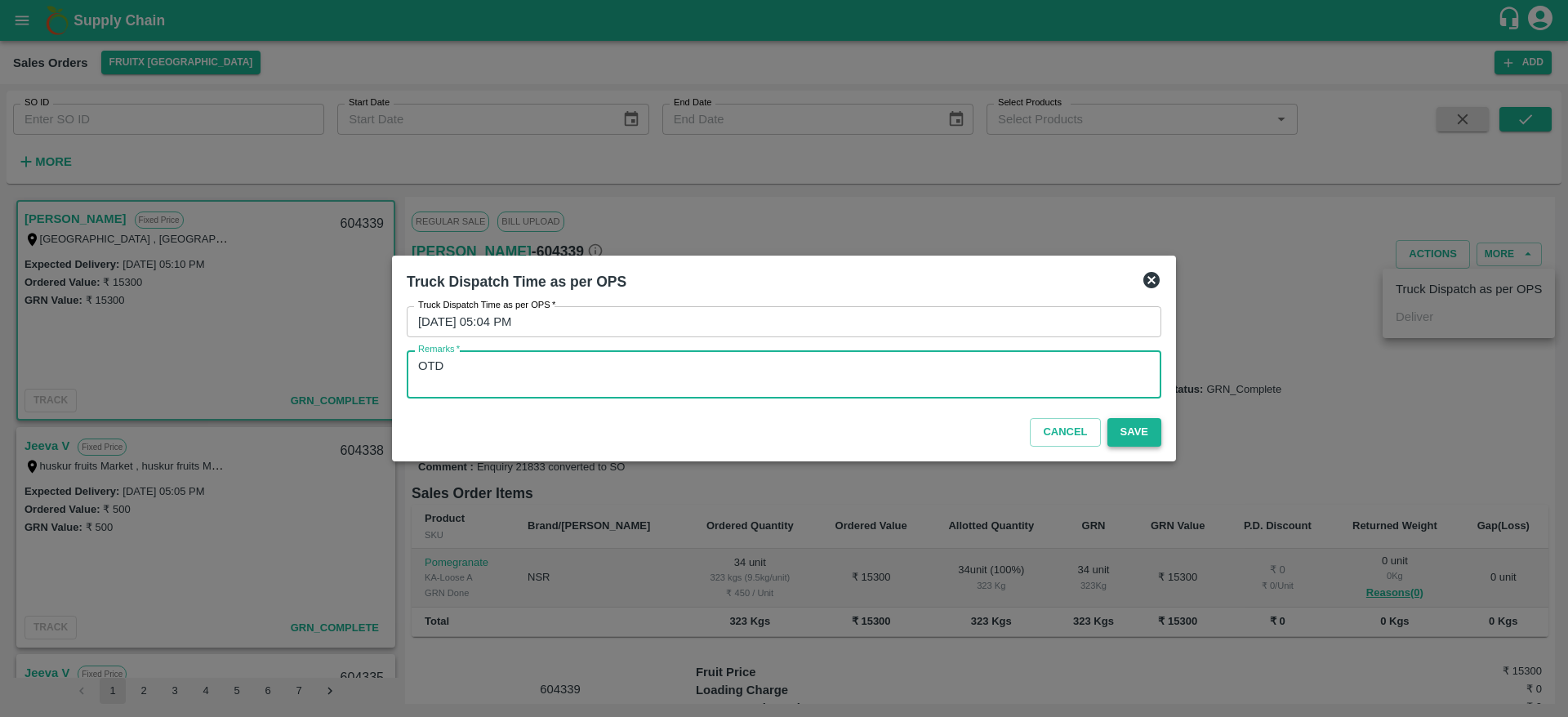
type textarea "OTD"
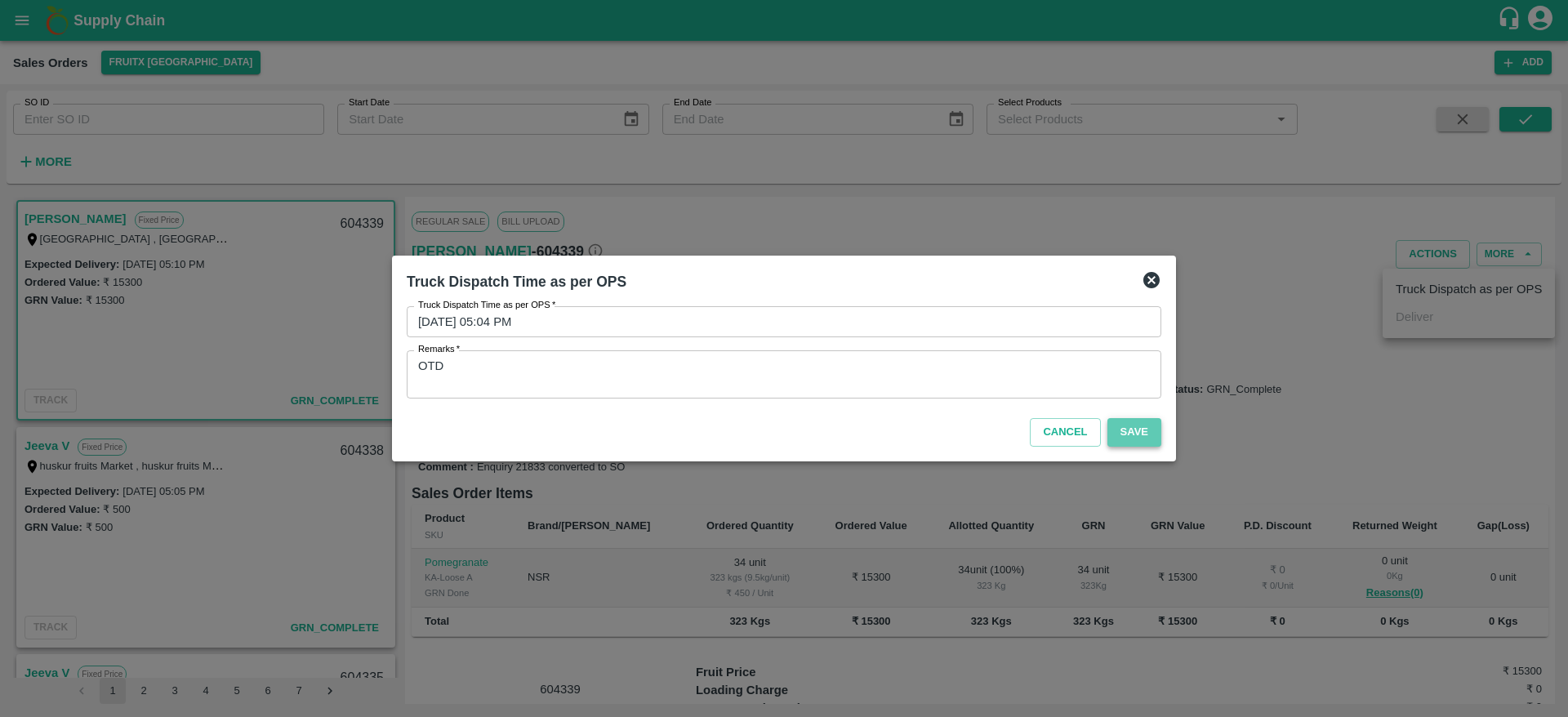
click at [1119, 437] on button "Save" at bounding box center [1133, 432] width 54 height 28
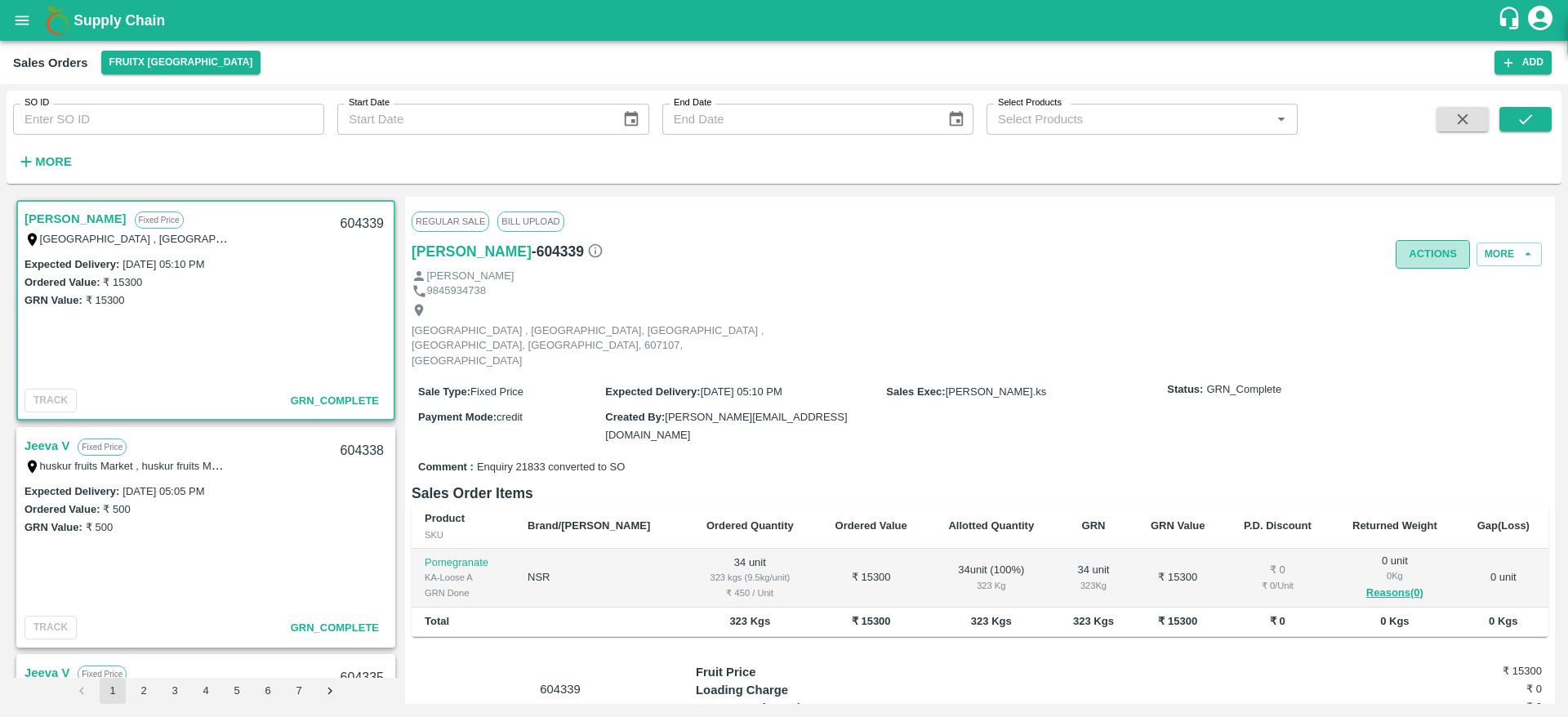
click at [1428, 260] on button "Actions" at bounding box center [1433, 253] width 74 height 28
click at [1017, 319] on div at bounding box center [784, 358] width 1568 height 717
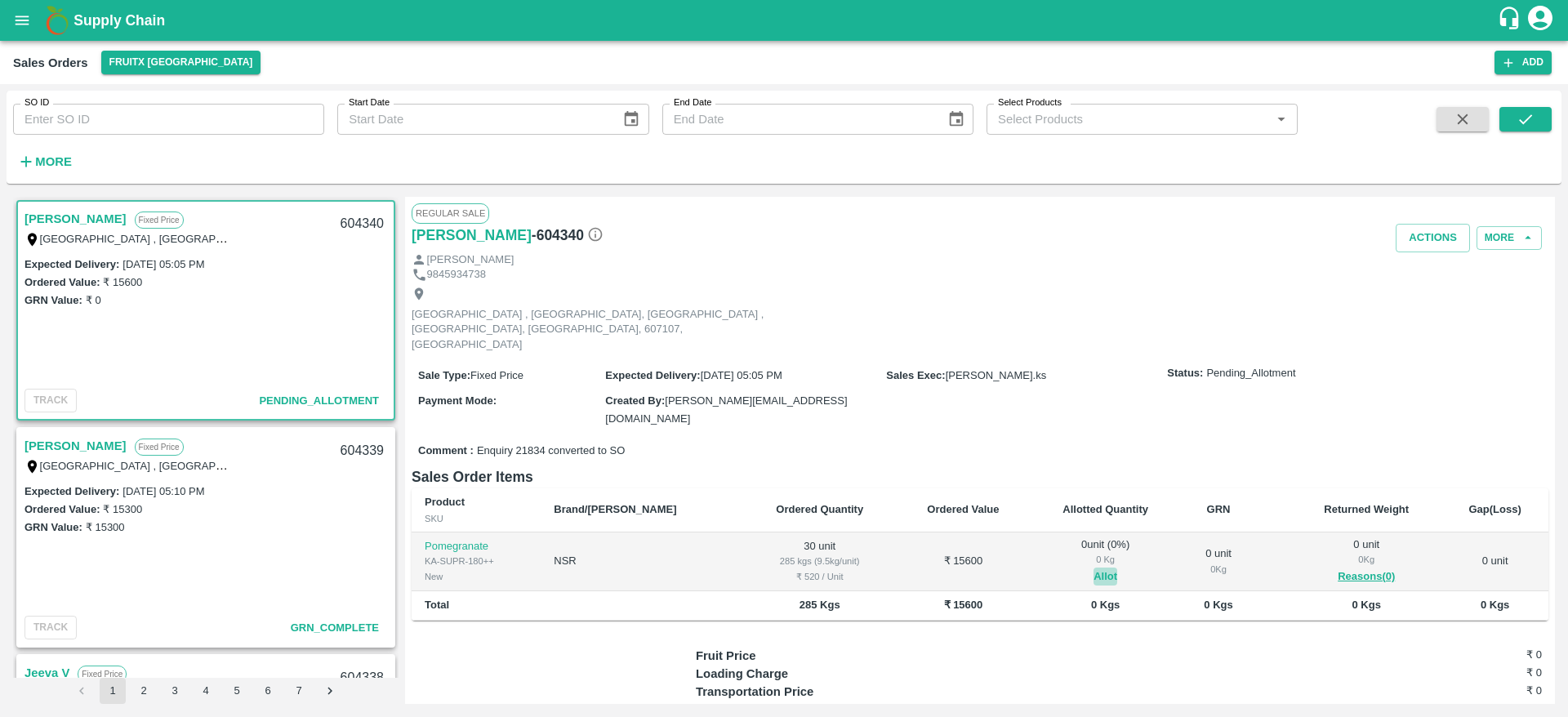
click at [1093, 567] on button "Allot" at bounding box center [1105, 576] width 23 height 19
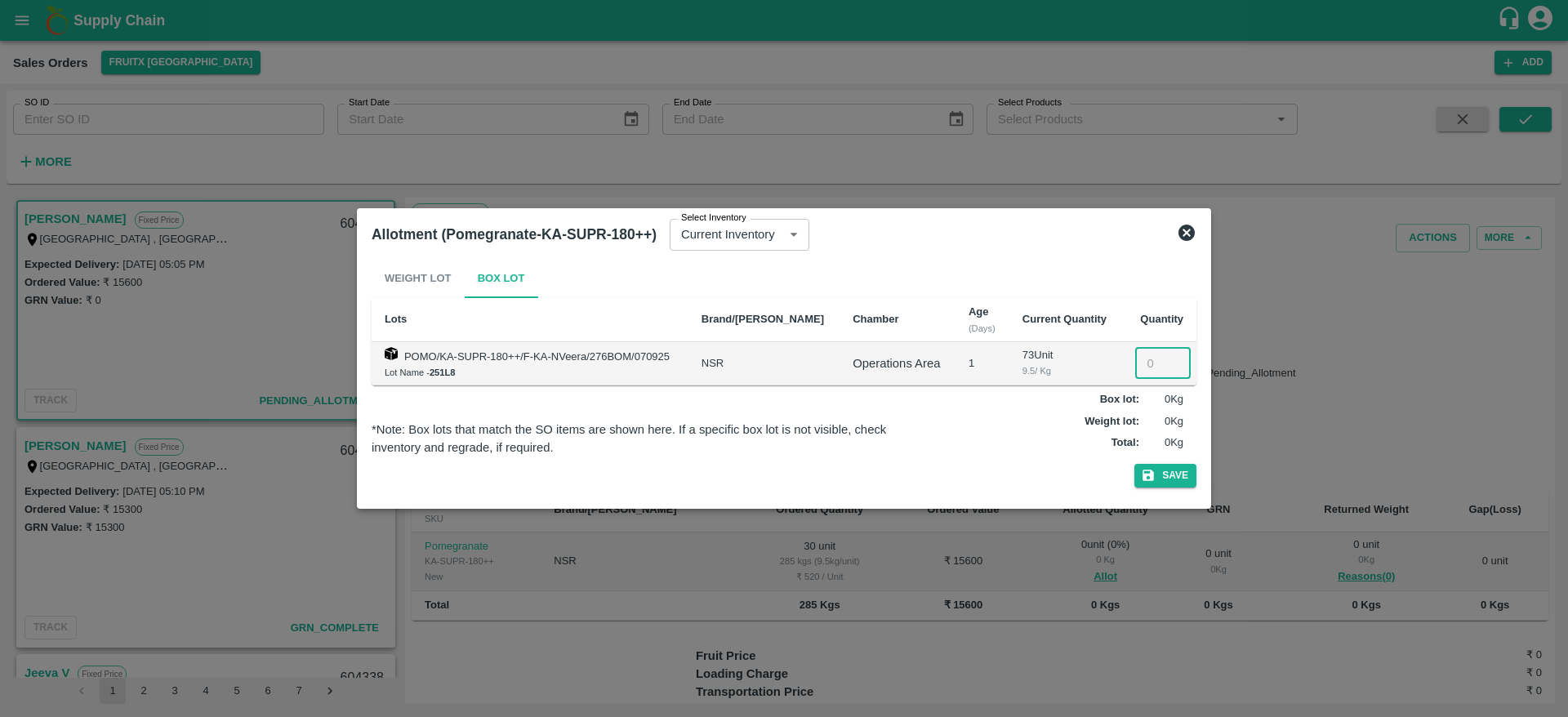
click at [1135, 367] on input "number" at bounding box center [1163, 363] width 56 height 31
type input "30"
click at [1134, 464] on button "Save" at bounding box center [1166, 475] width 62 height 23
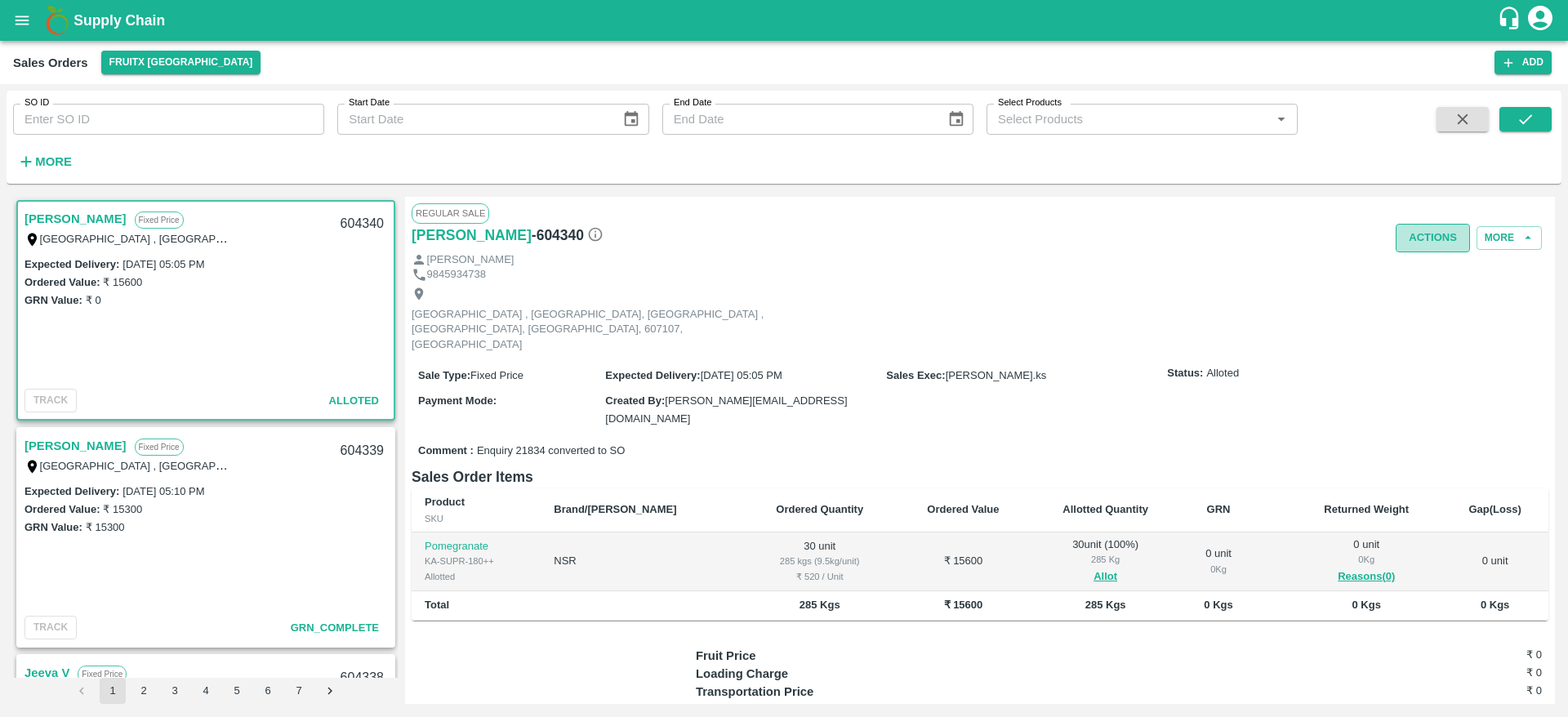
click at [1461, 245] on button "Actions" at bounding box center [1433, 238] width 74 height 28
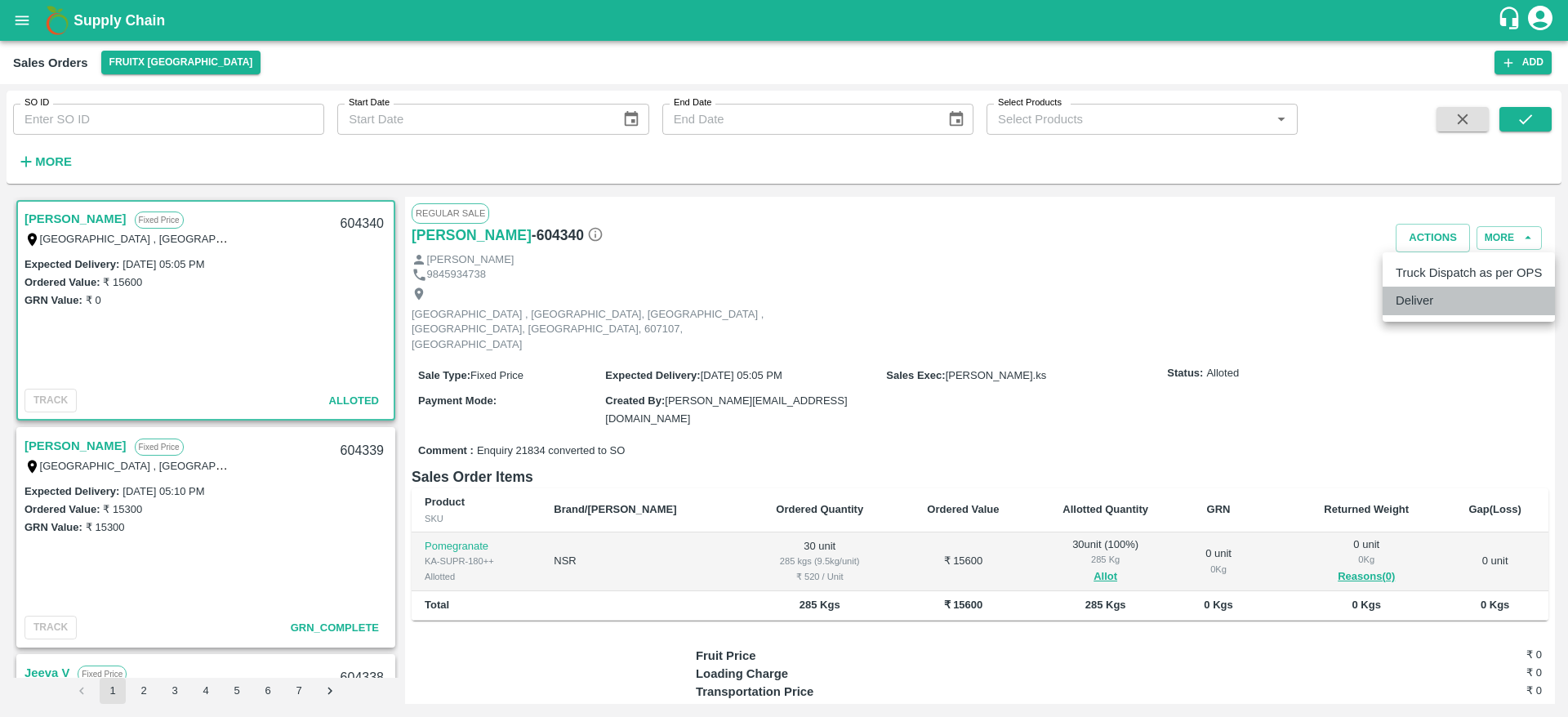
click at [1425, 302] on li "Deliver" at bounding box center [1469, 300] width 172 height 27
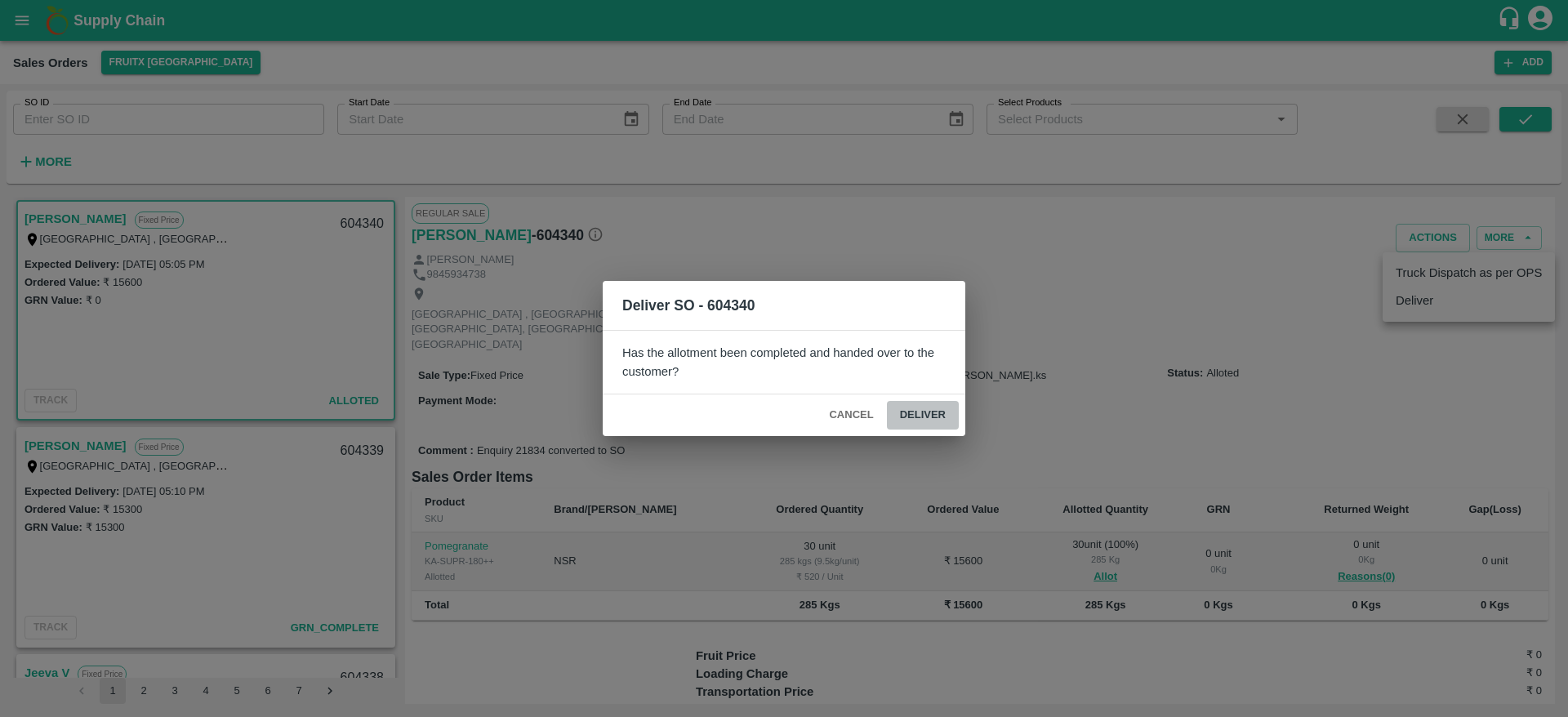
click at [914, 426] on button "Deliver" at bounding box center [923, 414] width 72 height 28
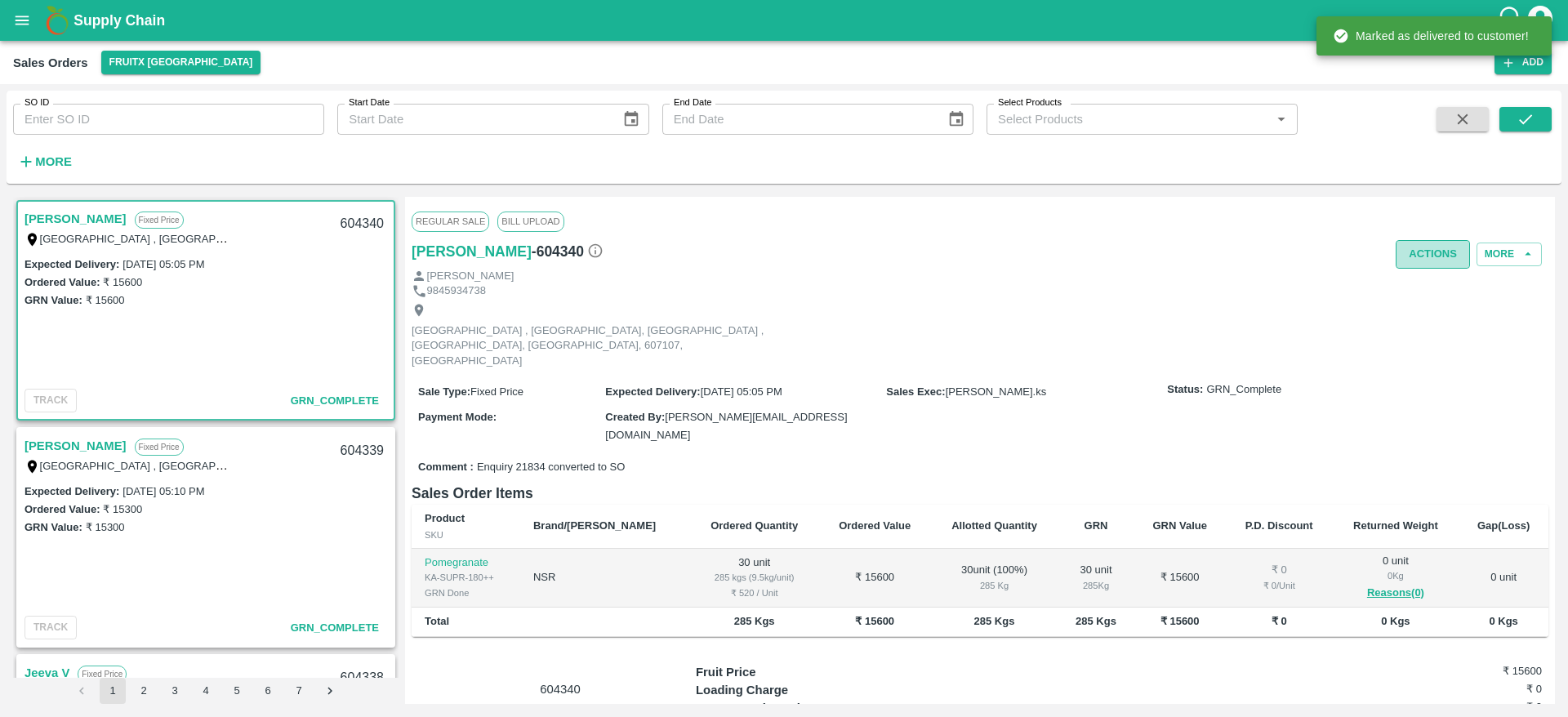
click at [1422, 240] on button "Actions" at bounding box center [1433, 253] width 74 height 28
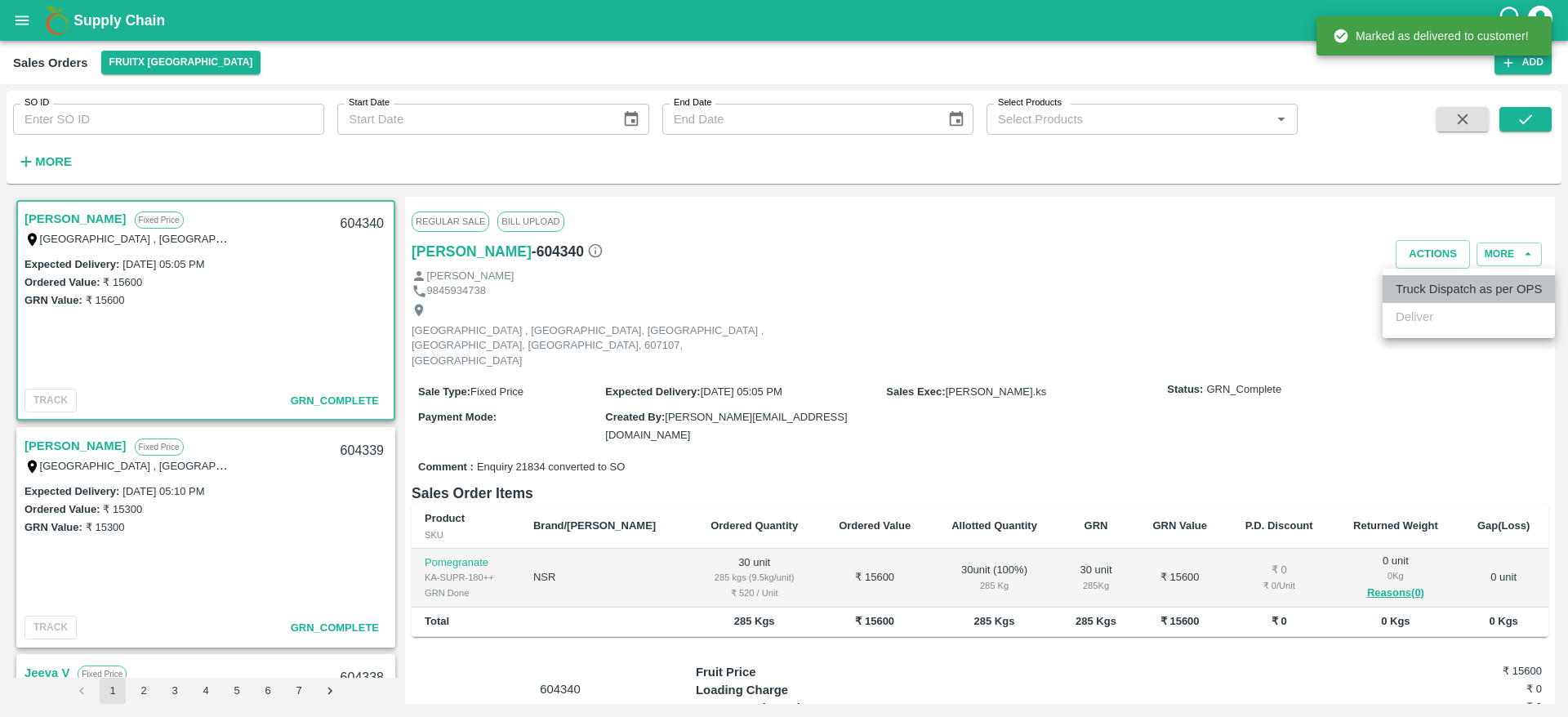
click at [1453, 300] on li "Truck Dispatch as per OPS" at bounding box center [1469, 288] width 172 height 27
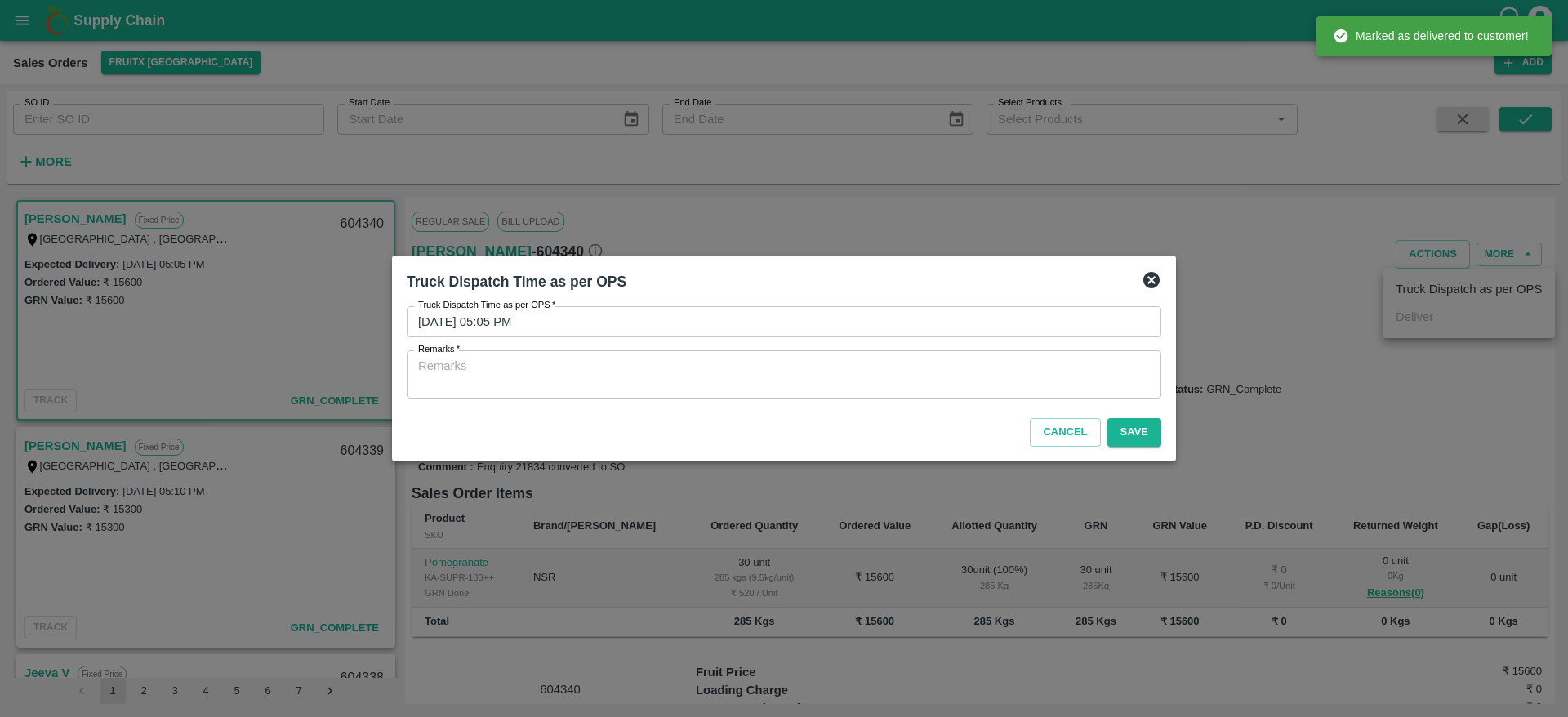
click at [1021, 380] on textarea "Remarks   *" at bounding box center [784, 374] width 732 height 34
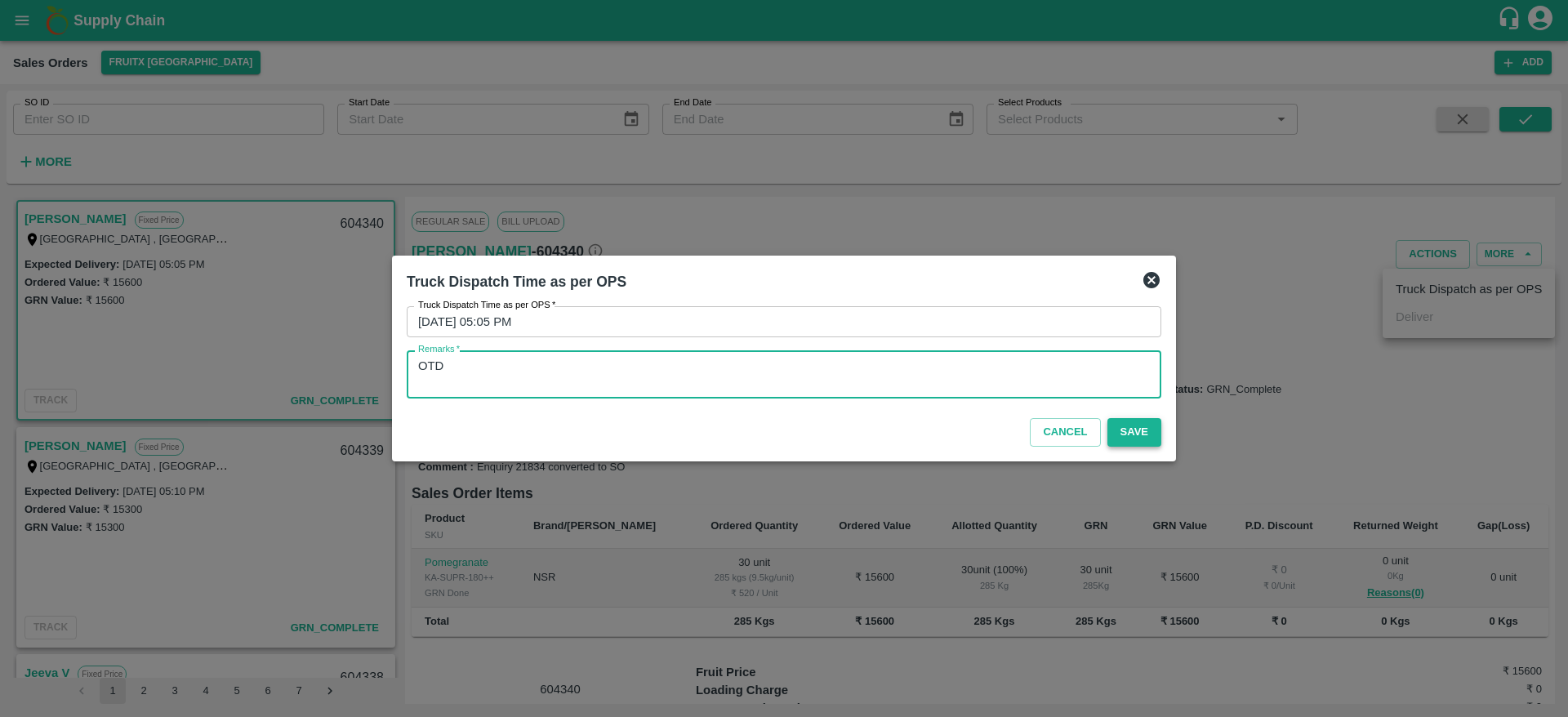
type textarea "OTD"
click at [1126, 433] on button "Save" at bounding box center [1133, 432] width 54 height 28
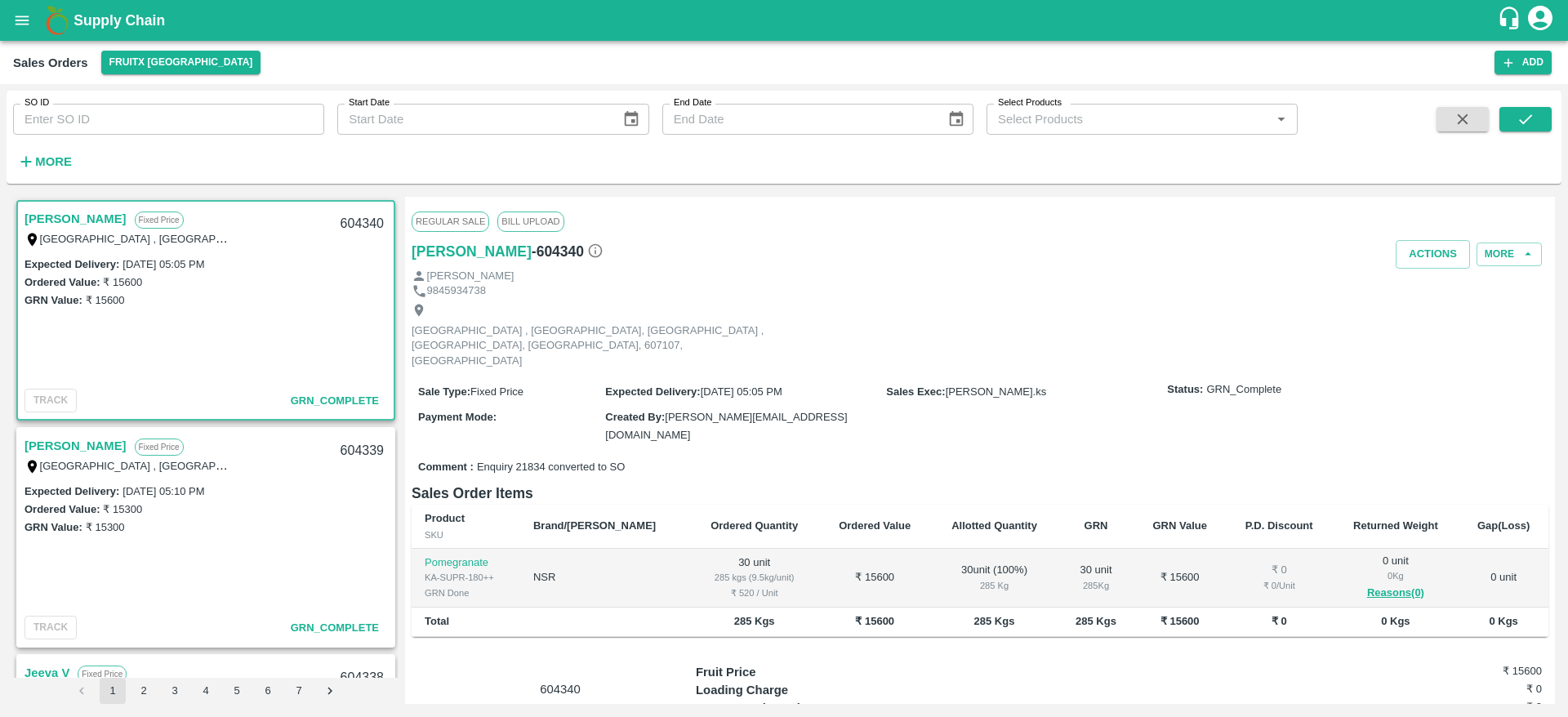
click at [350, 216] on div "604340" at bounding box center [362, 223] width 63 height 38
copy div "604340"
drag, startPoint x: 57, startPoint y: 144, endPoint x: 57, endPoint y: 158, distance: 14.0
click at [57, 158] on div "More" at bounding box center [38, 155] width 76 height 41
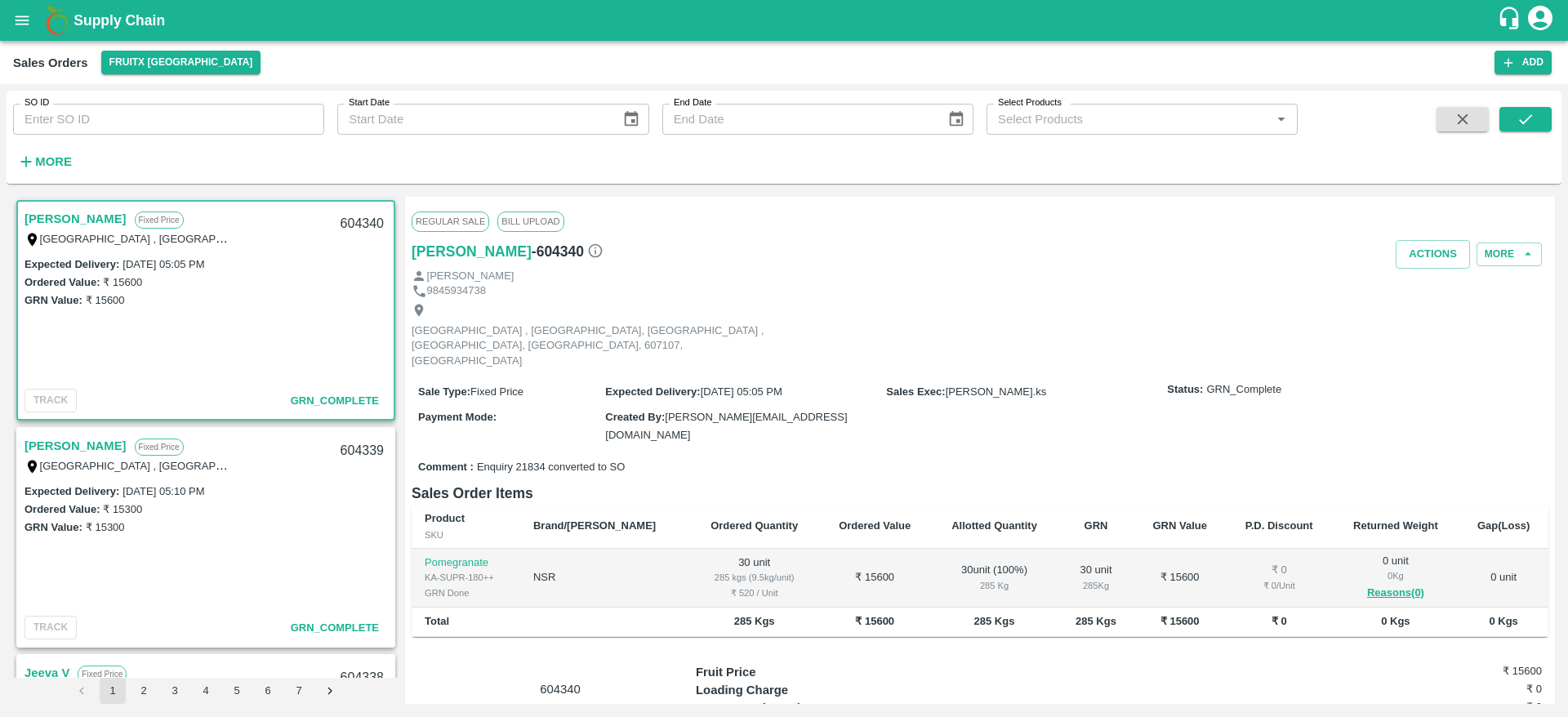
click at [57, 158] on strong "More" at bounding box center [54, 161] width 37 height 13
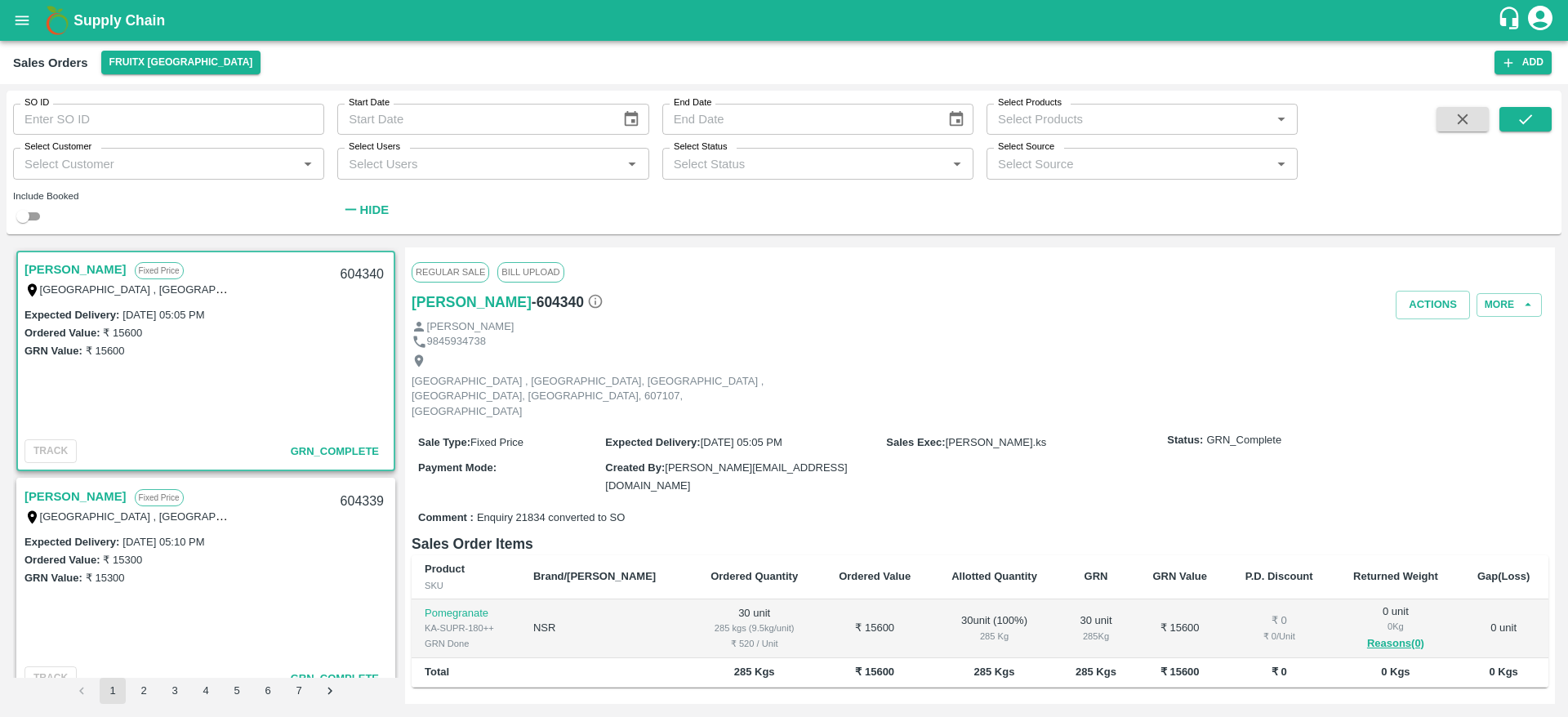
click at [764, 151] on div "Select Status   *" at bounding box center [818, 164] width 311 height 31
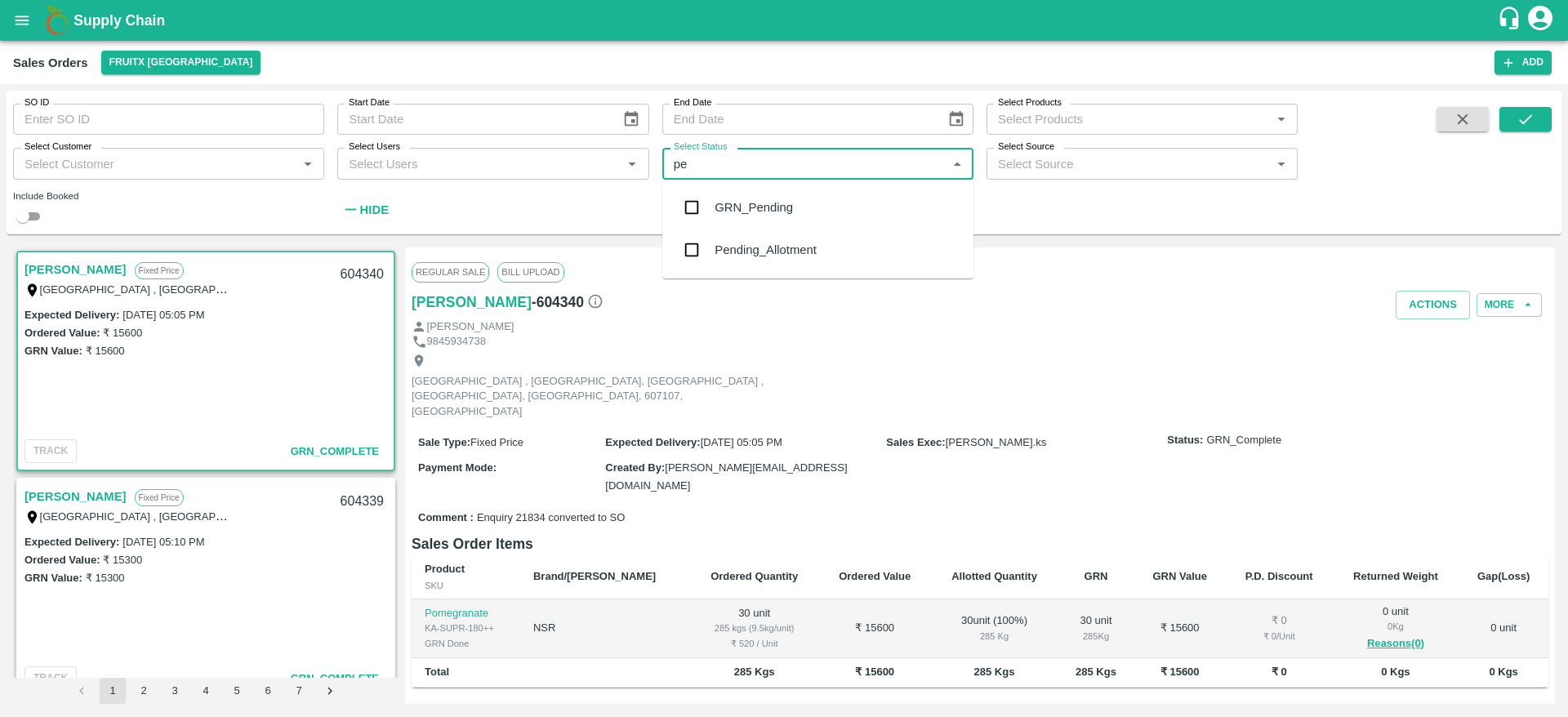
type input "pen"
click at [743, 250] on div "Pending_Allotment" at bounding box center [765, 249] width 102 height 18
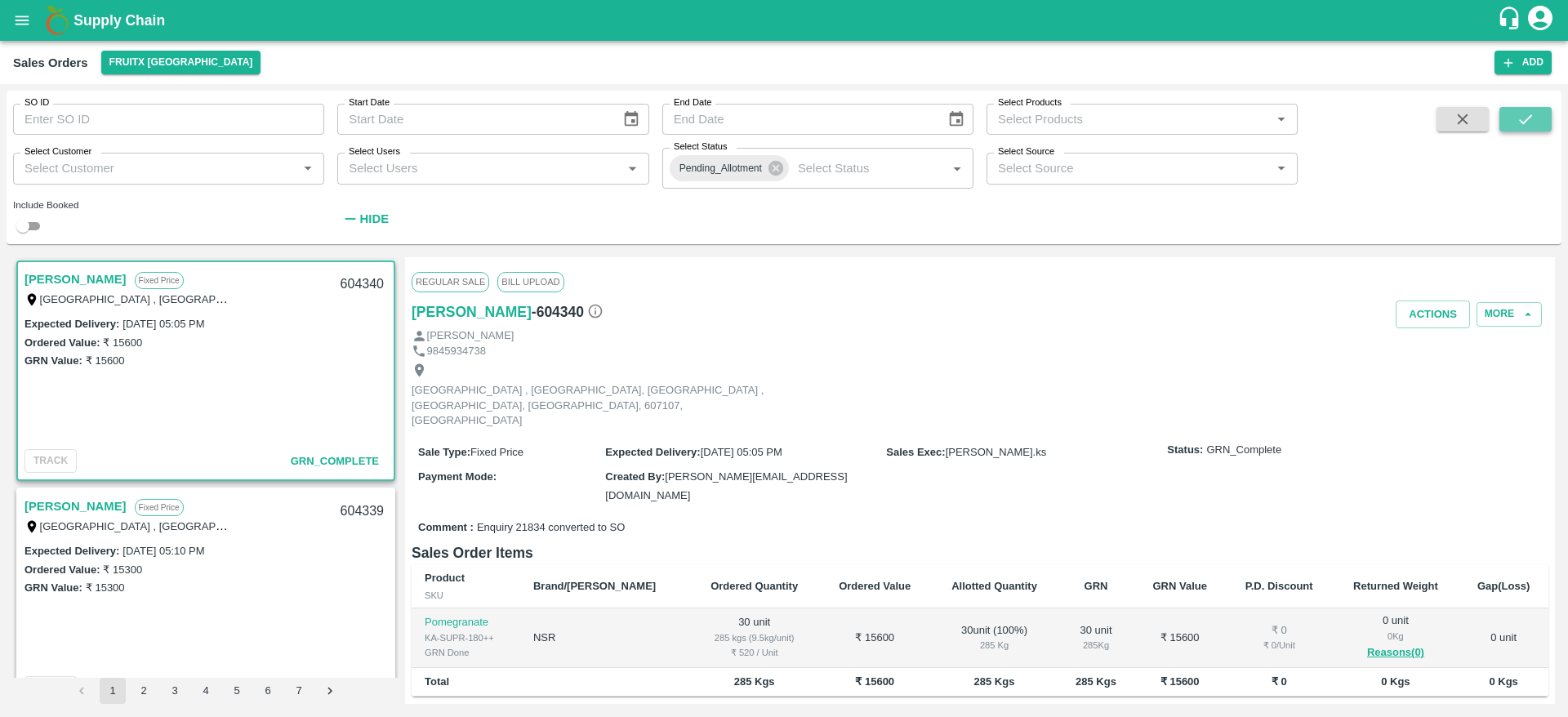
click at [1519, 129] on button "submit" at bounding box center [1526, 119] width 53 height 24
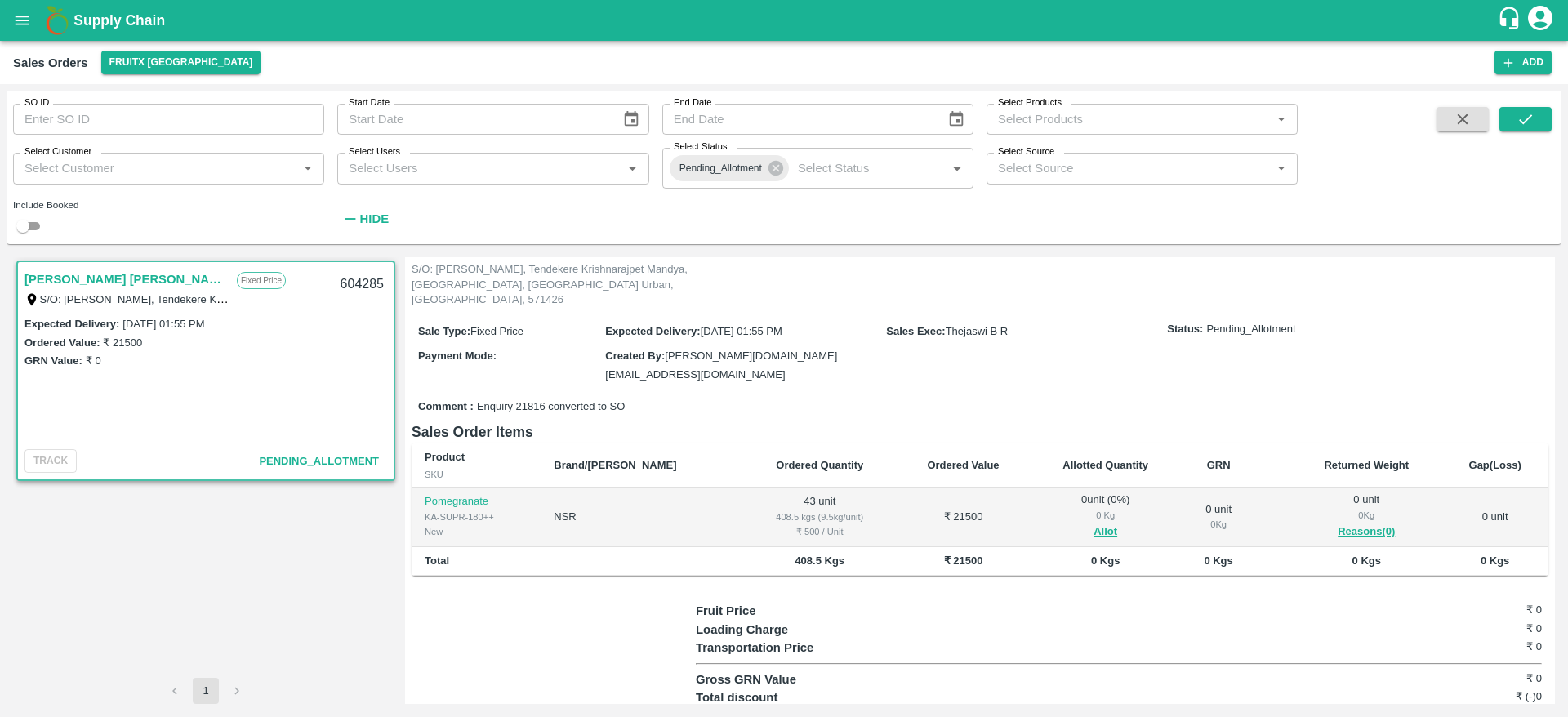
scroll to position [108, 0]
click at [1093, 519] on button "Allot" at bounding box center [1105, 528] width 23 height 19
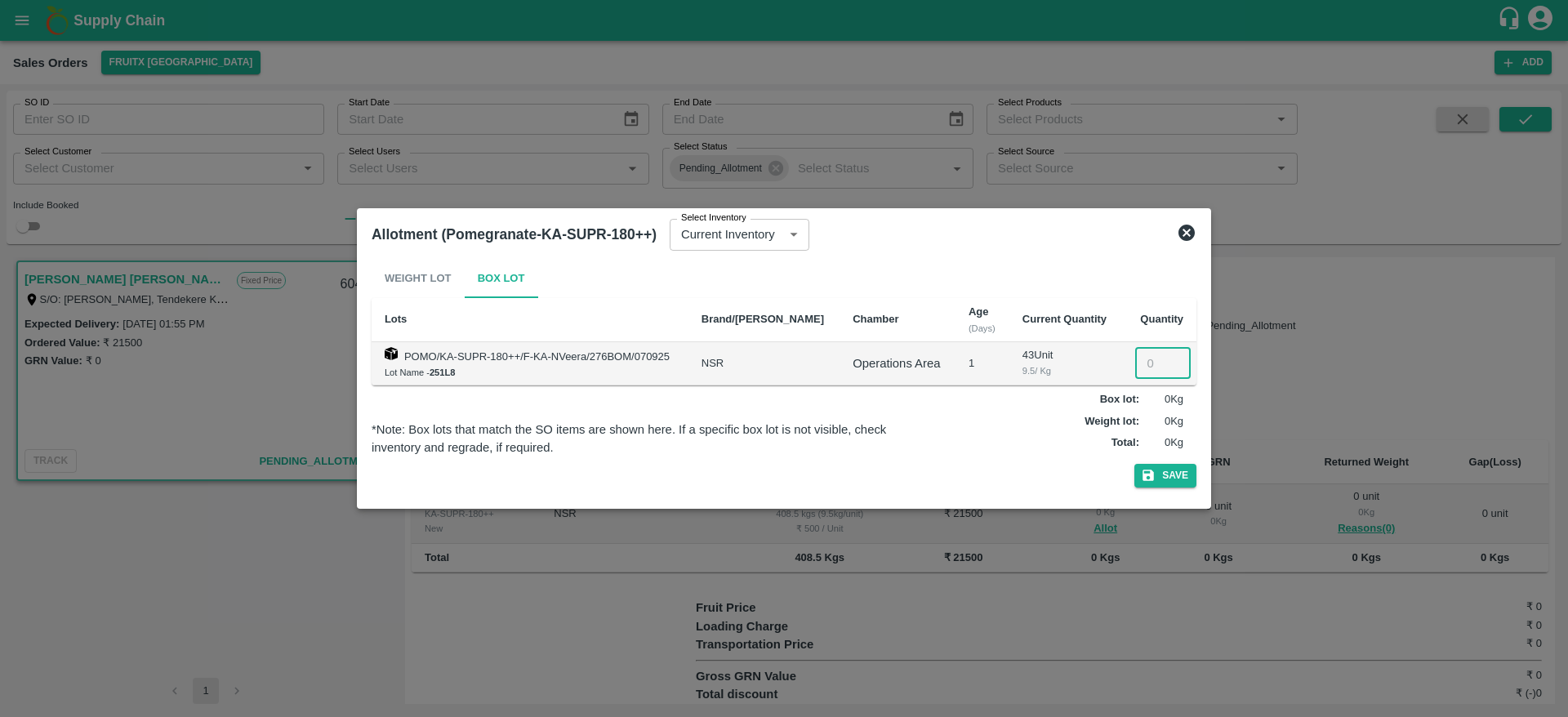
click at [1148, 359] on input "number" at bounding box center [1163, 363] width 56 height 31
type input "43"
click at [1134, 464] on button "Save" at bounding box center [1166, 475] width 62 height 23
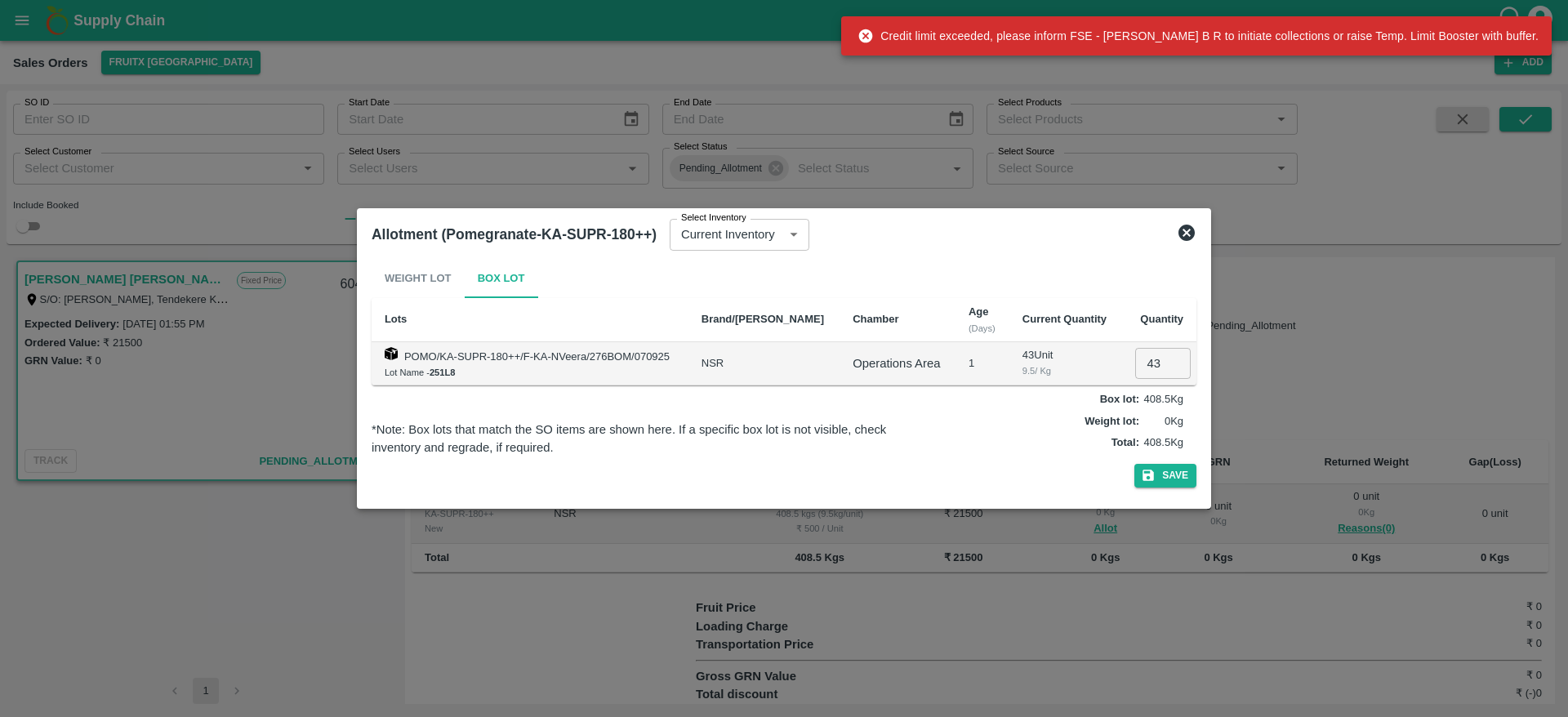
click at [1190, 238] on icon at bounding box center [1186, 232] width 17 height 17
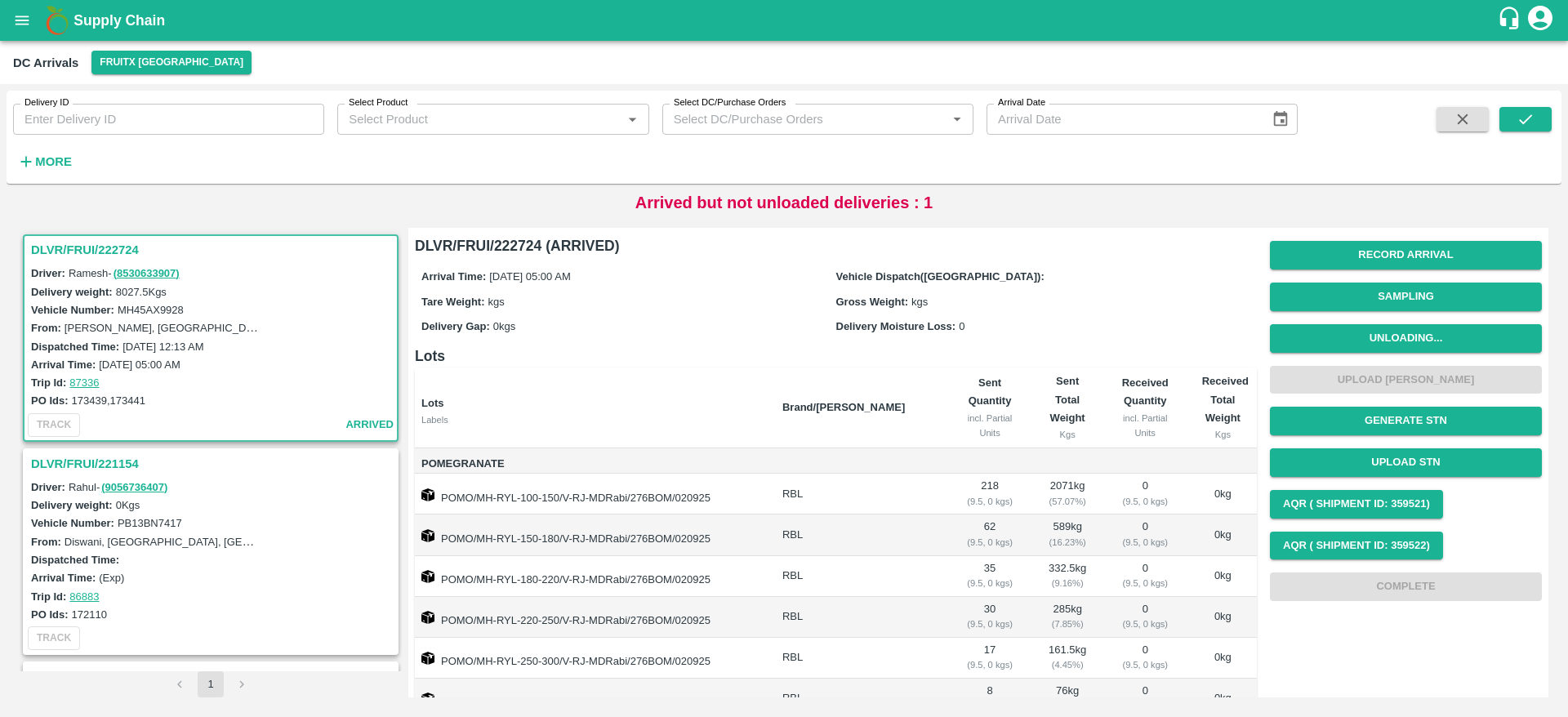
drag, startPoint x: 0, startPoint y: 0, endPoint x: 27, endPoint y: 25, distance: 36.8
click at [27, 25] on icon "open drawer" at bounding box center [21, 20] width 18 height 18
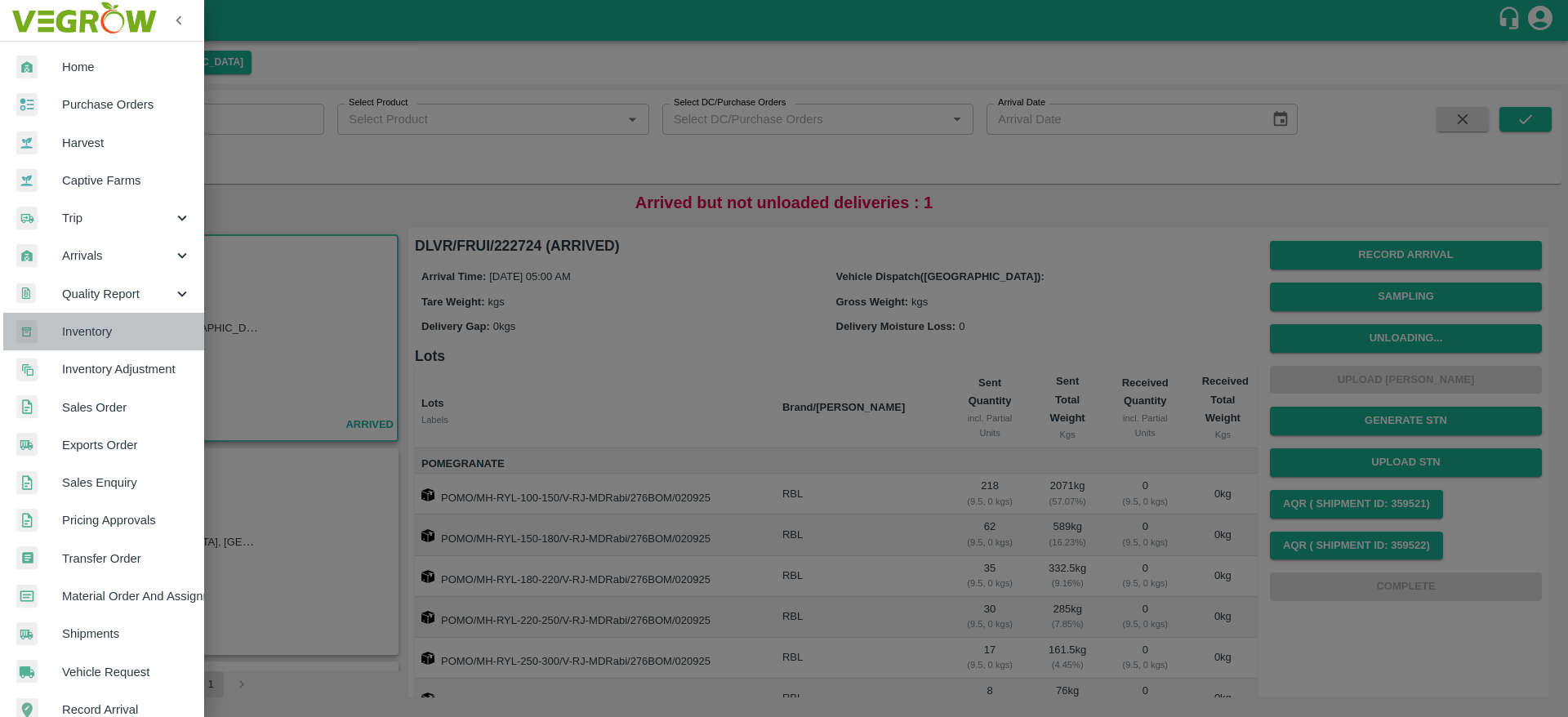
click at [111, 343] on link "Inventory" at bounding box center [101, 331] width 204 height 38
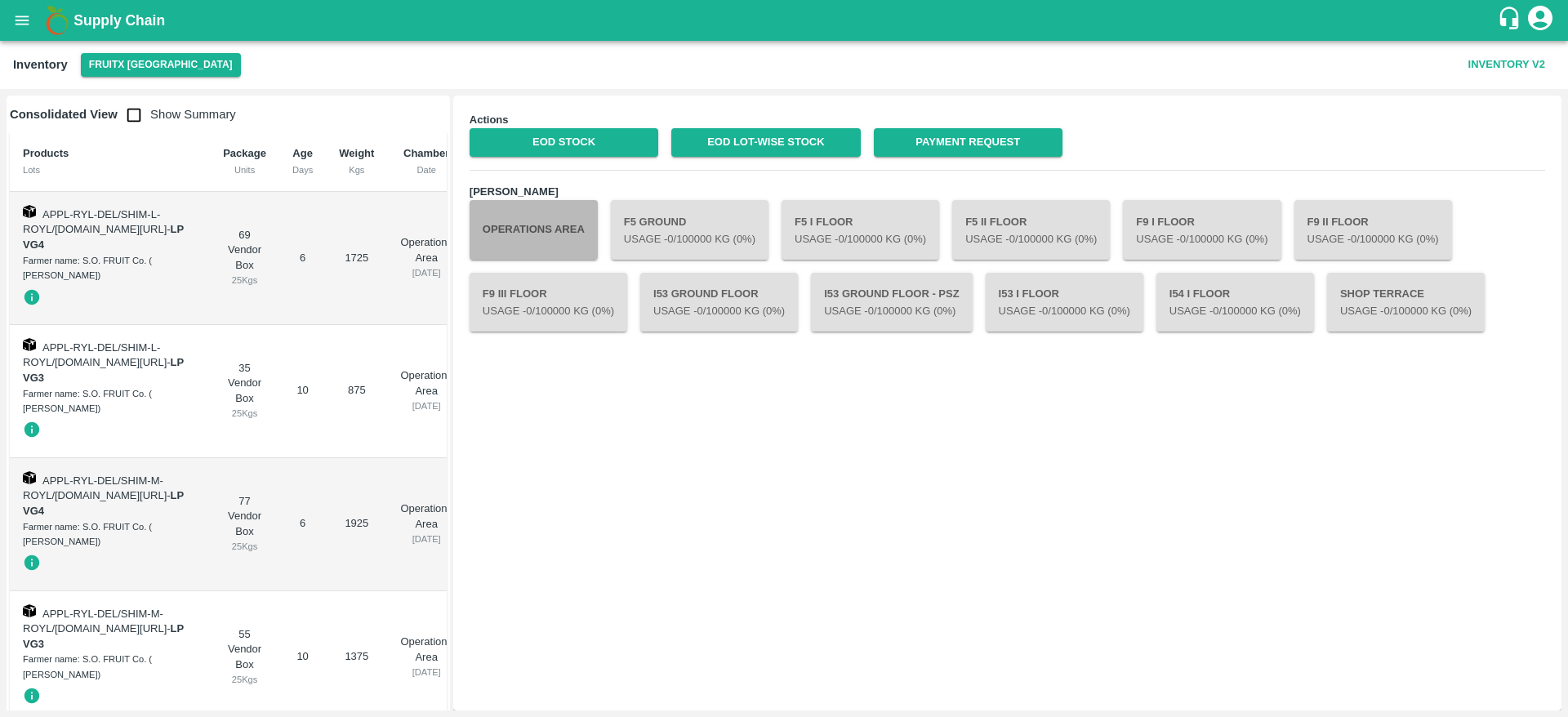
click at [548, 212] on button "Operations Area" at bounding box center [534, 229] width 129 height 58
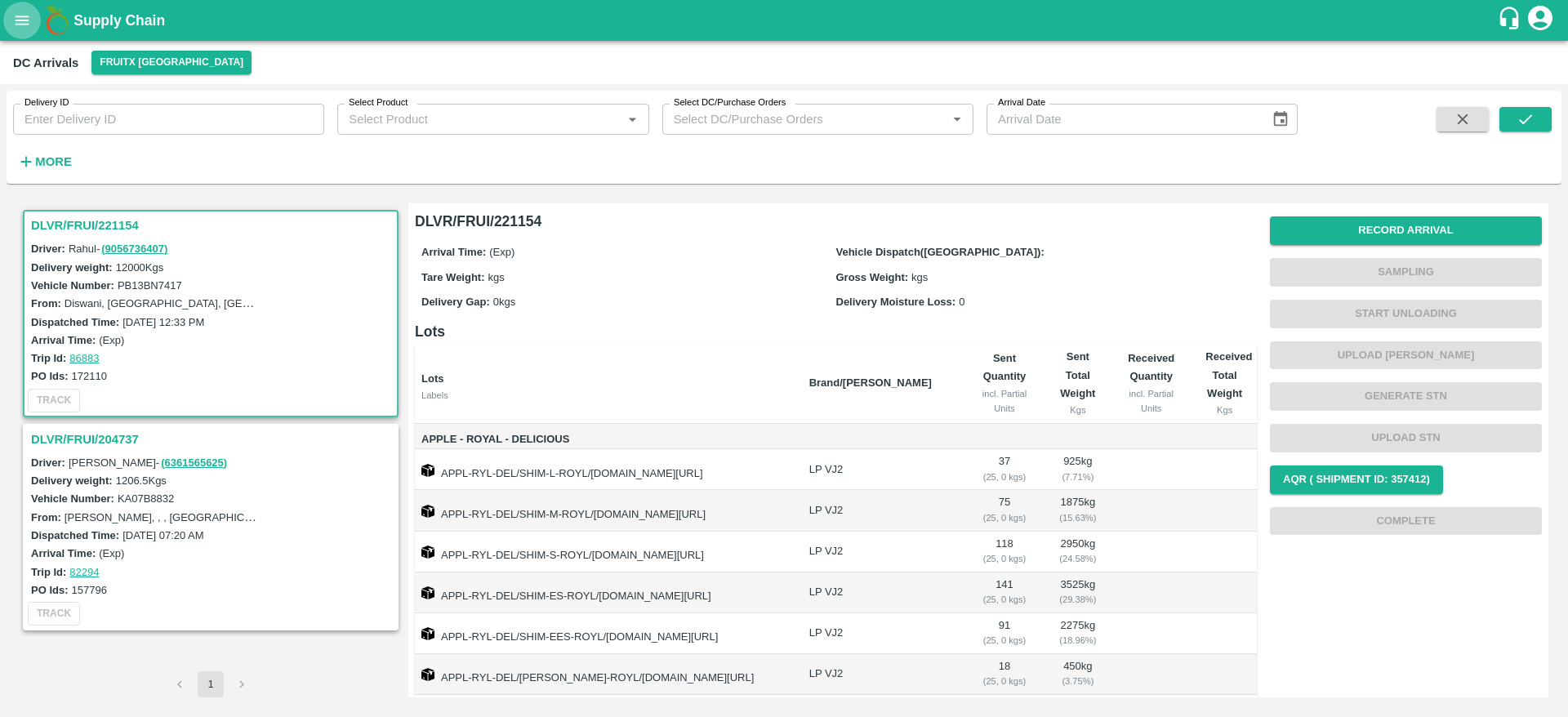
click at [3, 15] on button "open drawer" at bounding box center [21, 20] width 38 height 38
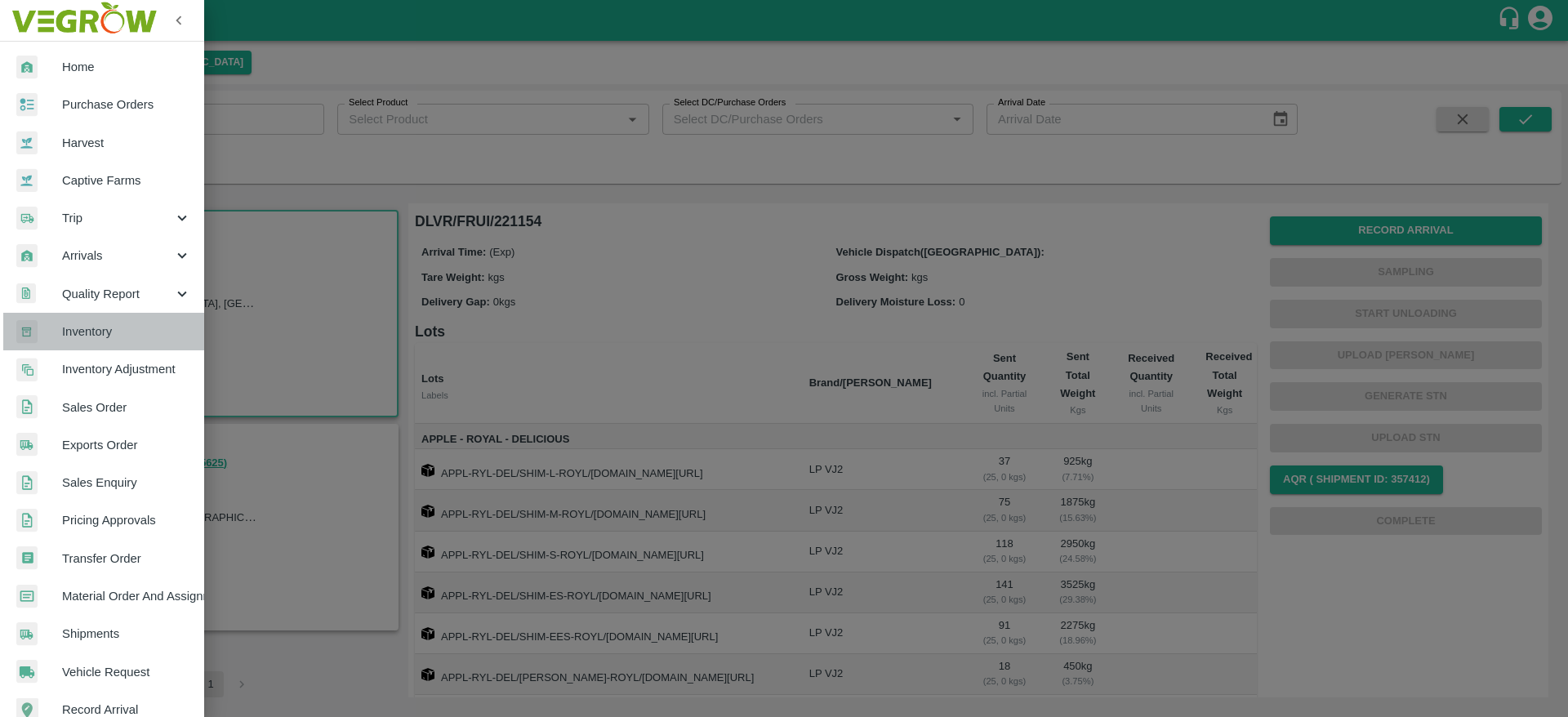
click at [126, 343] on link "Inventory" at bounding box center [101, 331] width 204 height 38
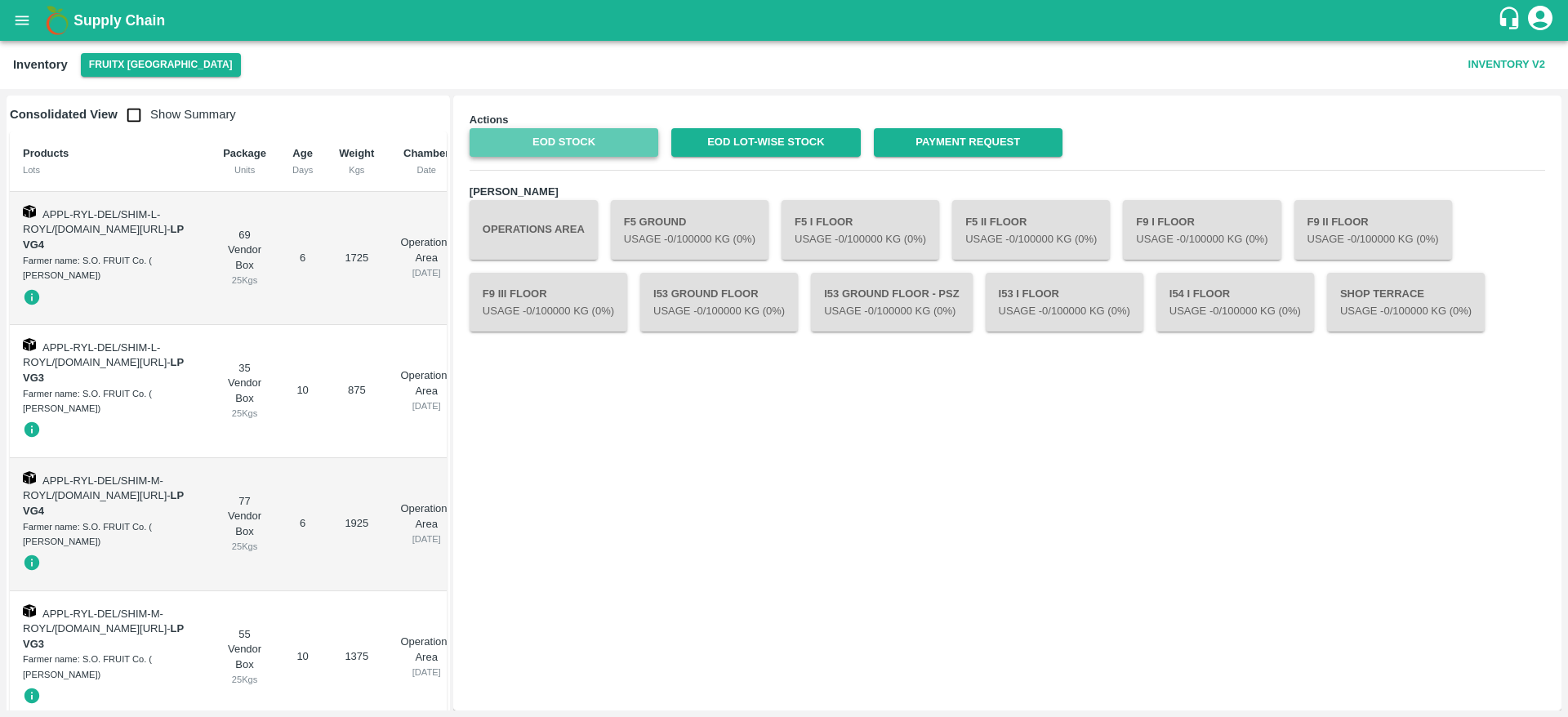
click at [593, 149] on link "EOD Stock" at bounding box center [564, 142] width 189 height 28
